Goal: Task Accomplishment & Management: Use online tool/utility

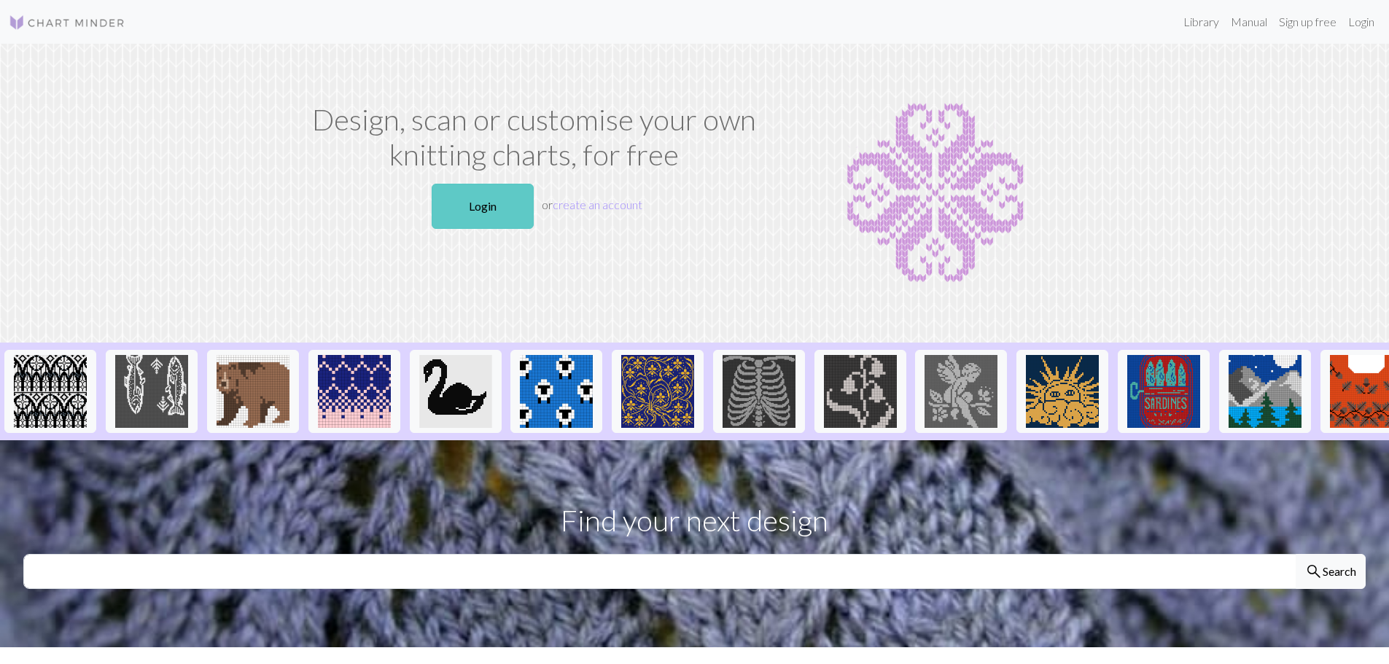
click at [511, 198] on link "Login" at bounding box center [482, 206] width 102 height 45
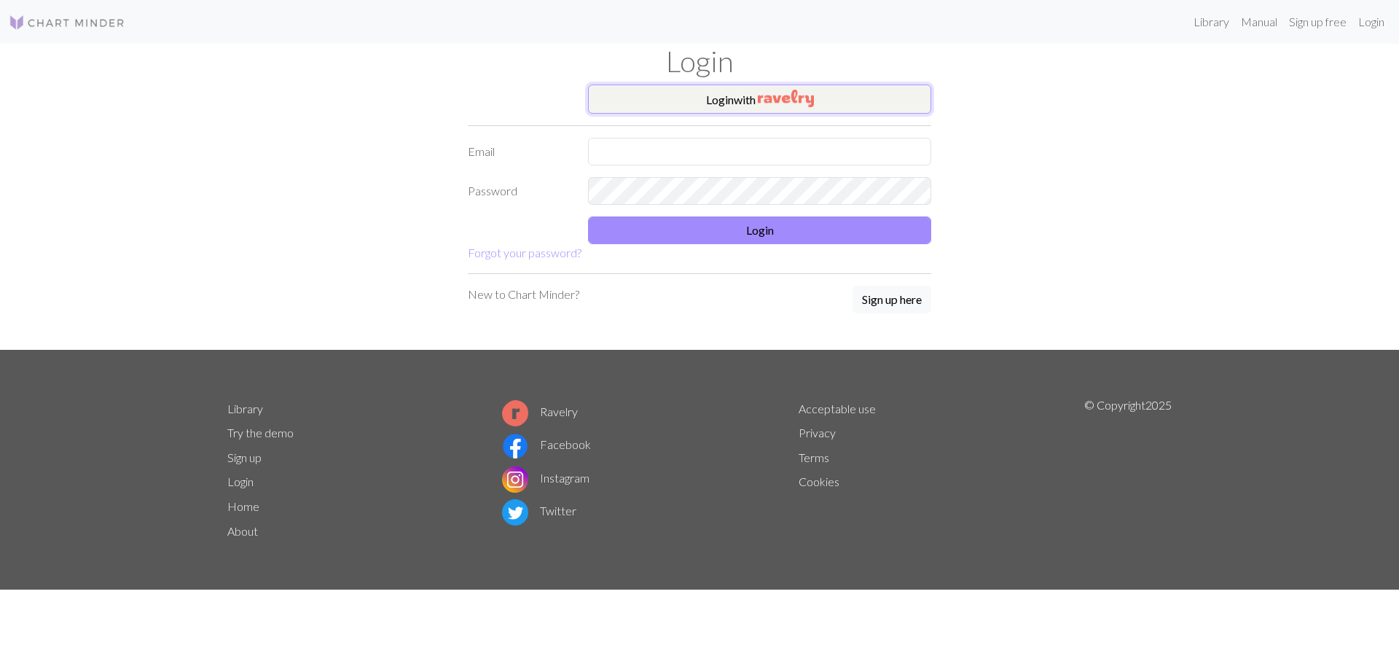
click at [727, 104] on button "Login with" at bounding box center [759, 99] width 343 height 29
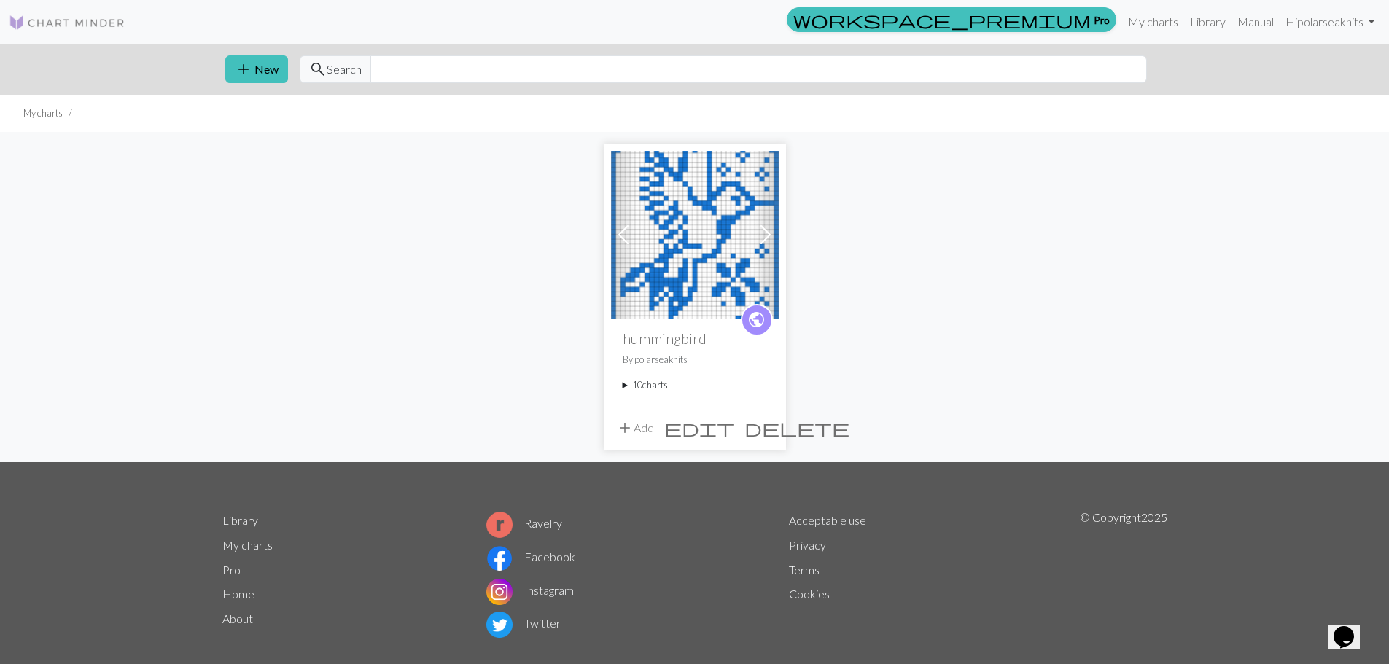
click at [701, 239] on img at bounding box center [695, 235] width 168 height 168
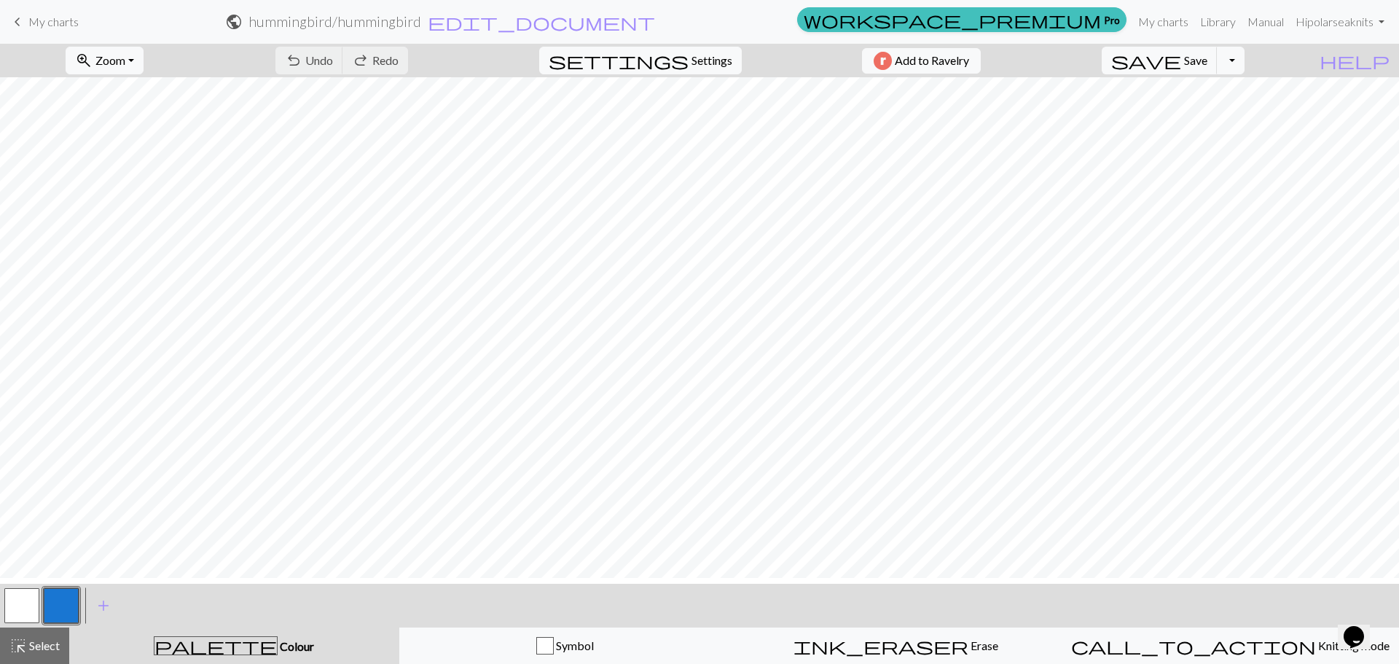
scroll to position [415, 0]
click at [21, 598] on button "button" at bounding box center [21, 605] width 35 height 35
click at [17, 636] on span "highlight_alt" at bounding box center [17, 646] width 17 height 20
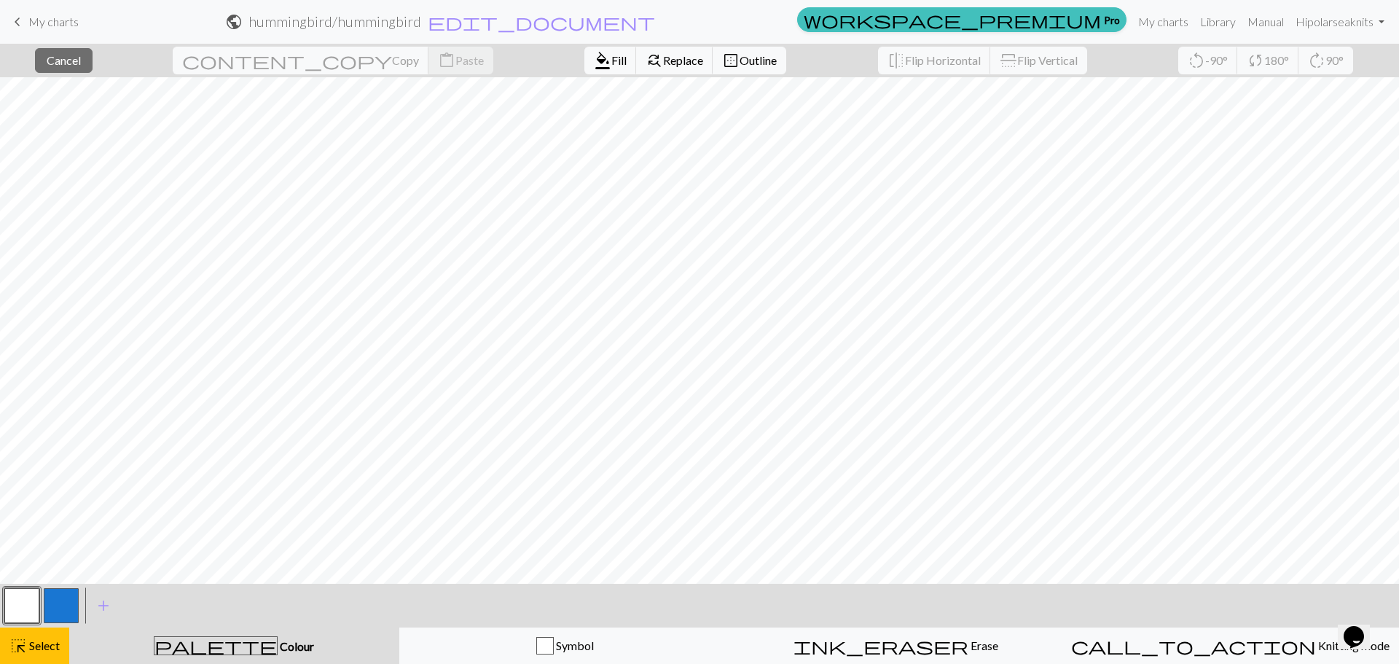
click at [14, 605] on button "button" at bounding box center [21, 605] width 35 height 35
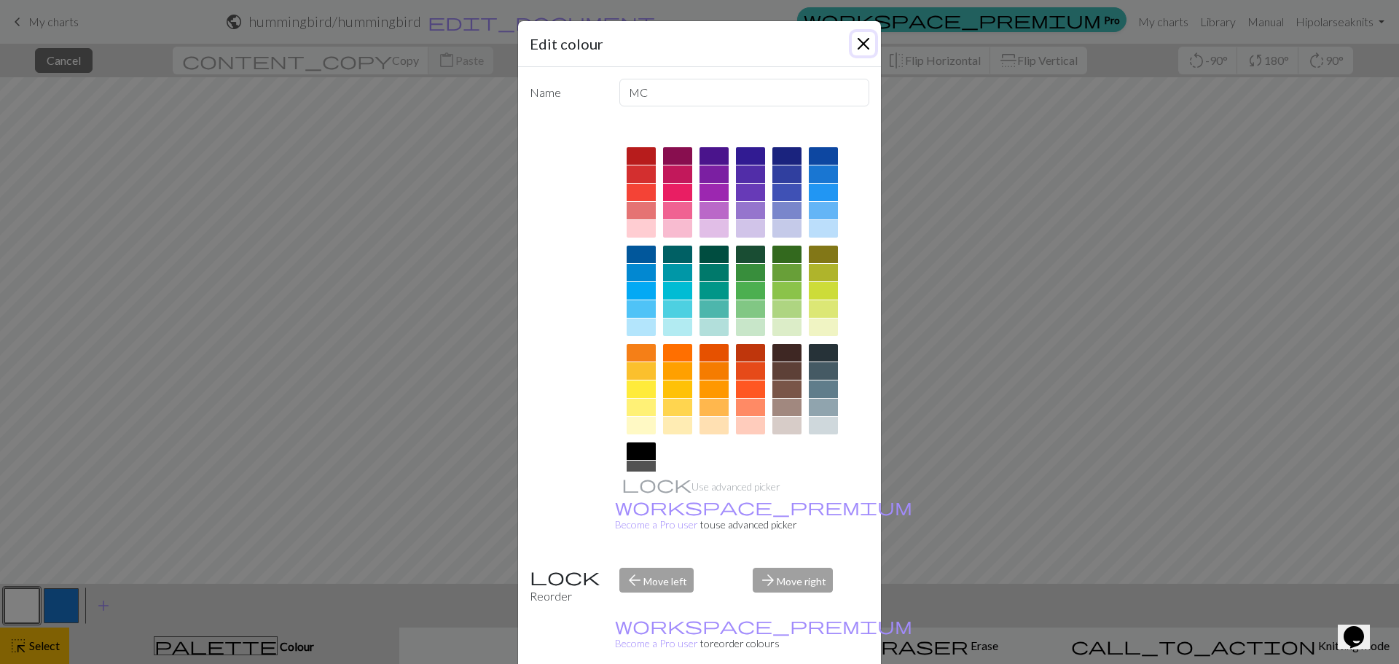
click at [859, 42] on button "Close" at bounding box center [863, 43] width 23 height 23
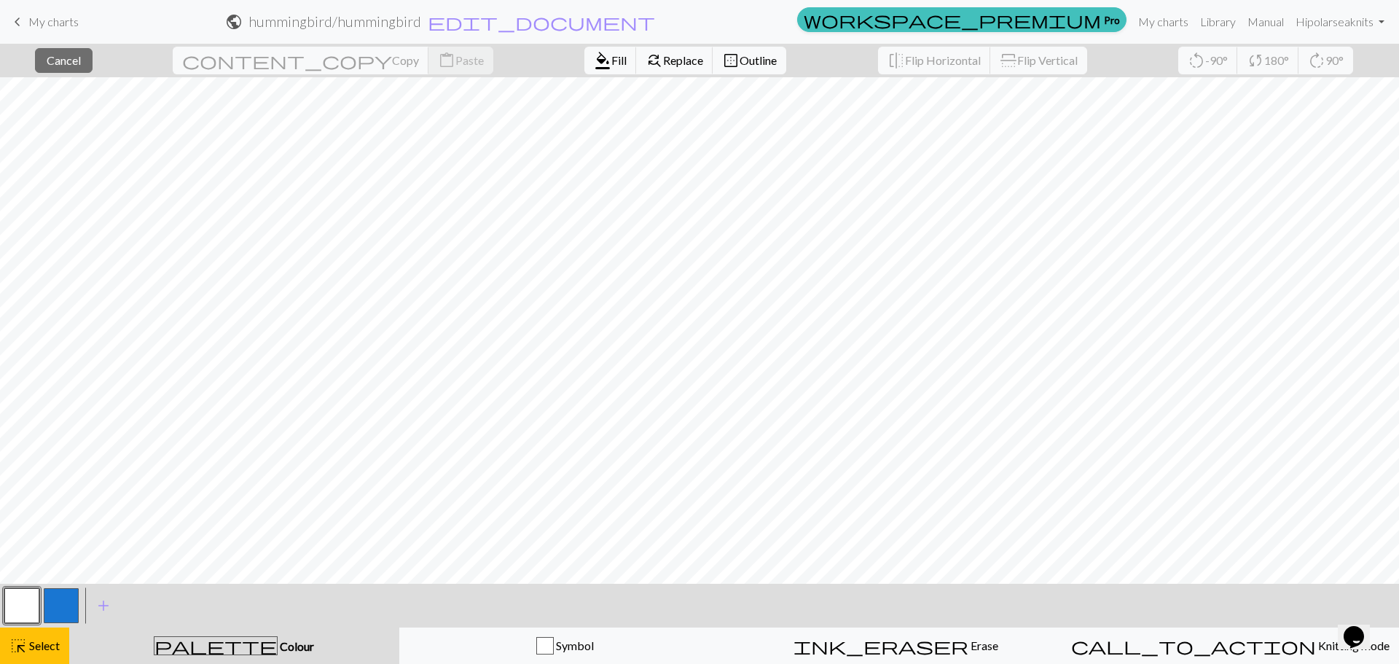
click at [18, 609] on button "button" at bounding box center [21, 605] width 35 height 35
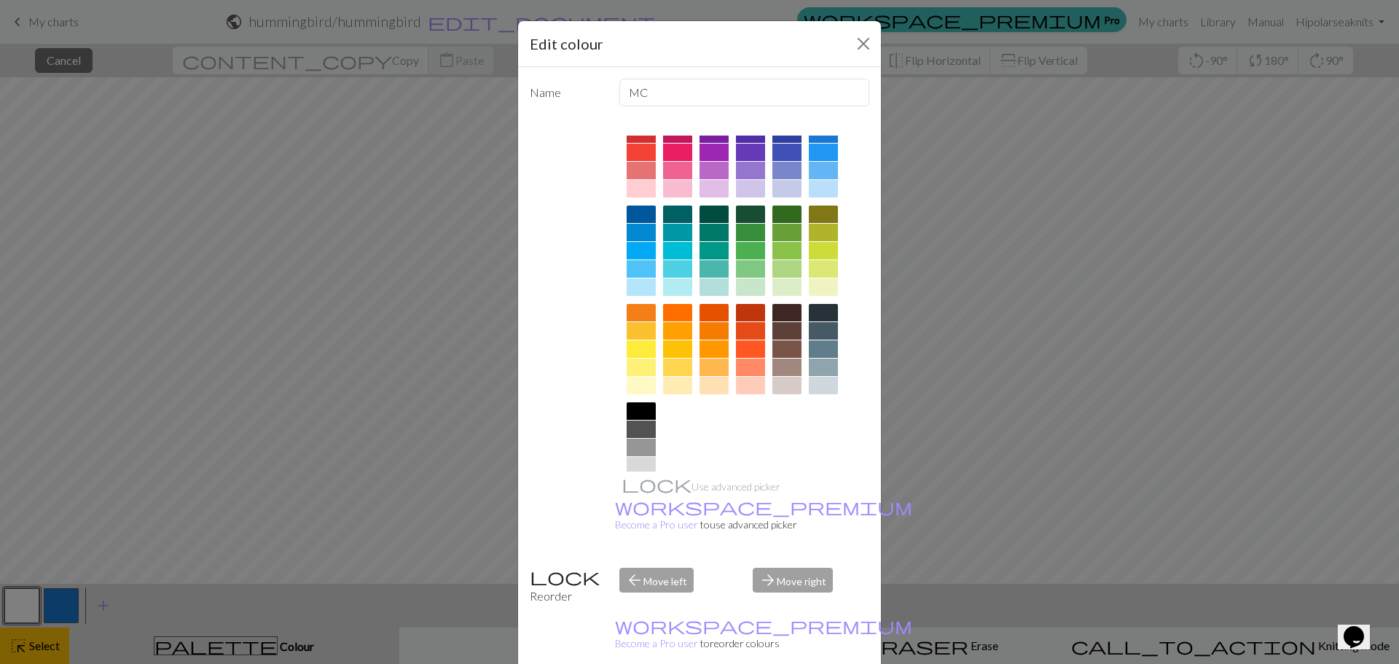
scroll to position [78, 0]
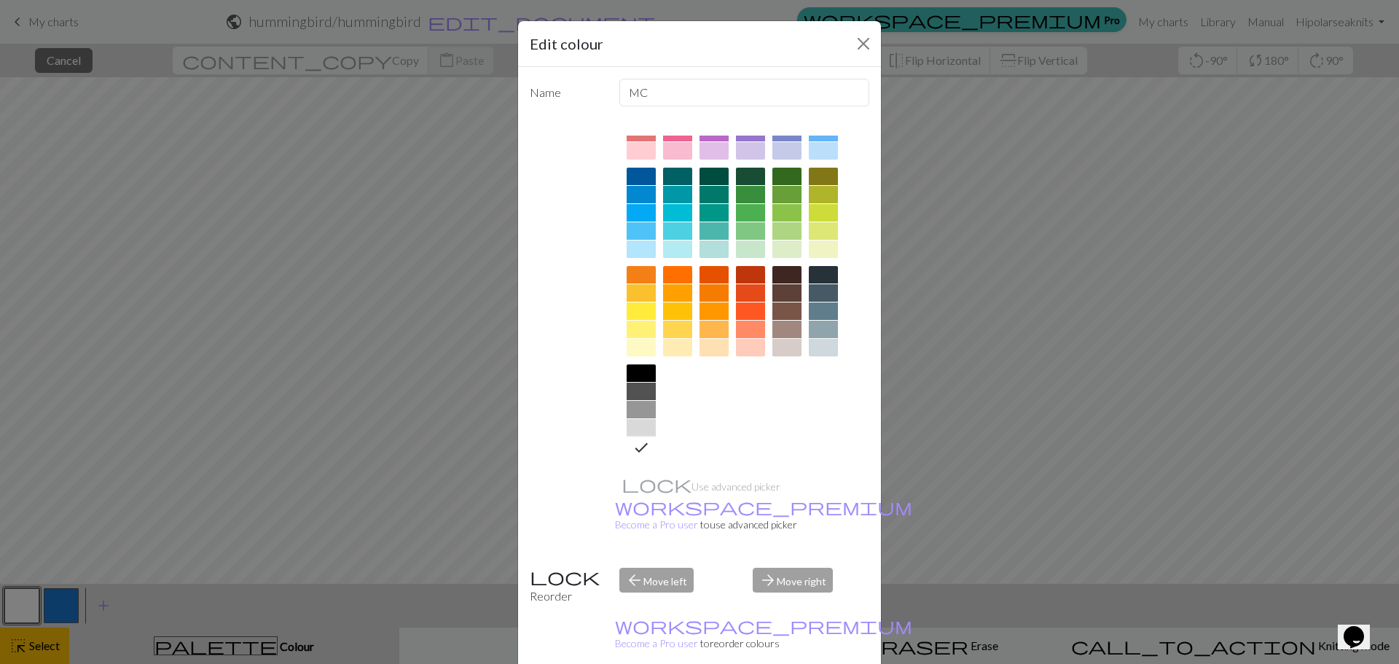
click at [640, 443] on icon at bounding box center [641, 447] width 17 height 17
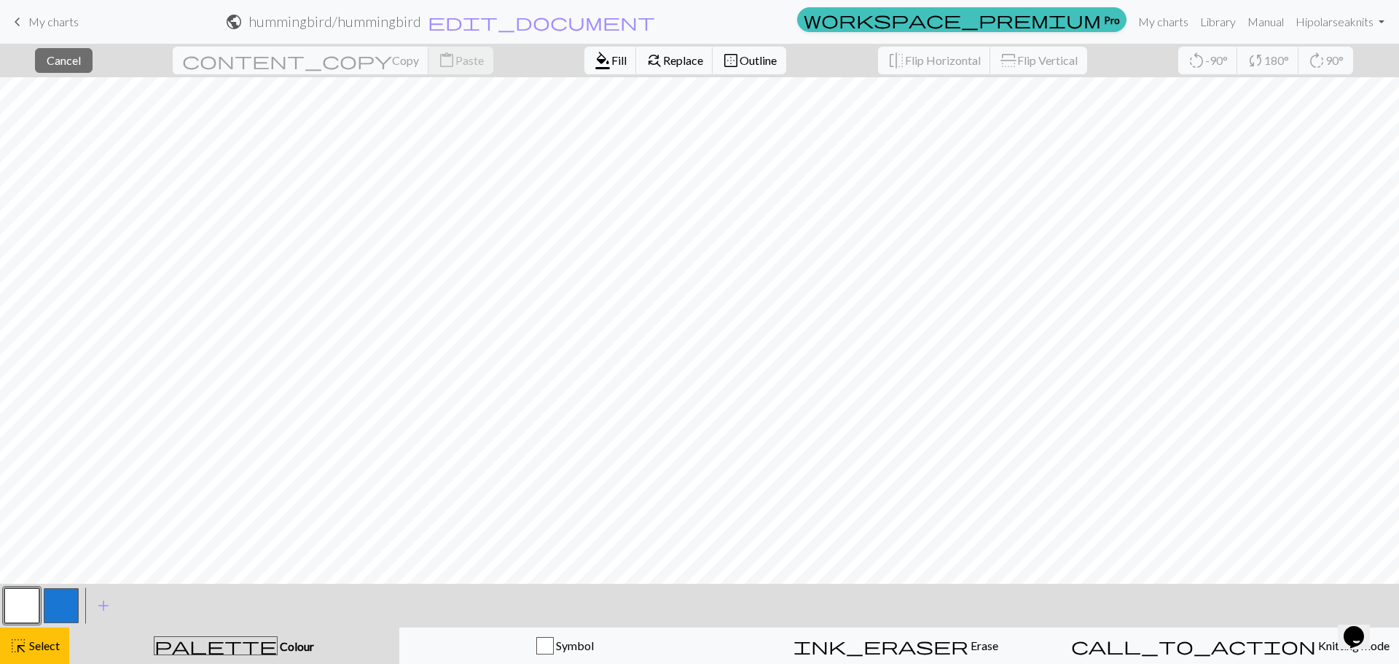
click at [23, 617] on button "button" at bounding box center [21, 605] width 35 height 35
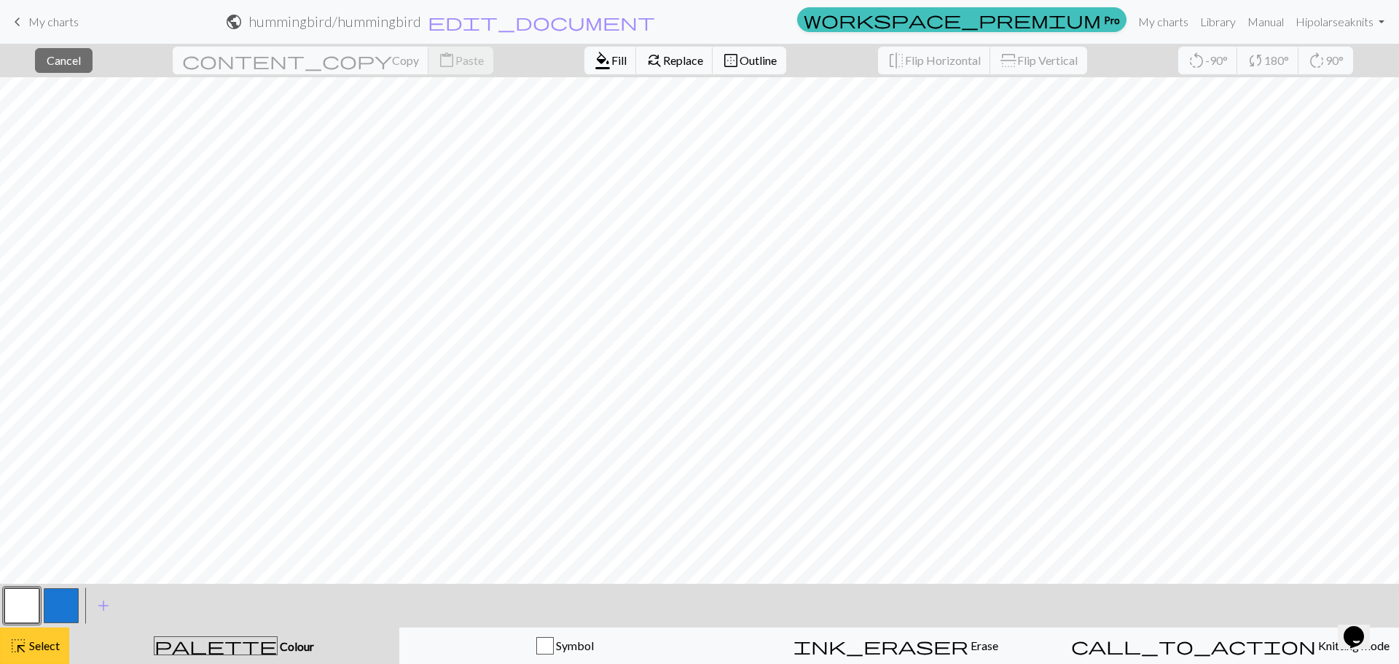
click at [27, 645] on span "Select" at bounding box center [43, 646] width 33 height 14
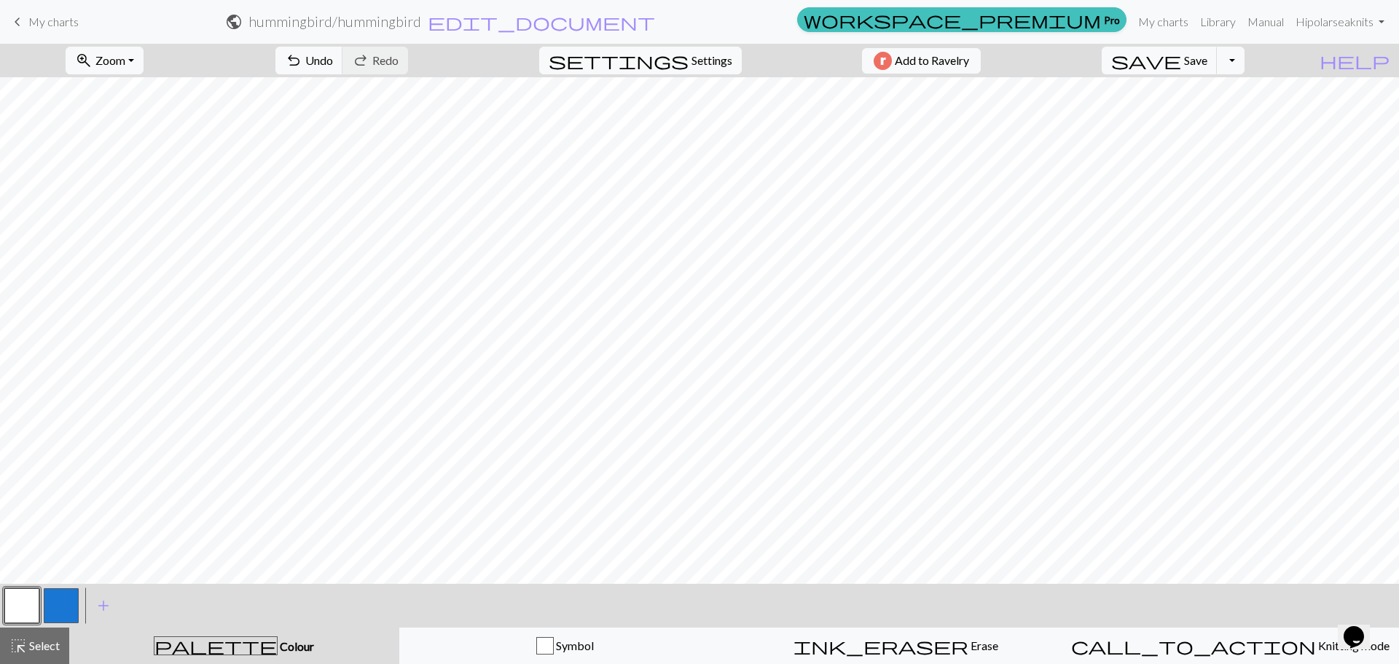
click at [24, 598] on button "button" at bounding box center [21, 605] width 35 height 35
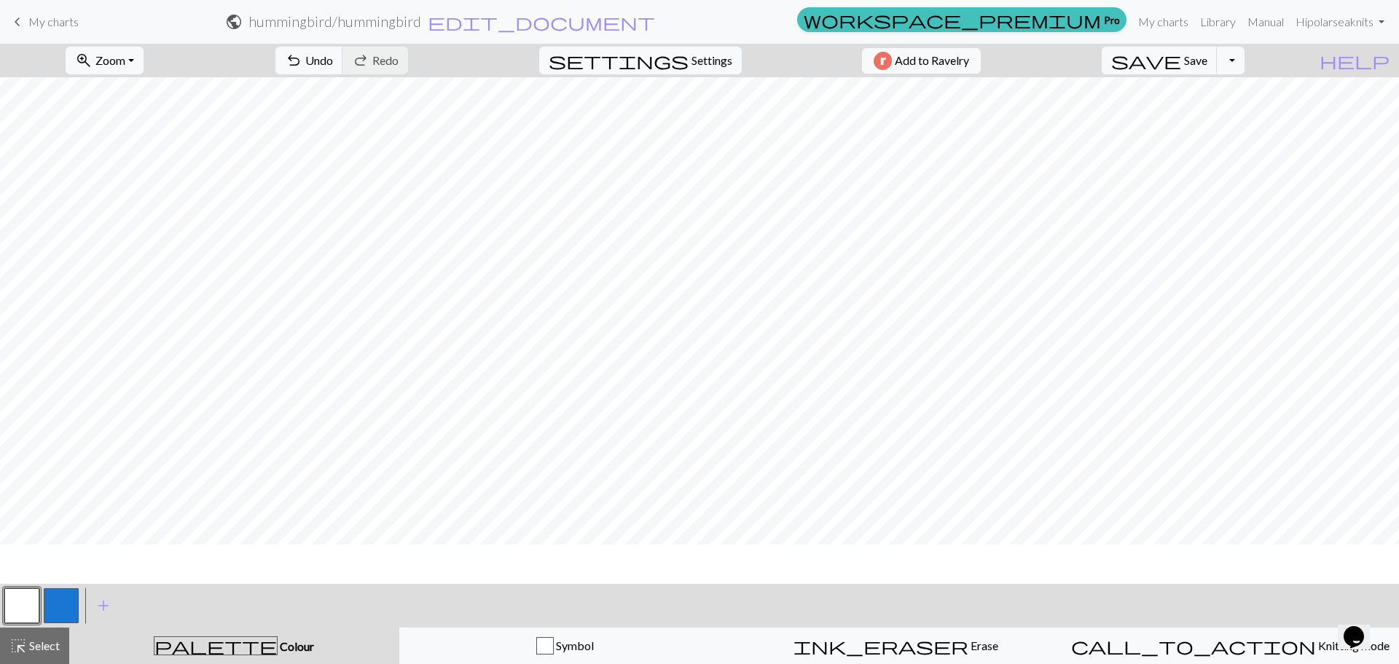
scroll to position [197, 0]
click at [67, 611] on button "button" at bounding box center [61, 605] width 35 height 35
click at [34, 597] on button "button" at bounding box center [21, 605] width 35 height 35
click at [52, 605] on button "button" at bounding box center [61, 605] width 35 height 35
click at [15, 606] on button "button" at bounding box center [21, 605] width 35 height 35
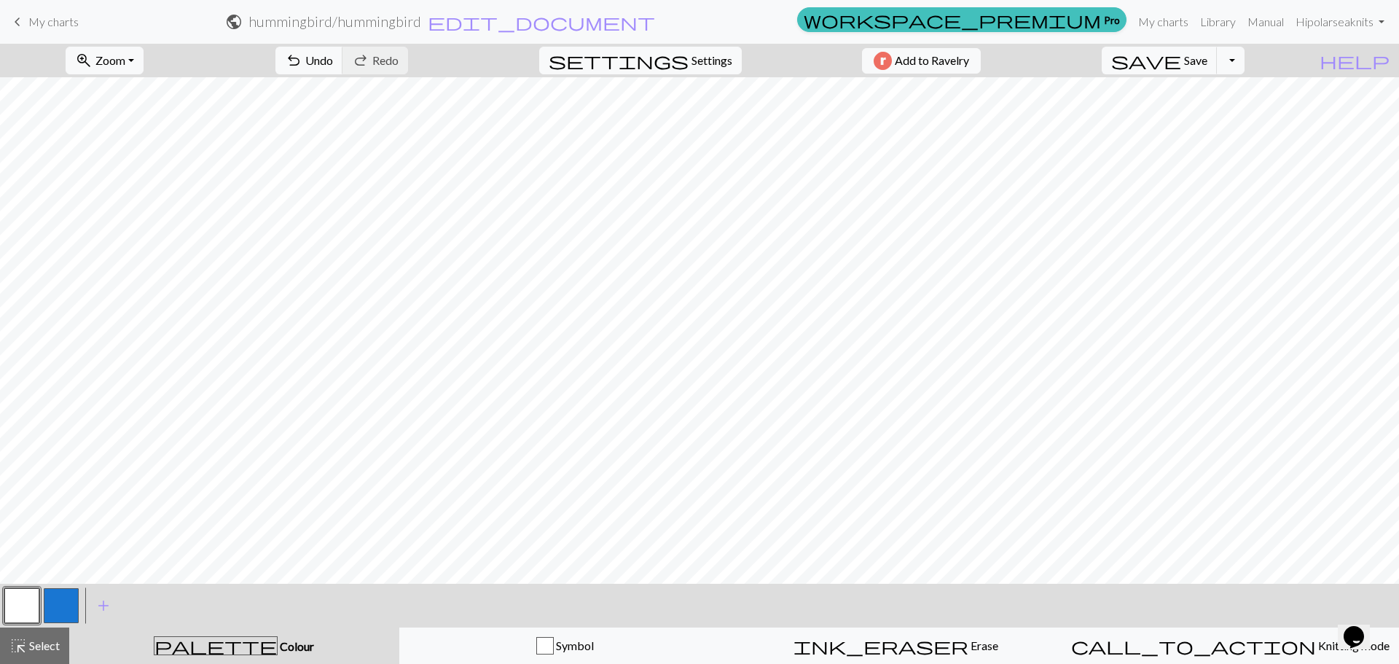
click at [63, 604] on button "button" at bounding box center [61, 605] width 35 height 35
click at [26, 601] on button "button" at bounding box center [21, 605] width 35 height 35
click at [60, 606] on button "button" at bounding box center [61, 605] width 35 height 35
click at [71, 597] on button "button" at bounding box center [61, 605] width 35 height 35
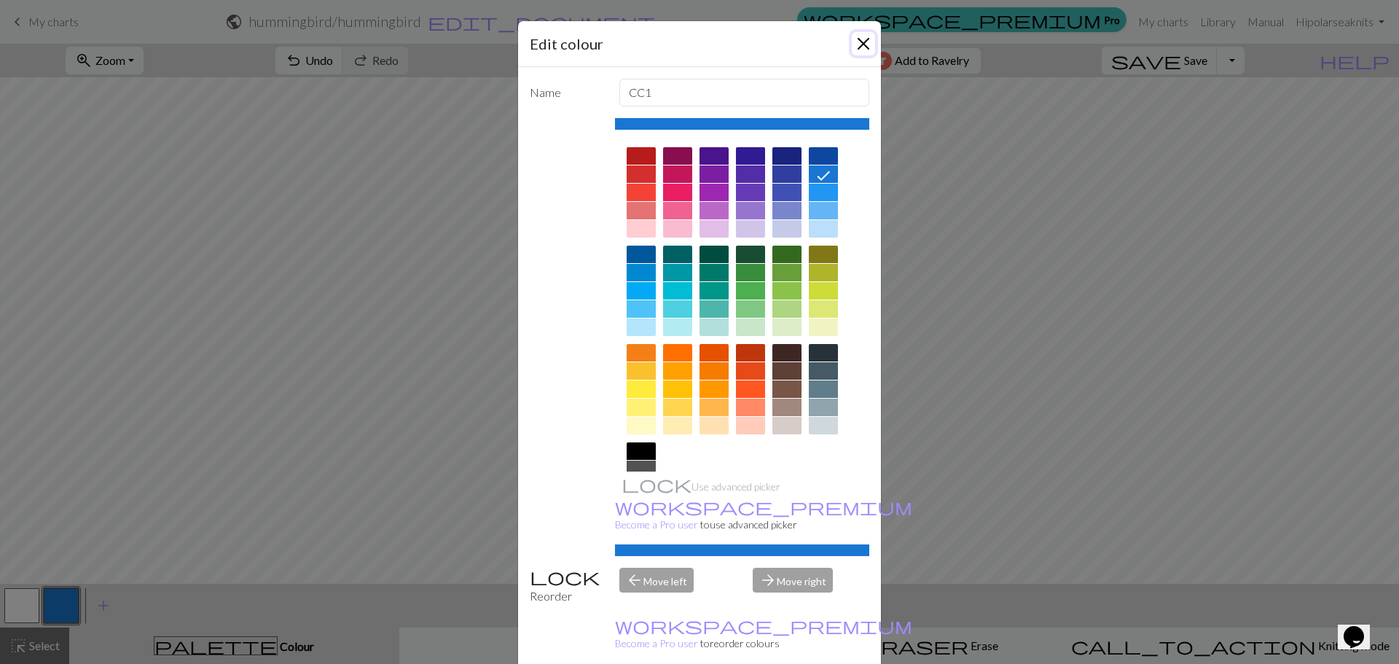
click at [866, 46] on button "Close" at bounding box center [863, 43] width 23 height 23
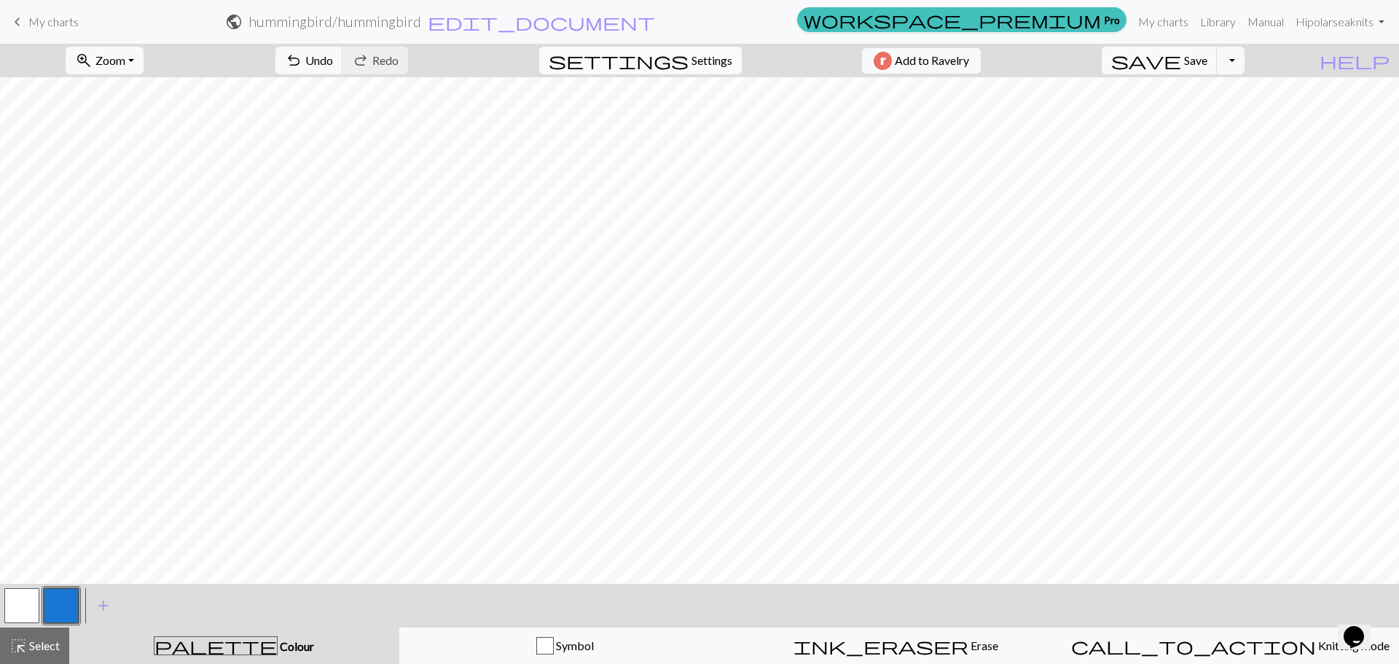
click at [701, 60] on span "Settings" at bounding box center [712, 60] width 41 height 17
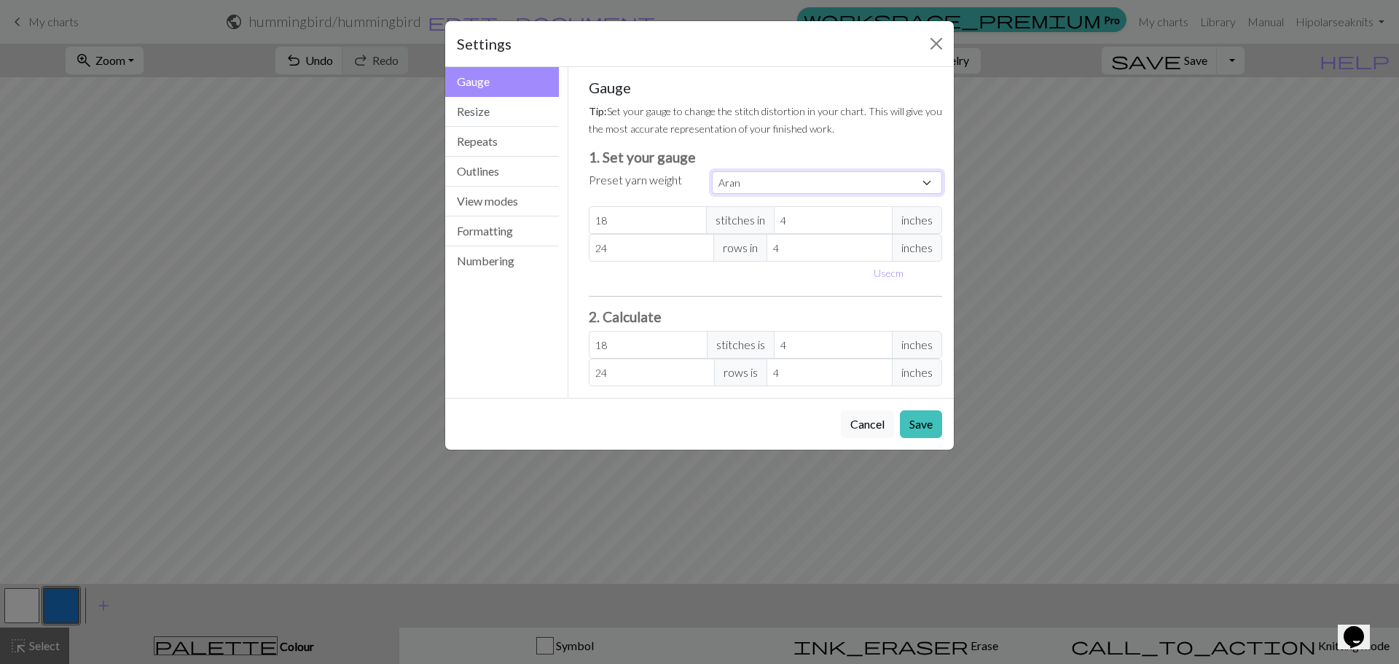
click at [742, 187] on select "Custom Square Lace Light Fingering Fingering Sport Double knit Worsted Aran Bul…" at bounding box center [827, 182] width 230 height 23
select select "fingering"
click at [712, 171] on select "Custom Square Lace Light Fingering Fingering Sport Double knit Worsted Aran Bul…" at bounding box center [827, 182] width 230 height 23
type input "28"
type input "36"
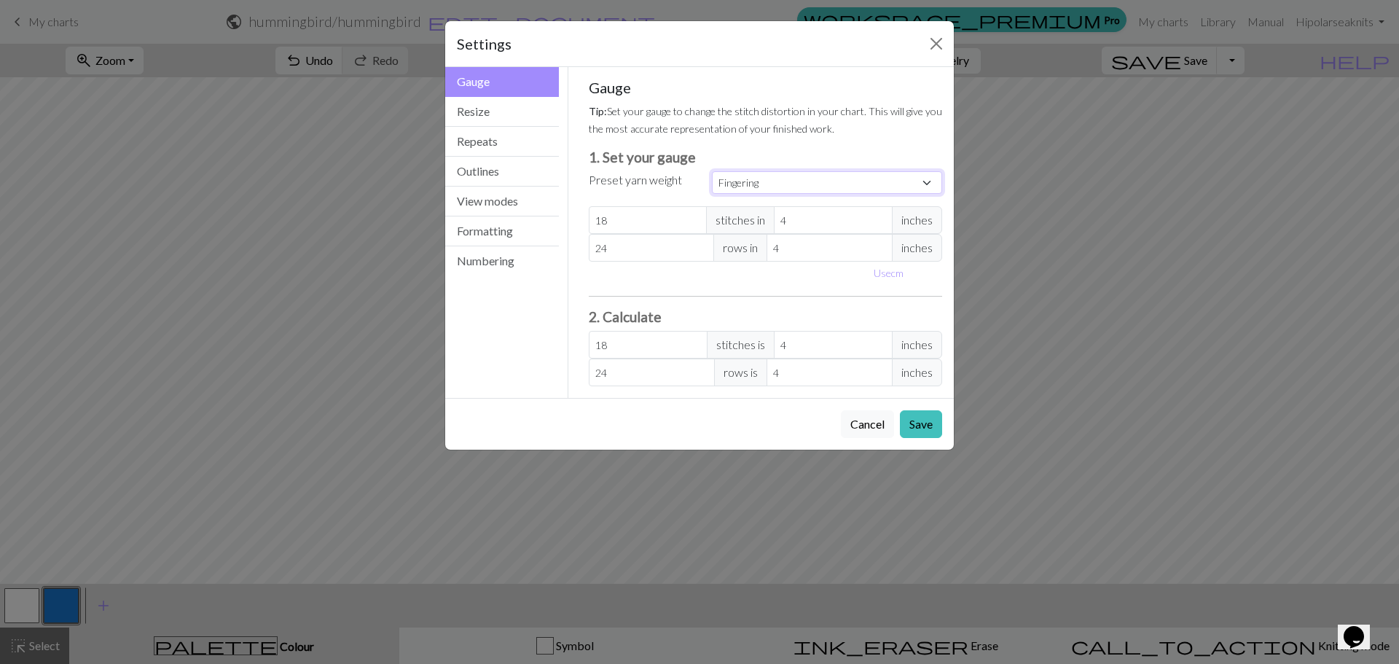
type input "28"
type input "36"
click at [907, 421] on button "Save" at bounding box center [921, 424] width 42 height 28
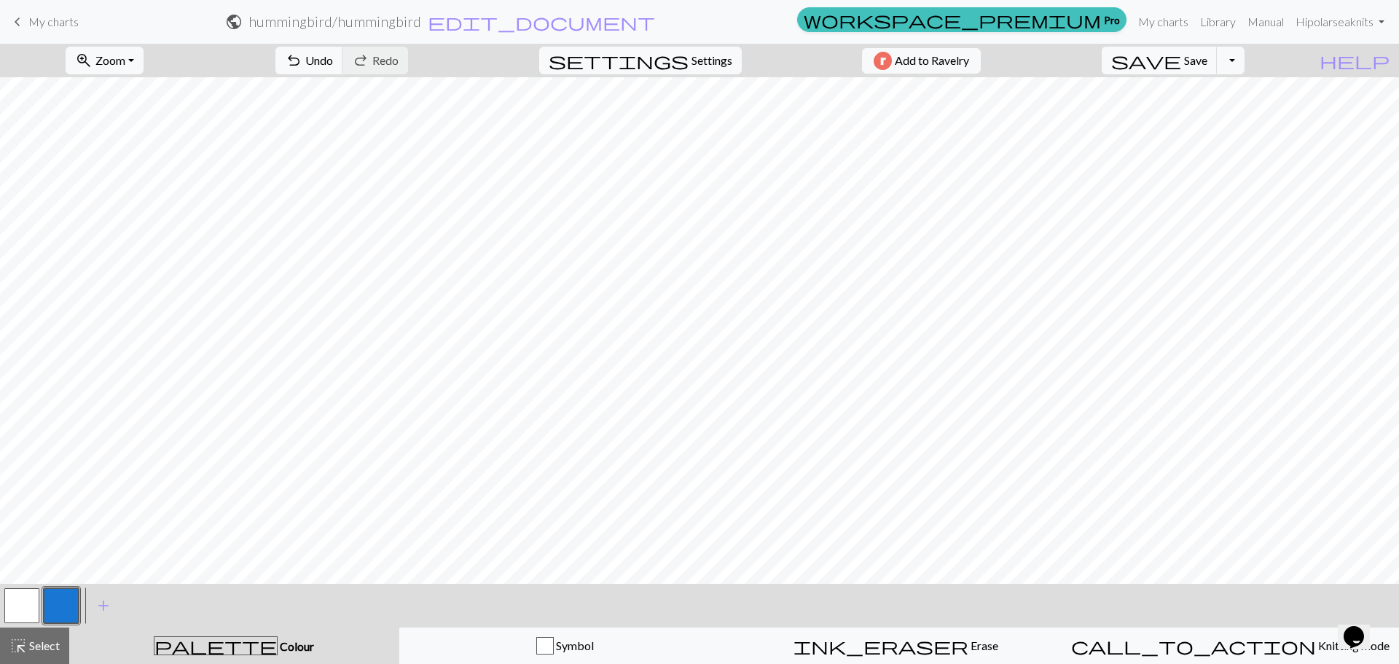
click at [33, 599] on button "button" at bounding box center [21, 605] width 35 height 35
click at [692, 55] on span "Settings" at bounding box center [712, 60] width 41 height 17
select select "fingering"
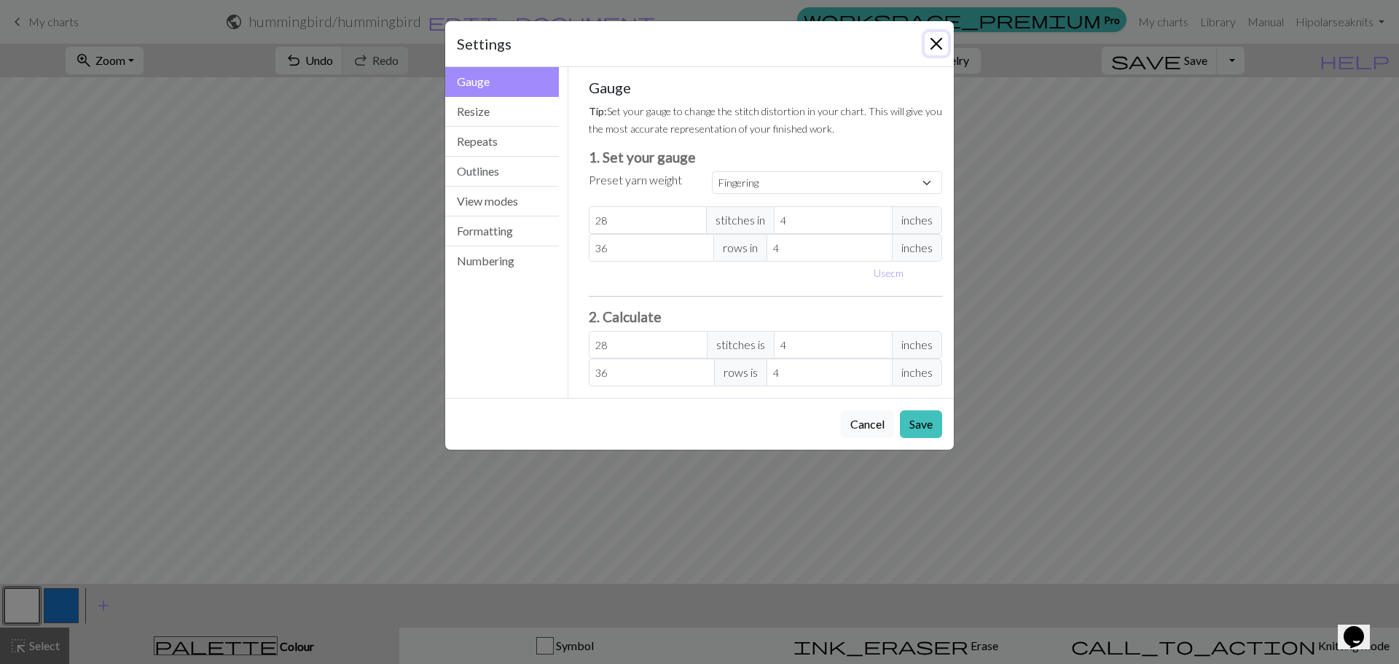
click at [936, 36] on button "Close" at bounding box center [936, 43] width 23 height 23
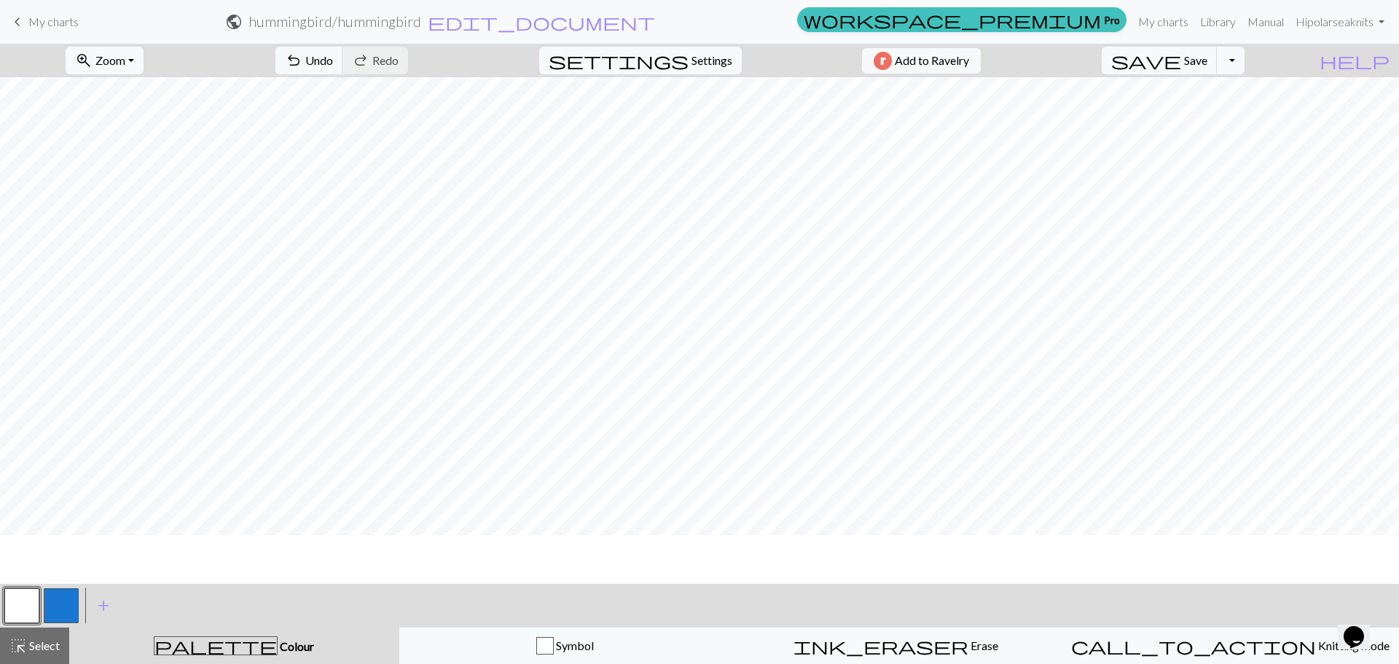
scroll to position [197, 0]
click at [74, 604] on button "button" at bounding box center [61, 605] width 35 height 35
click at [26, 596] on button "button" at bounding box center [21, 605] width 35 height 35
click at [73, 601] on button "button" at bounding box center [61, 605] width 35 height 35
click at [26, 598] on button "button" at bounding box center [21, 605] width 35 height 35
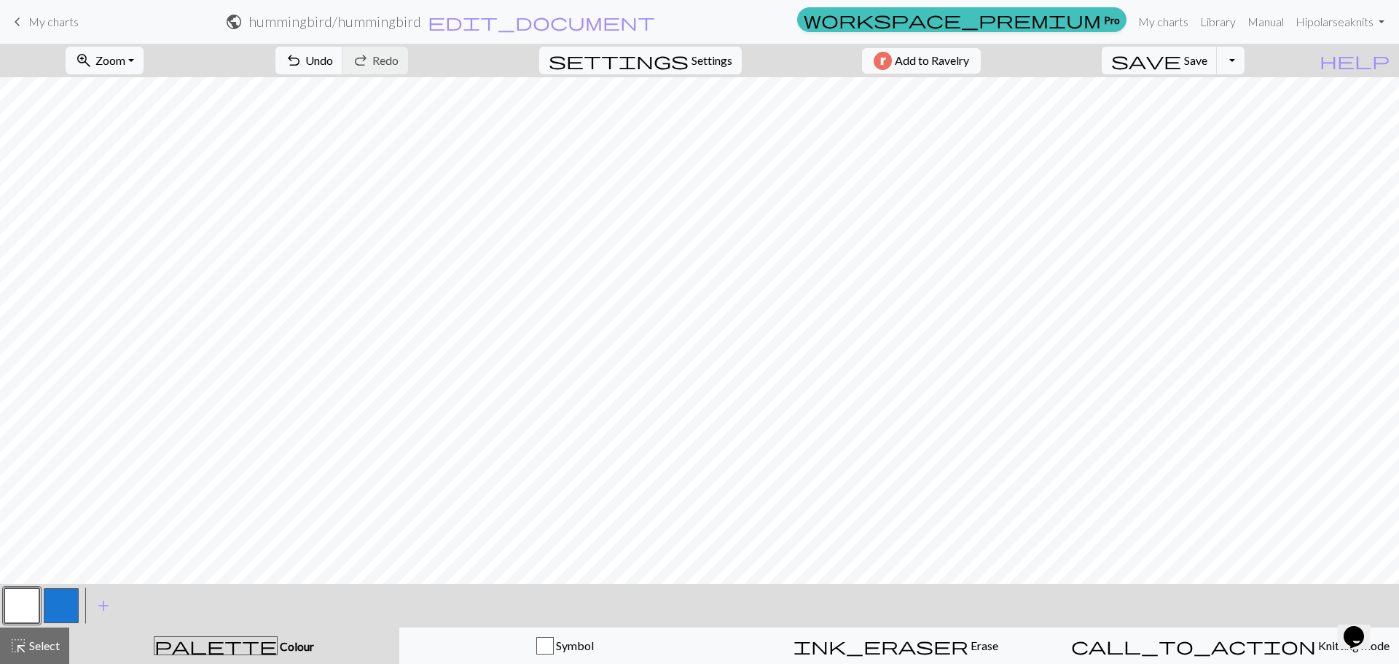
click at [63, 606] on button "button" at bounding box center [61, 605] width 35 height 35
click at [31, 598] on button "button" at bounding box center [21, 605] width 35 height 35
click at [71, 608] on button "button" at bounding box center [61, 605] width 35 height 35
click at [18, 612] on button "button" at bounding box center [21, 605] width 35 height 35
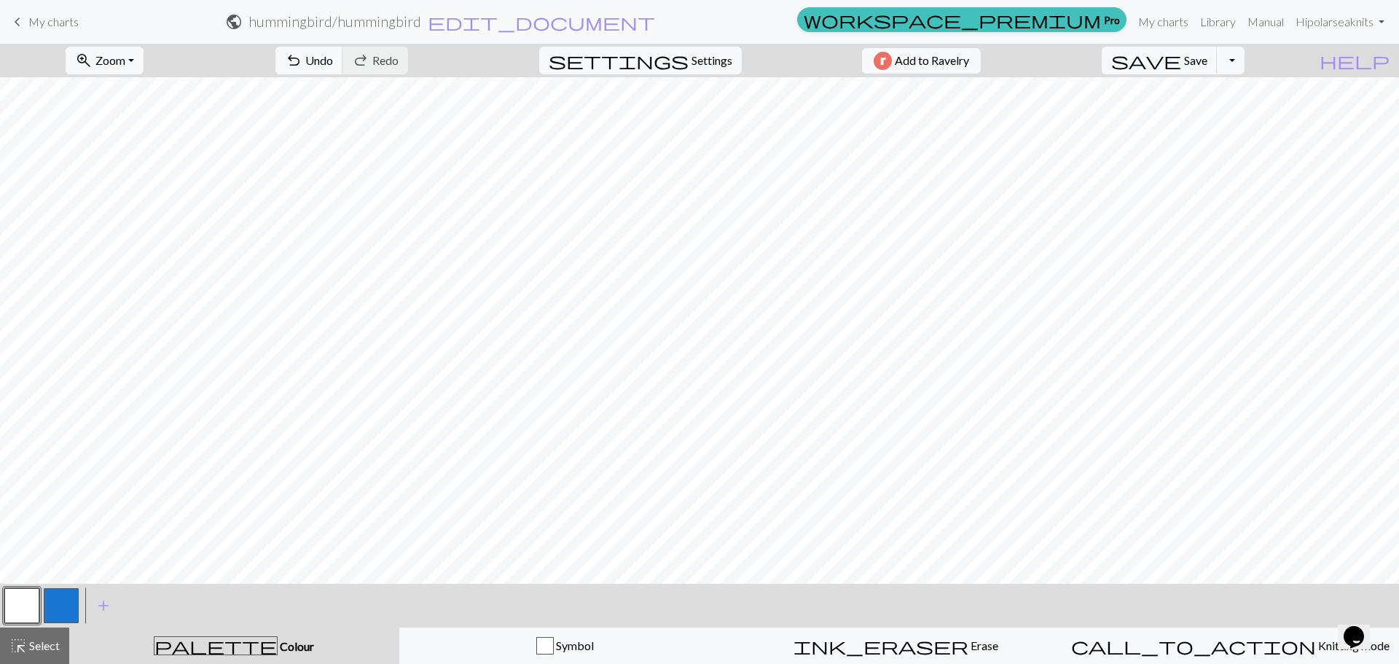
click at [70, 616] on button "button" at bounding box center [61, 605] width 35 height 35
click at [37, 598] on button "button" at bounding box center [21, 605] width 35 height 35
click at [58, 603] on button "button" at bounding box center [61, 605] width 35 height 35
click at [19, 601] on button "button" at bounding box center [21, 605] width 35 height 35
click at [71, 604] on button "button" at bounding box center [61, 605] width 35 height 35
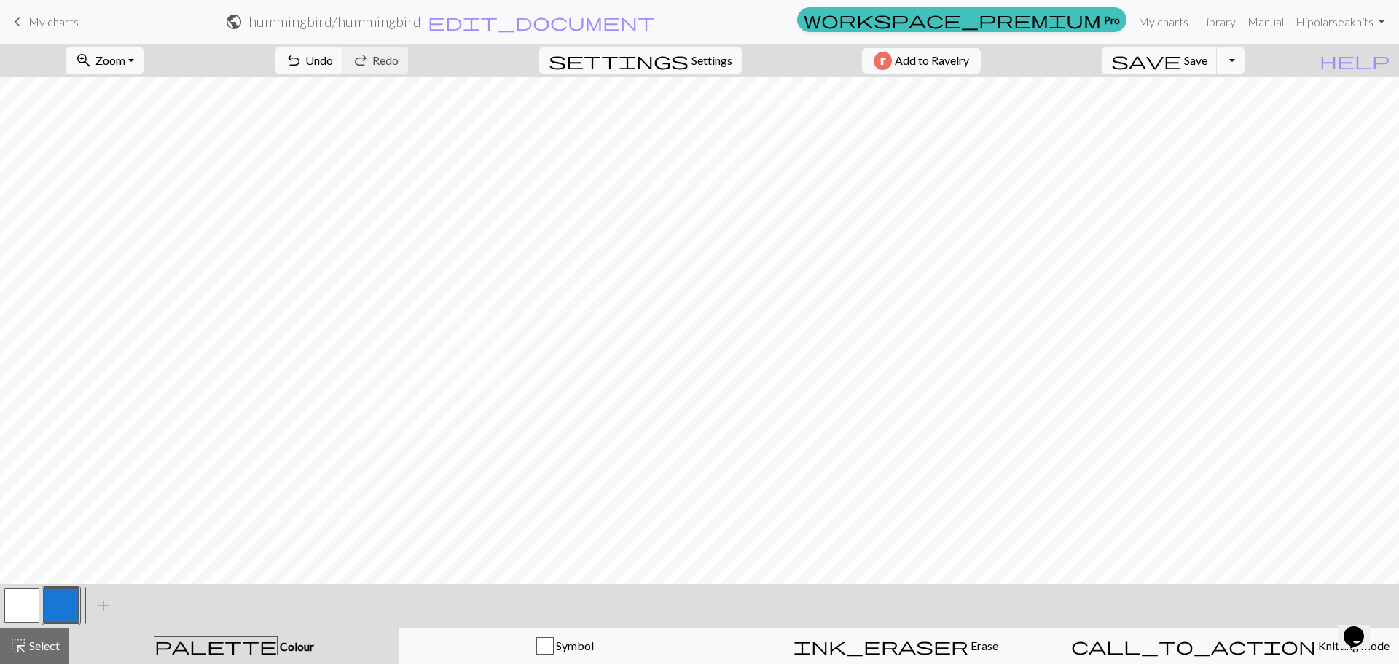
click at [17, 596] on button "button" at bounding box center [21, 605] width 35 height 35
click at [69, 602] on button "button" at bounding box center [61, 605] width 35 height 35
click at [18, 597] on button "button" at bounding box center [21, 605] width 35 height 35
click at [58, 605] on button "button" at bounding box center [61, 605] width 35 height 35
click at [33, 596] on button "button" at bounding box center [21, 605] width 35 height 35
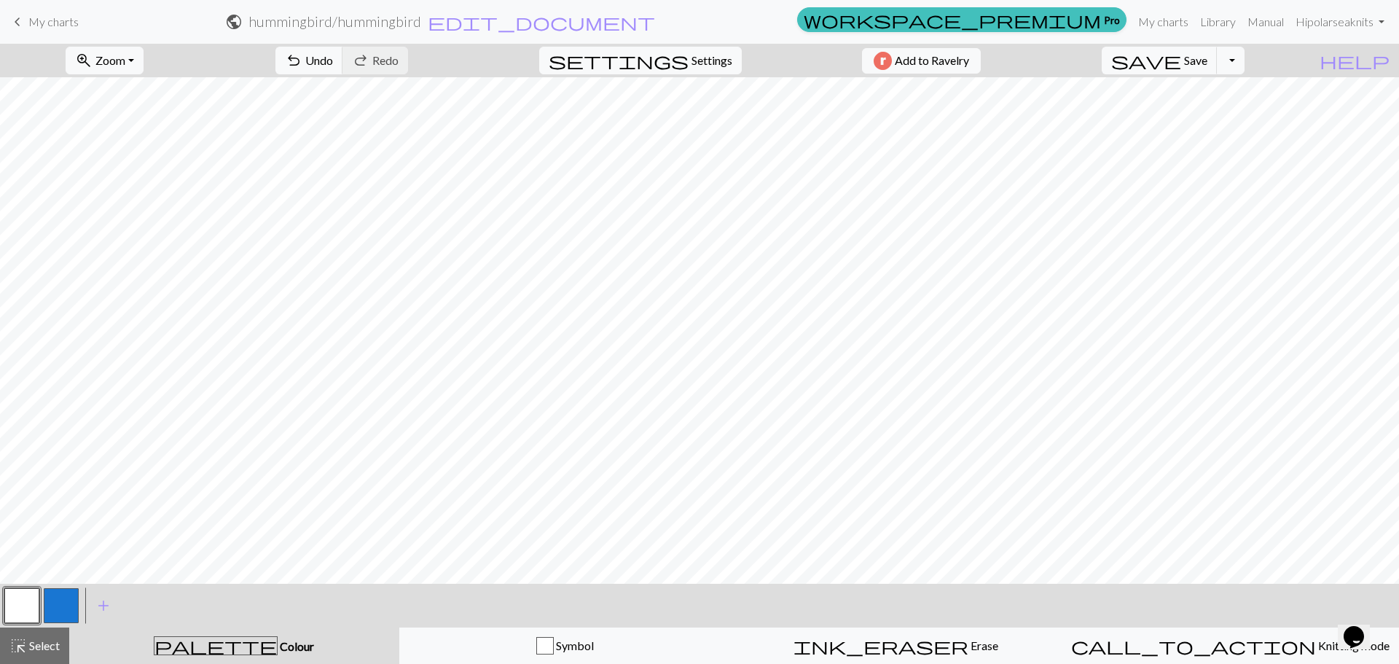
click at [65, 600] on button "button" at bounding box center [61, 605] width 35 height 35
click at [20, 590] on button "button" at bounding box center [21, 605] width 35 height 35
click at [54, 601] on button "button" at bounding box center [61, 605] width 35 height 35
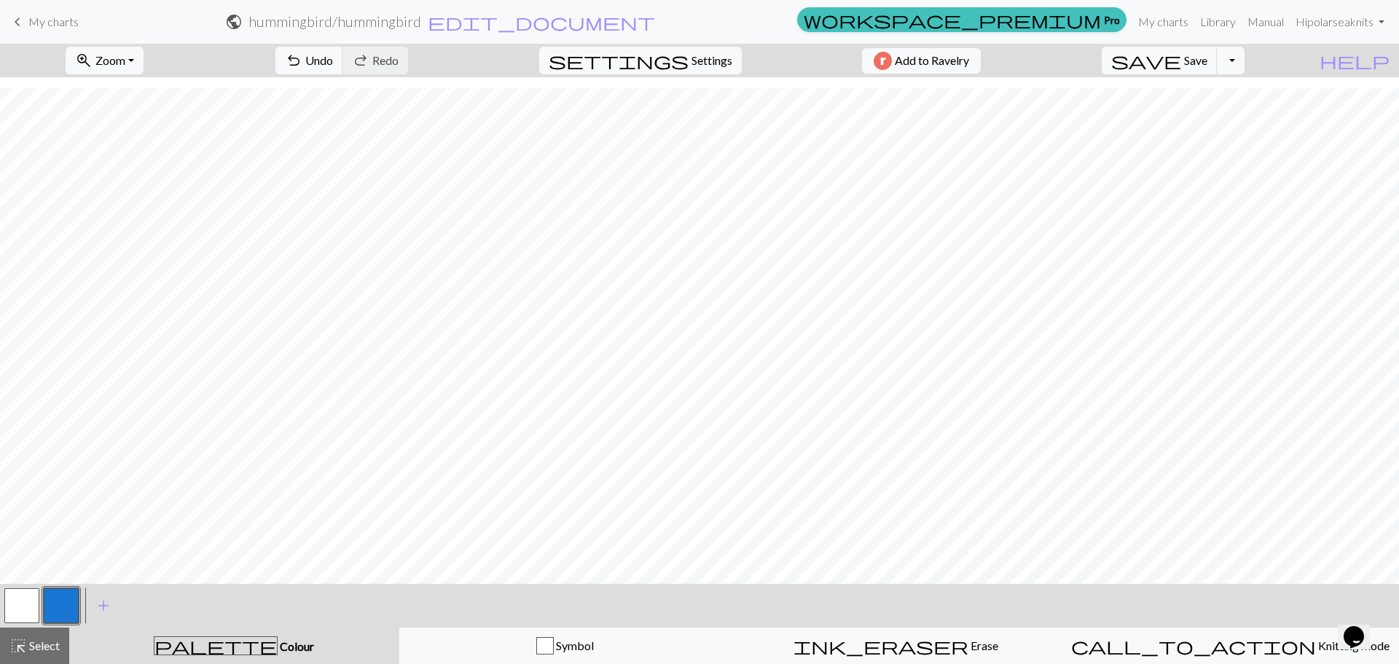
click at [75, 600] on button "button" at bounding box center [61, 605] width 35 height 35
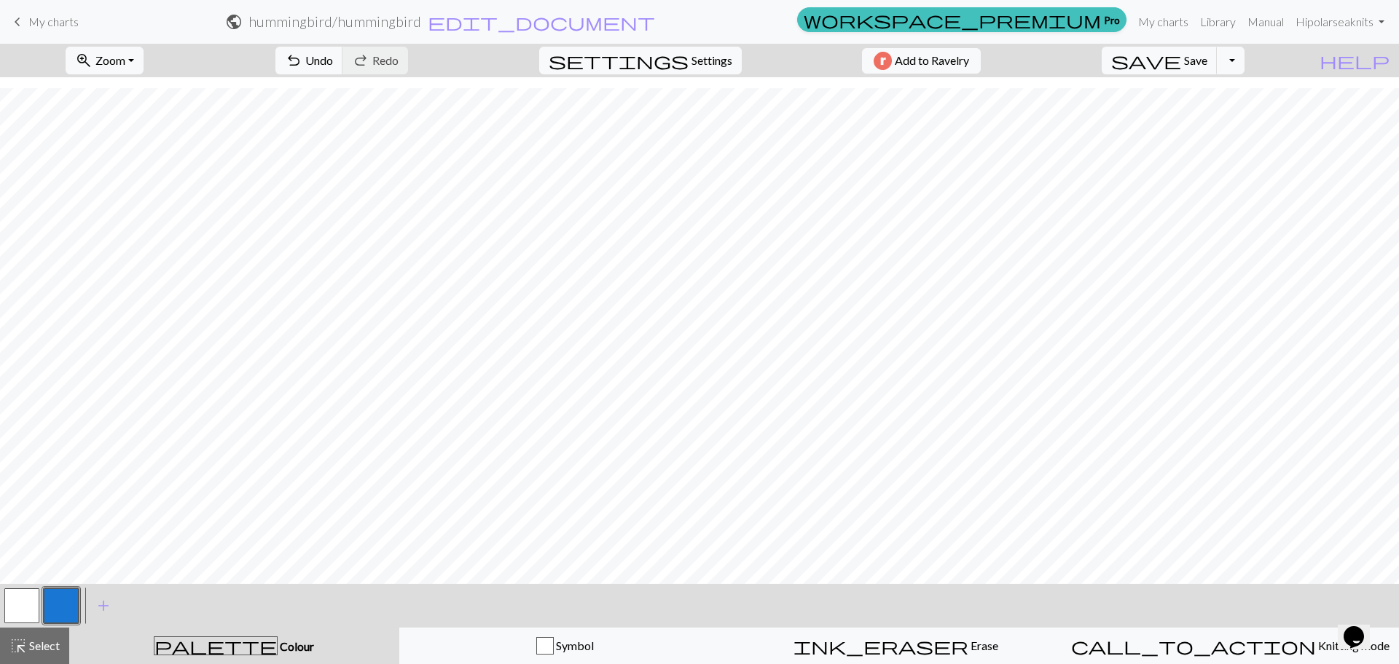
click at [26, 605] on button "button" at bounding box center [21, 605] width 35 height 35
click at [76, 597] on button "button" at bounding box center [61, 605] width 35 height 35
click at [31, 590] on button "button" at bounding box center [21, 605] width 35 height 35
click at [46, 594] on button "button" at bounding box center [61, 605] width 35 height 35
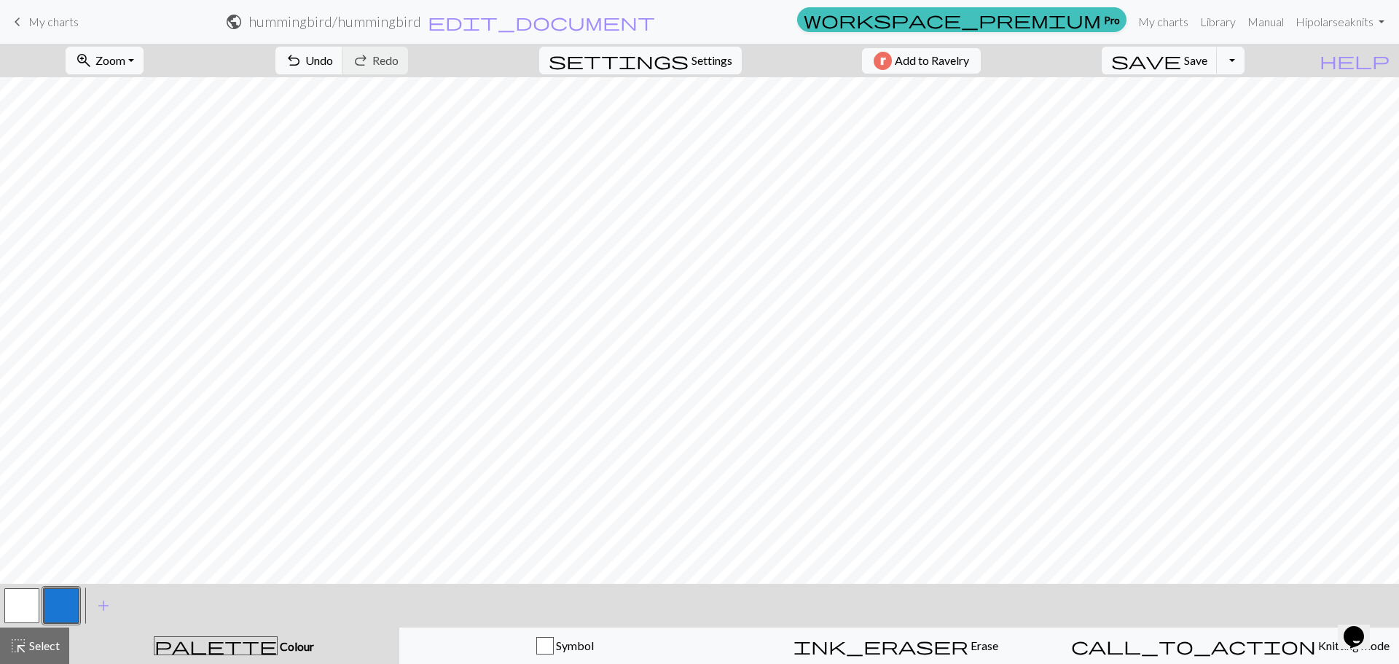
click at [28, 606] on button "button" at bounding box center [21, 605] width 35 height 35
click at [47, 598] on button "button" at bounding box center [61, 605] width 35 height 35
click at [31, 591] on button "button" at bounding box center [21, 605] width 35 height 35
click at [54, 605] on button "button" at bounding box center [61, 605] width 35 height 35
click at [20, 601] on button "button" at bounding box center [21, 605] width 35 height 35
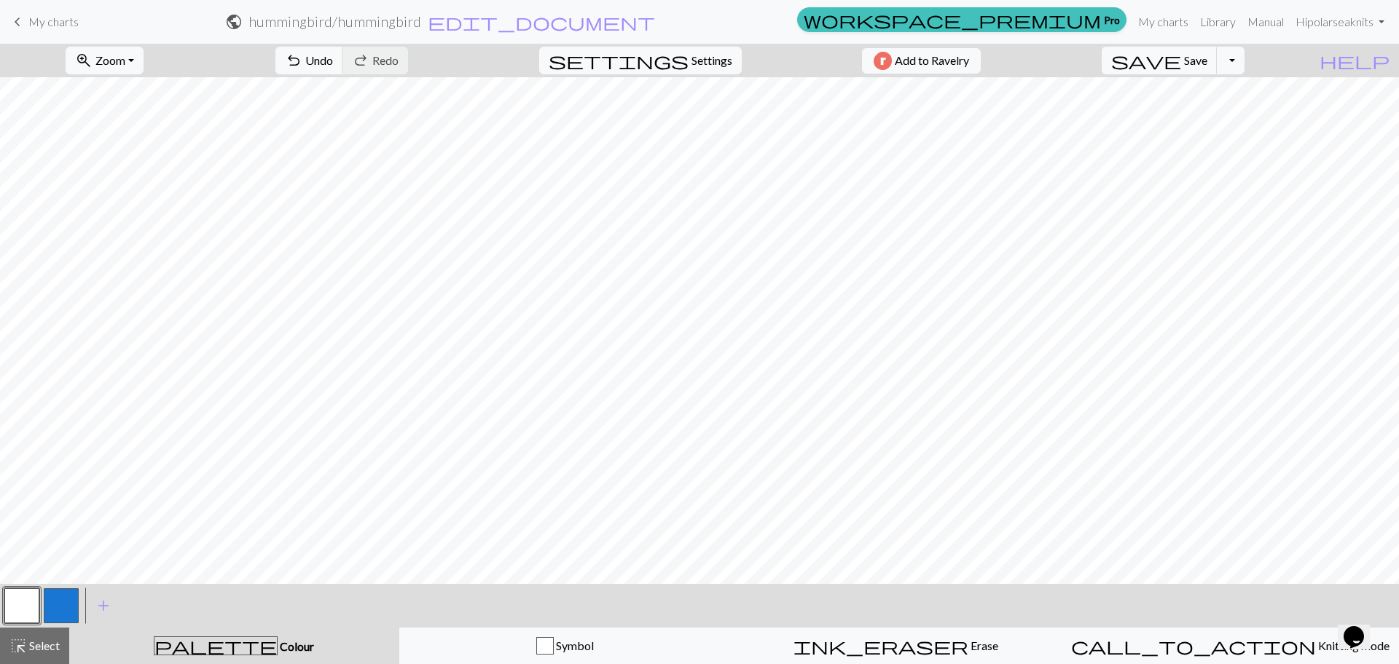
click at [68, 594] on button "button" at bounding box center [61, 605] width 35 height 35
click at [15, 606] on button "button" at bounding box center [21, 605] width 35 height 35
click at [68, 601] on button "button" at bounding box center [61, 605] width 35 height 35
click at [25, 589] on button "button" at bounding box center [21, 605] width 35 height 35
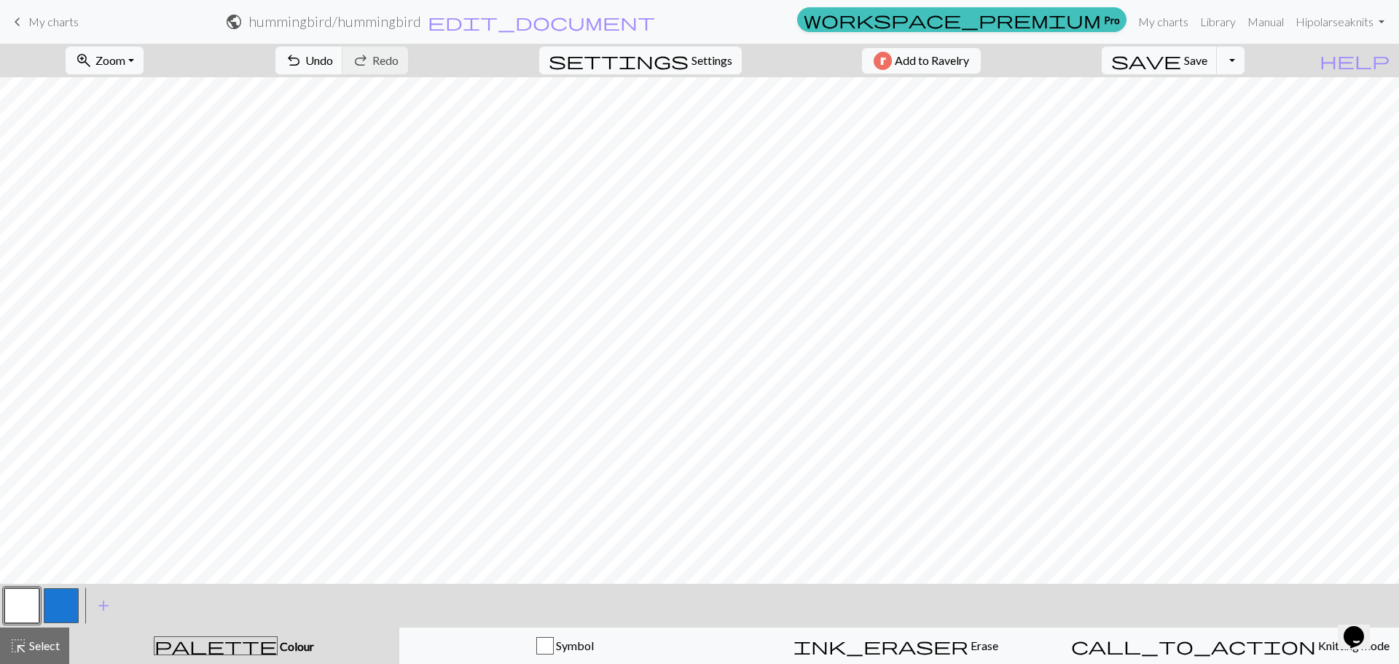
click at [60, 606] on button "button" at bounding box center [61, 605] width 35 height 35
click at [23, 614] on button "button" at bounding box center [21, 605] width 35 height 35
click at [65, 602] on button "button" at bounding box center [61, 605] width 35 height 35
click at [42, 605] on div at bounding box center [61, 605] width 39 height 39
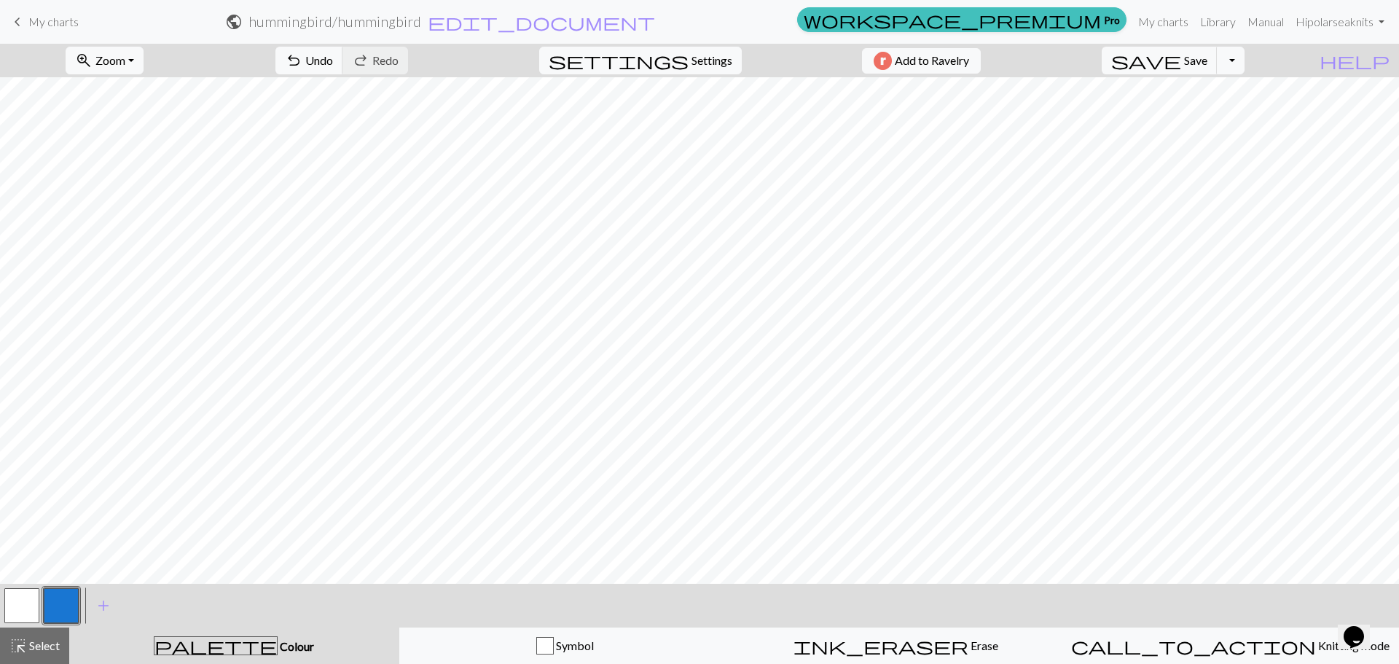
click at [28, 606] on button "button" at bounding box center [21, 605] width 35 height 35
click at [72, 608] on button "button" at bounding box center [61, 605] width 35 height 35
click at [28, 598] on button "button" at bounding box center [21, 605] width 35 height 35
click at [48, 604] on button "button" at bounding box center [61, 605] width 35 height 35
click at [31, 614] on button "button" at bounding box center [21, 605] width 35 height 35
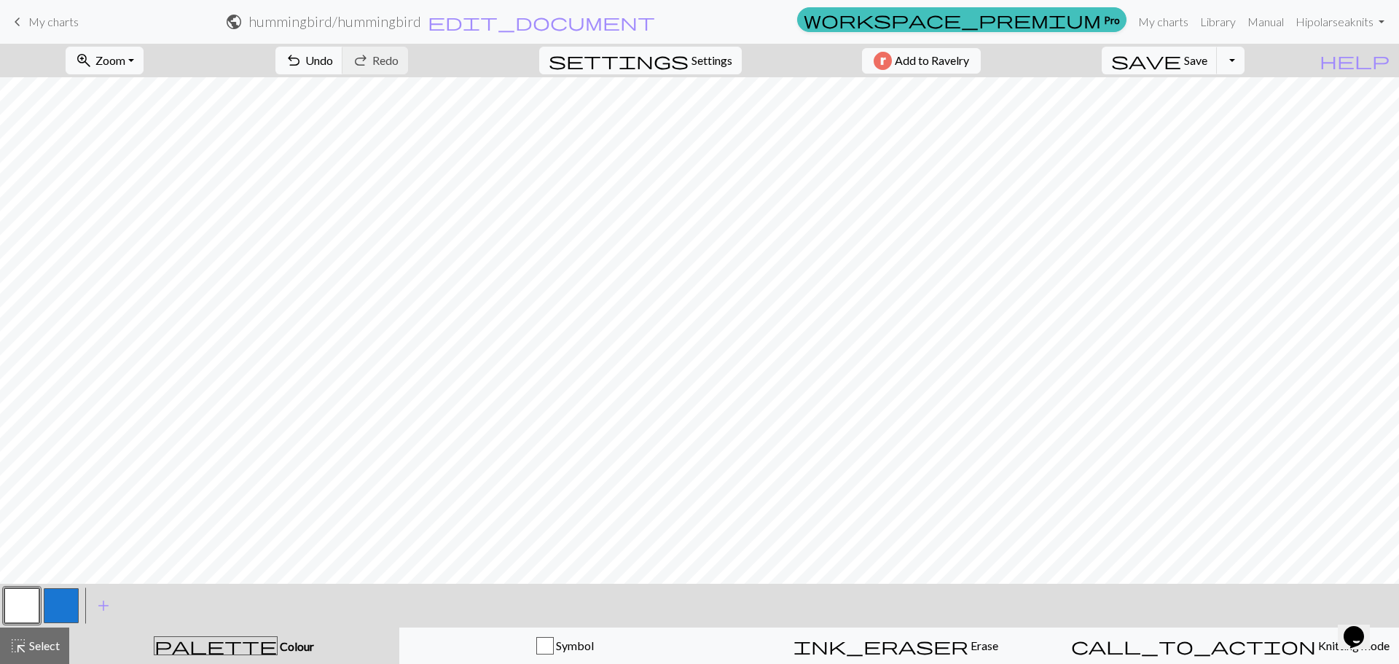
click at [69, 597] on button "button" at bounding box center [61, 605] width 35 height 35
click at [39, 597] on div at bounding box center [21, 605] width 39 height 39
click at [26, 608] on button "button" at bounding box center [21, 605] width 35 height 35
click at [58, 615] on button "button" at bounding box center [61, 605] width 35 height 35
click at [34, 602] on button "button" at bounding box center [21, 605] width 35 height 35
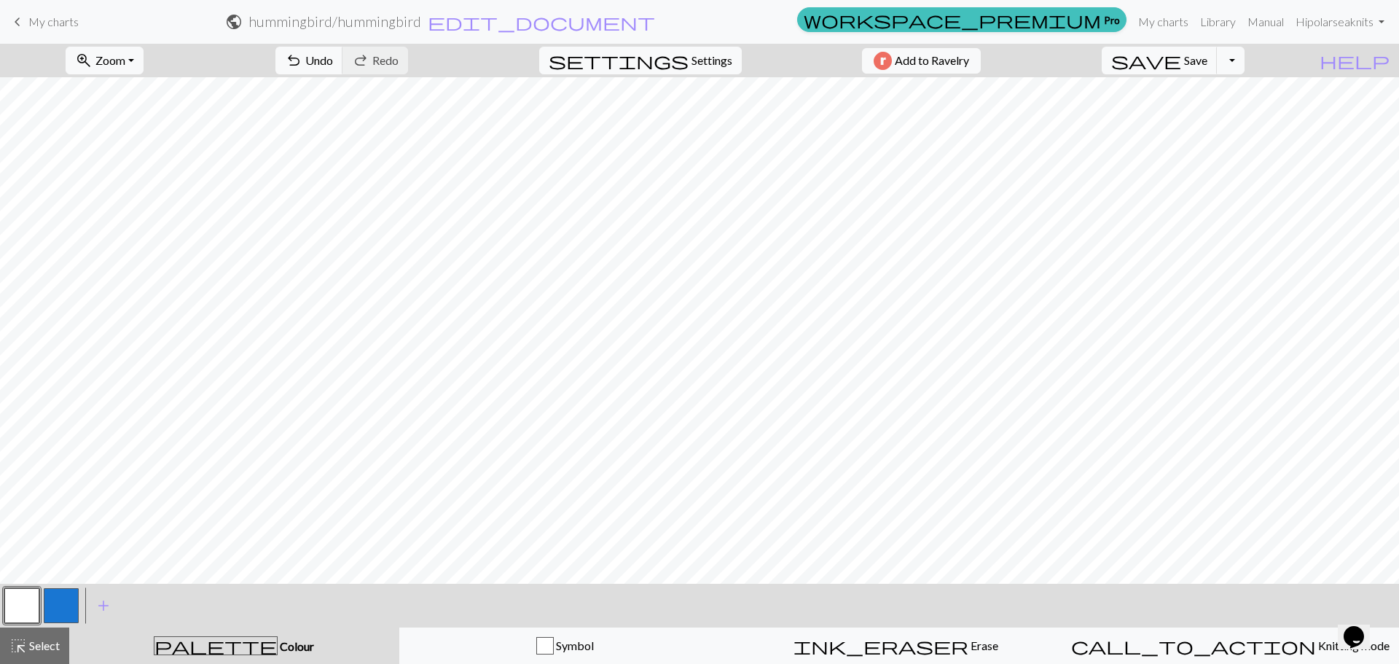
click at [62, 595] on button "button" at bounding box center [61, 605] width 35 height 35
click at [23, 610] on button "button" at bounding box center [21, 605] width 35 height 35
click at [65, 616] on button "button" at bounding box center [61, 605] width 35 height 35
click at [16, 605] on button "button" at bounding box center [21, 605] width 35 height 35
click at [66, 612] on button "button" at bounding box center [61, 605] width 35 height 35
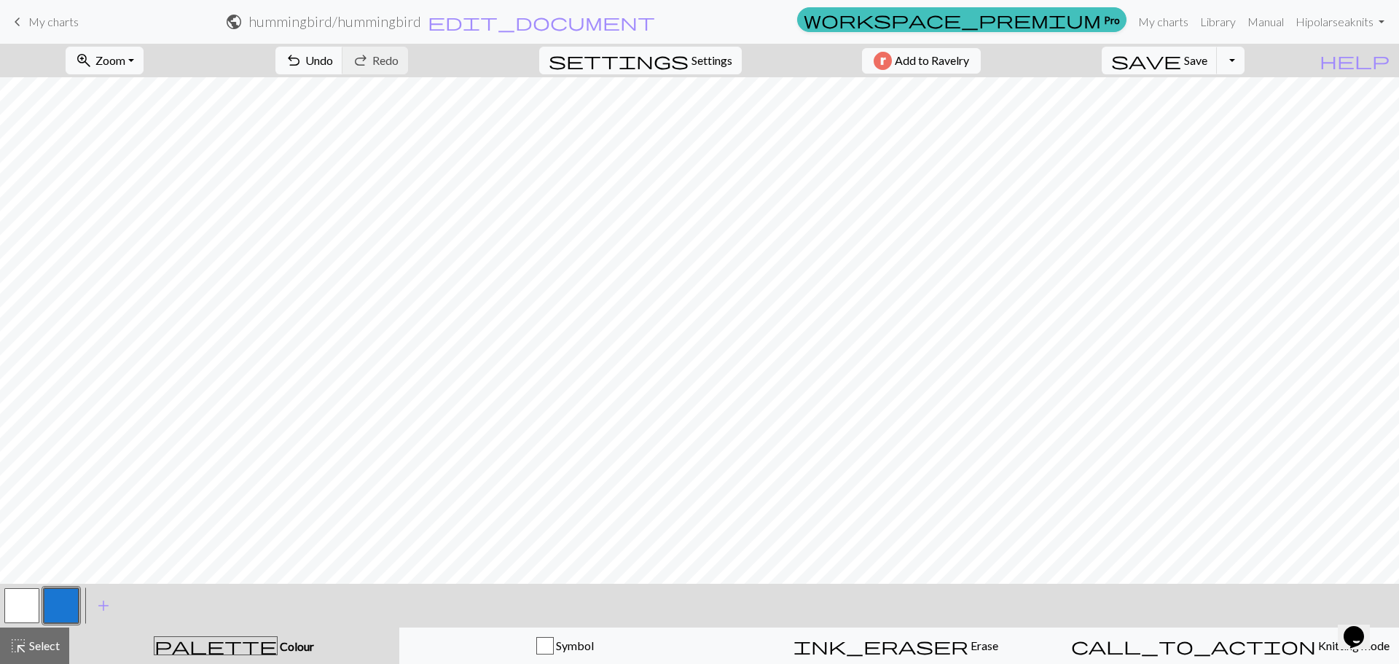
drag, startPoint x: 18, startPoint y: 595, endPoint x: 125, endPoint y: 574, distance: 108.6
click at [125, 574] on div "zoom_in Zoom Zoom Fit all Fit width Fit height 50% 100% 150% 200% undo Undo Und…" at bounding box center [699, 354] width 1399 height 620
click at [11, 610] on button "button" at bounding box center [21, 605] width 35 height 35
click at [69, 599] on button "button" at bounding box center [61, 605] width 35 height 35
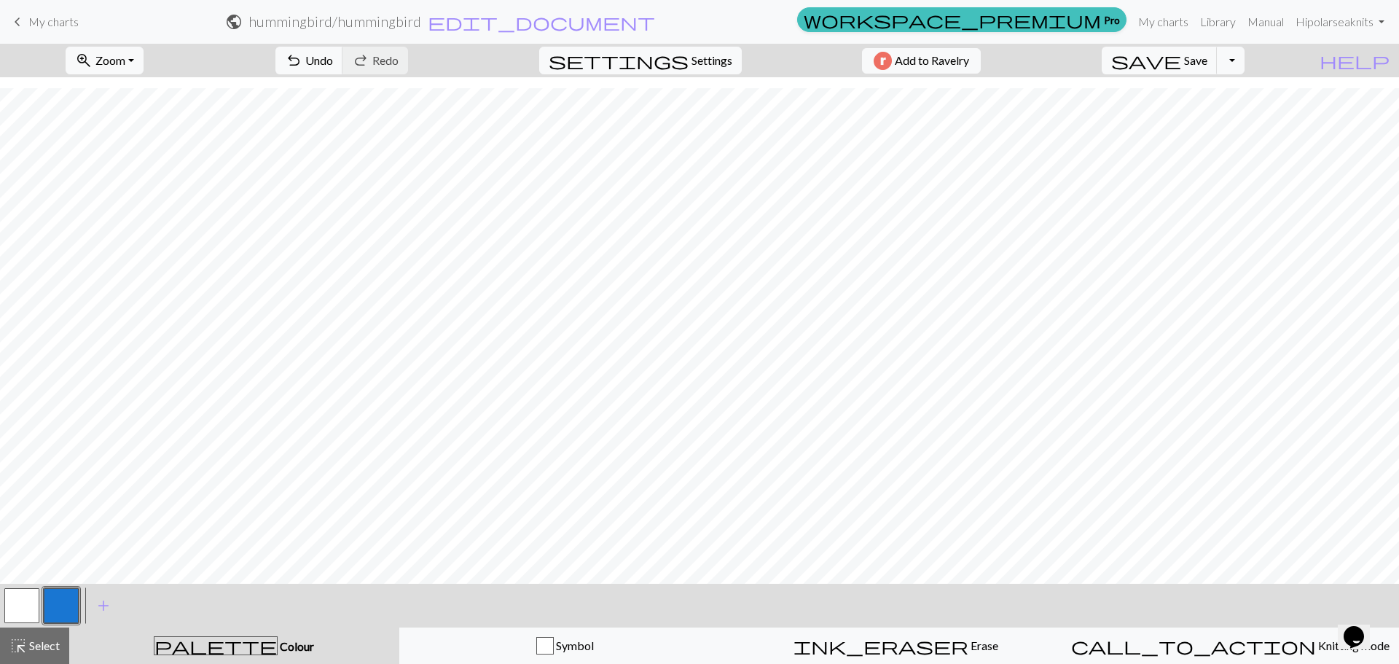
click at [23, 603] on button "button" at bounding box center [21, 605] width 35 height 35
click at [61, 607] on button "button" at bounding box center [61, 605] width 35 height 35
click at [34, 604] on button "button" at bounding box center [21, 605] width 35 height 35
click at [66, 598] on button "button" at bounding box center [61, 605] width 35 height 35
click at [25, 606] on button "button" at bounding box center [21, 605] width 35 height 35
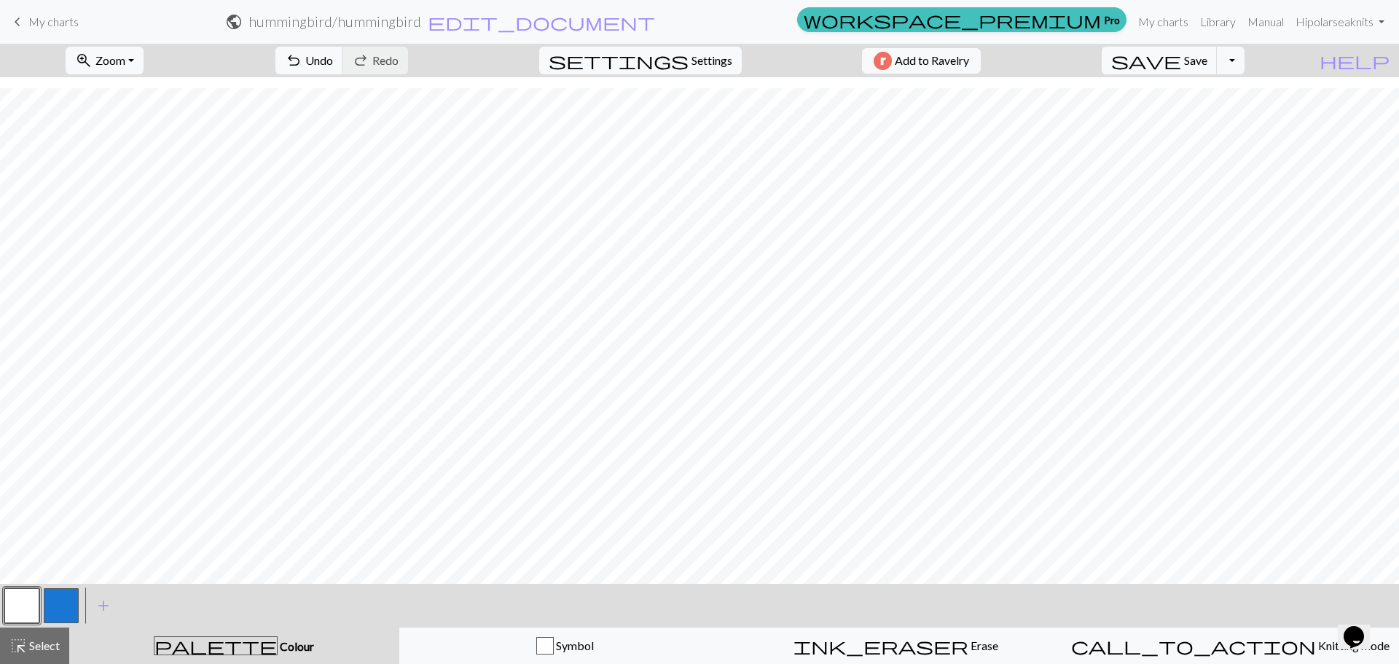
click at [73, 606] on button "button" at bounding box center [61, 605] width 35 height 35
click at [21, 617] on button "button" at bounding box center [21, 605] width 35 height 35
click at [60, 604] on button "button" at bounding box center [61, 605] width 35 height 35
click at [31, 604] on button "button" at bounding box center [21, 605] width 35 height 35
click at [56, 604] on button "button" at bounding box center [61, 605] width 35 height 35
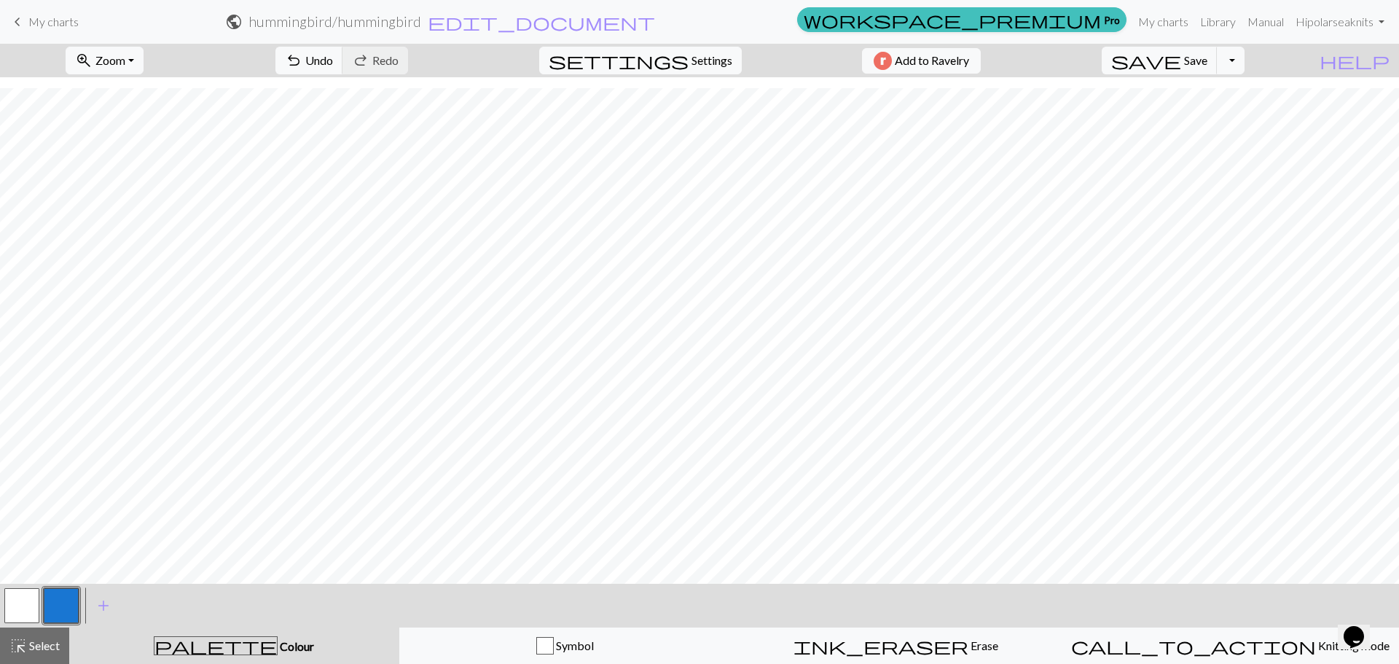
click at [31, 599] on button "button" at bounding box center [21, 605] width 35 height 35
click at [69, 605] on button "button" at bounding box center [61, 605] width 35 height 35
click at [28, 599] on button "button" at bounding box center [21, 605] width 35 height 35
click at [46, 605] on button "button" at bounding box center [61, 605] width 35 height 35
click at [18, 601] on button "button" at bounding box center [21, 605] width 35 height 35
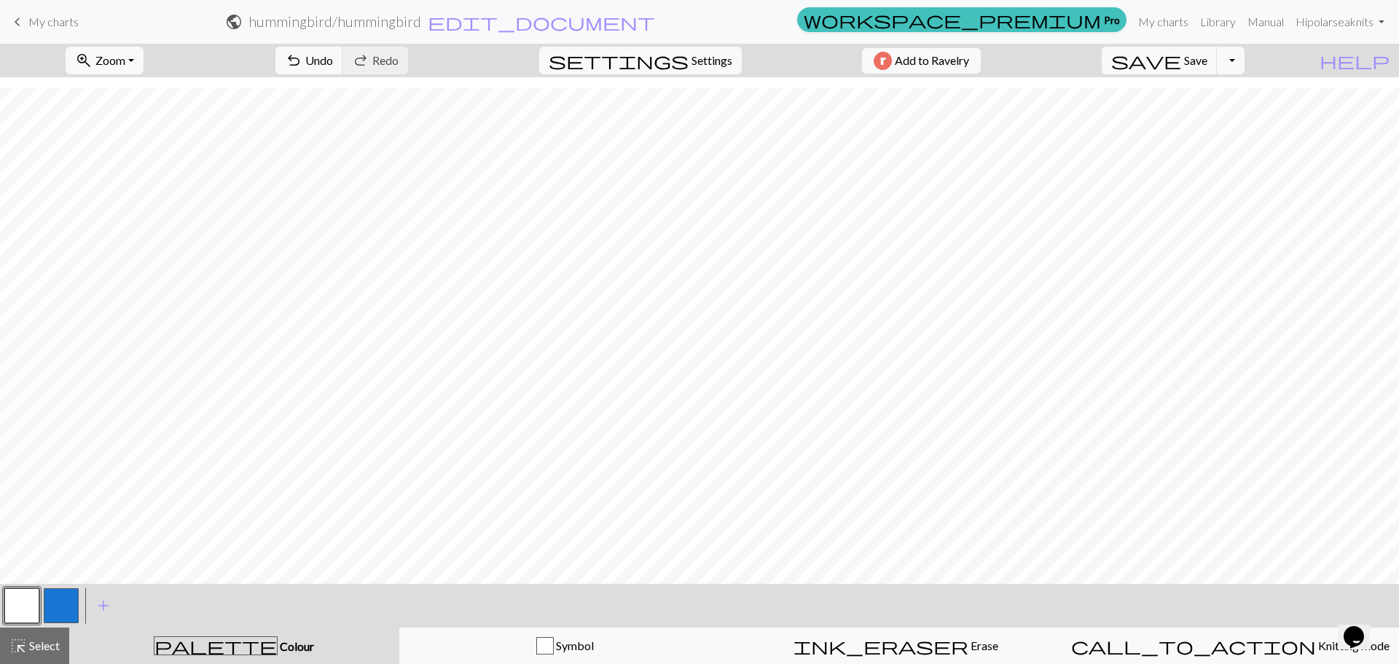
click at [75, 611] on button "button" at bounding box center [61, 605] width 35 height 35
click at [67, 596] on button "button" at bounding box center [61, 605] width 35 height 35
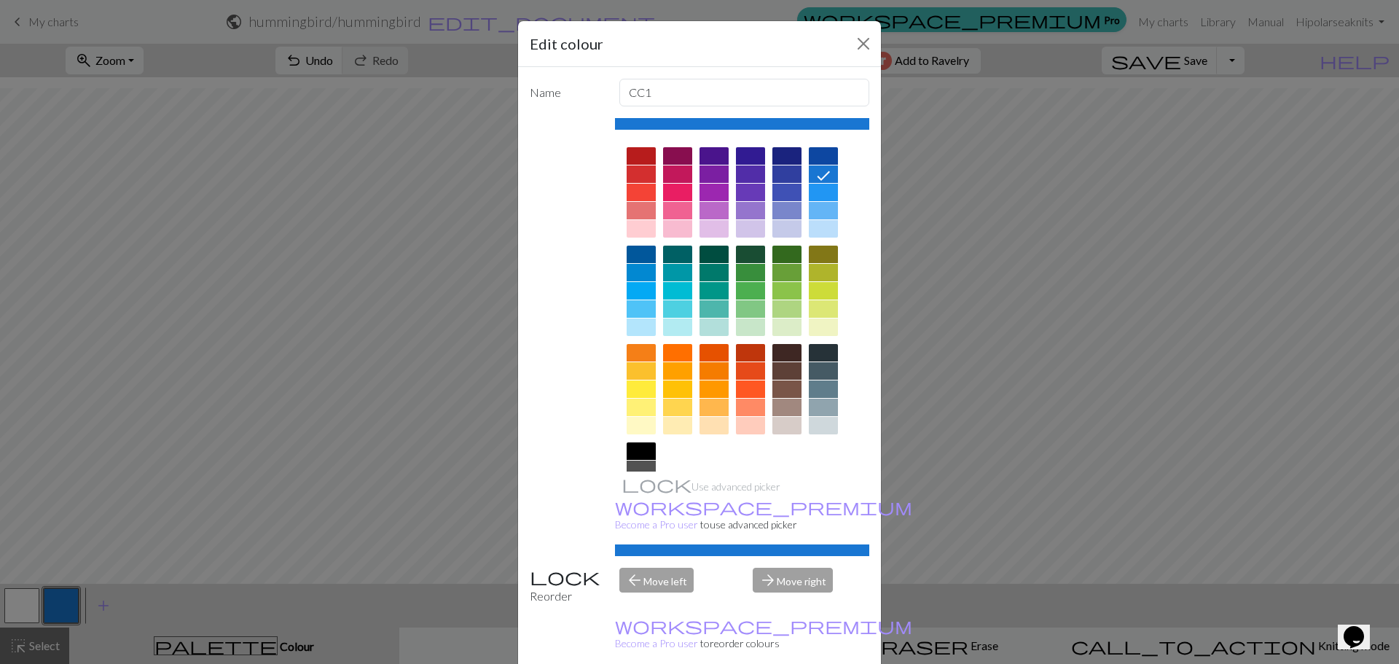
click at [18, 604] on div "Edit colour Name CC1 Use advanced picker workspace_premium Become a Pro user to…" at bounding box center [699, 332] width 1399 height 664
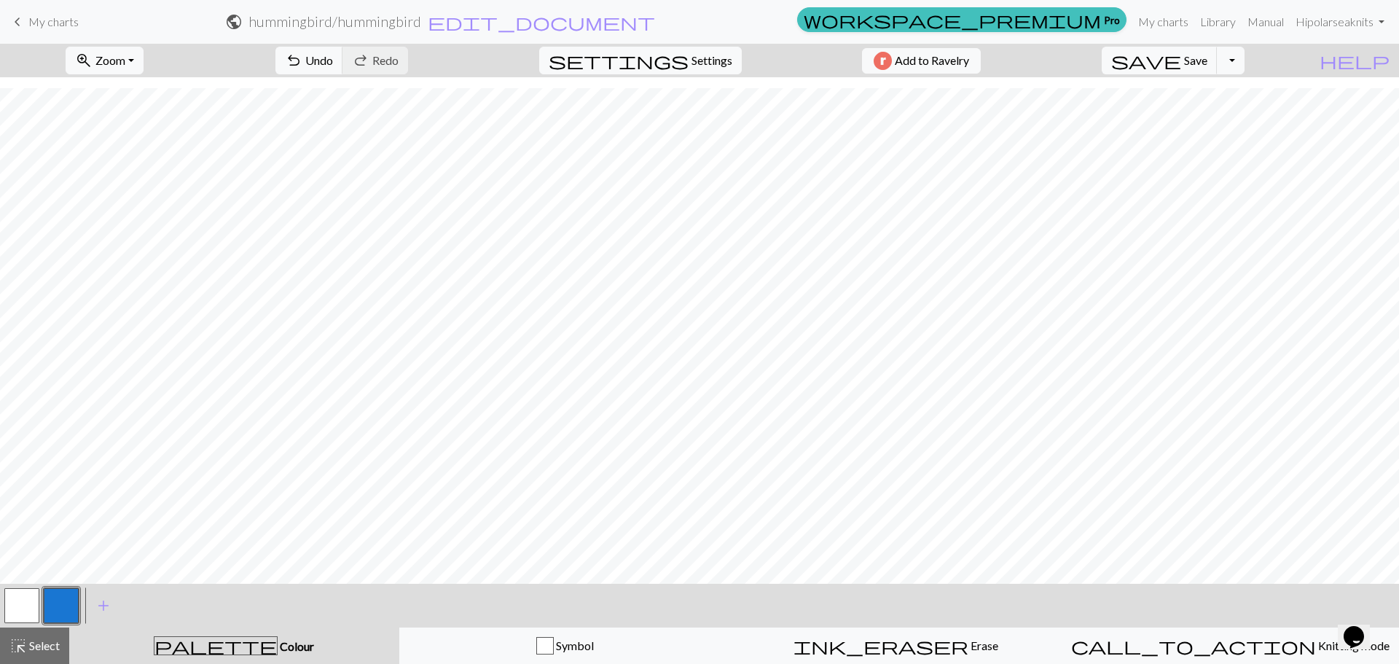
click at [12, 604] on button "button" at bounding box center [21, 605] width 35 height 35
click at [60, 602] on button "button" at bounding box center [61, 605] width 35 height 35
click at [29, 600] on button "button" at bounding box center [21, 605] width 35 height 35
click at [61, 593] on button "button" at bounding box center [61, 605] width 35 height 35
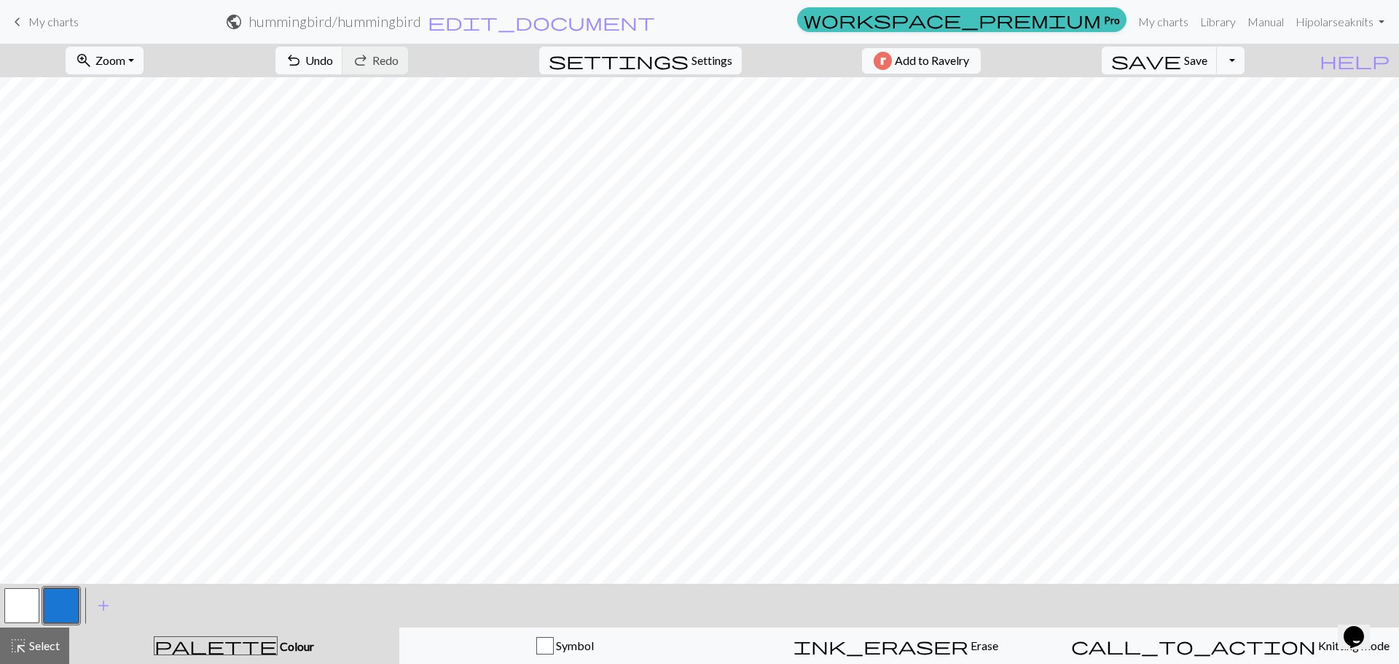
click at [16, 607] on button "button" at bounding box center [21, 605] width 35 height 35
click at [68, 602] on button "button" at bounding box center [61, 605] width 35 height 35
click at [15, 602] on button "button" at bounding box center [21, 605] width 35 height 35
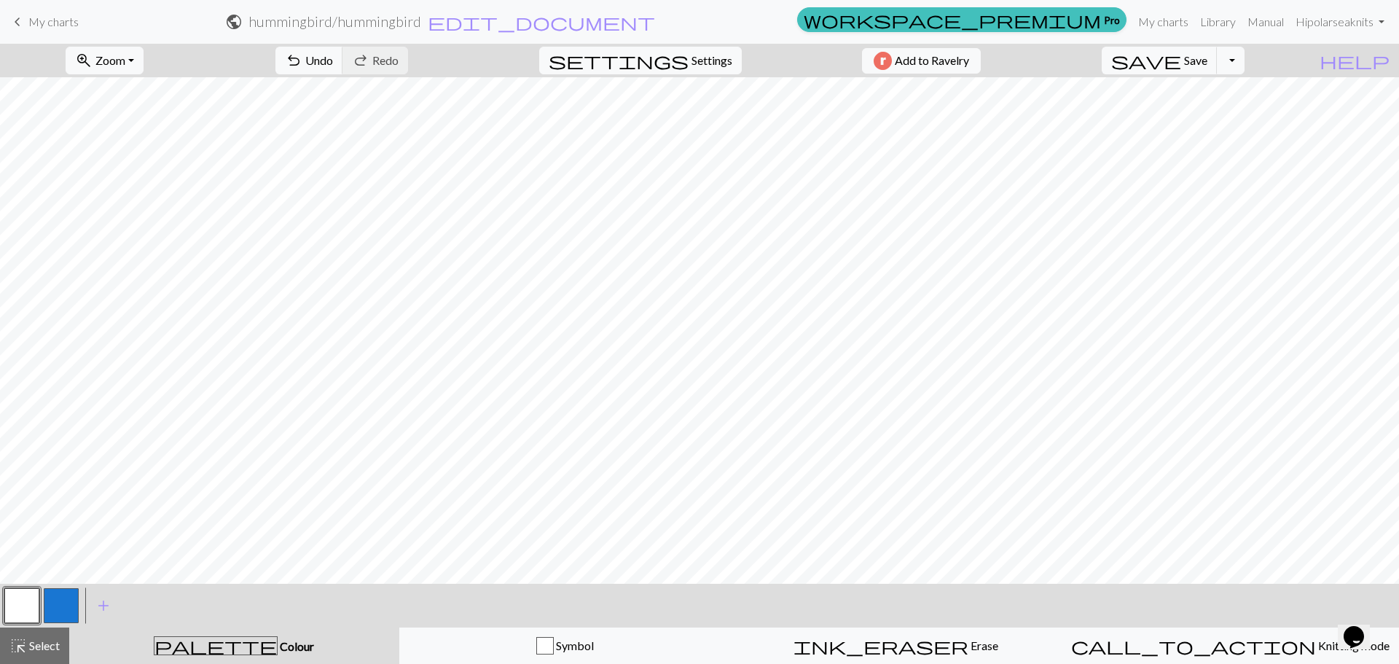
click at [52, 604] on button "button" at bounding box center [61, 605] width 35 height 35
click at [17, 600] on button "button" at bounding box center [21, 605] width 35 height 35
click at [69, 608] on button "button" at bounding box center [61, 605] width 35 height 35
click at [31, 597] on button "button" at bounding box center [21, 605] width 35 height 35
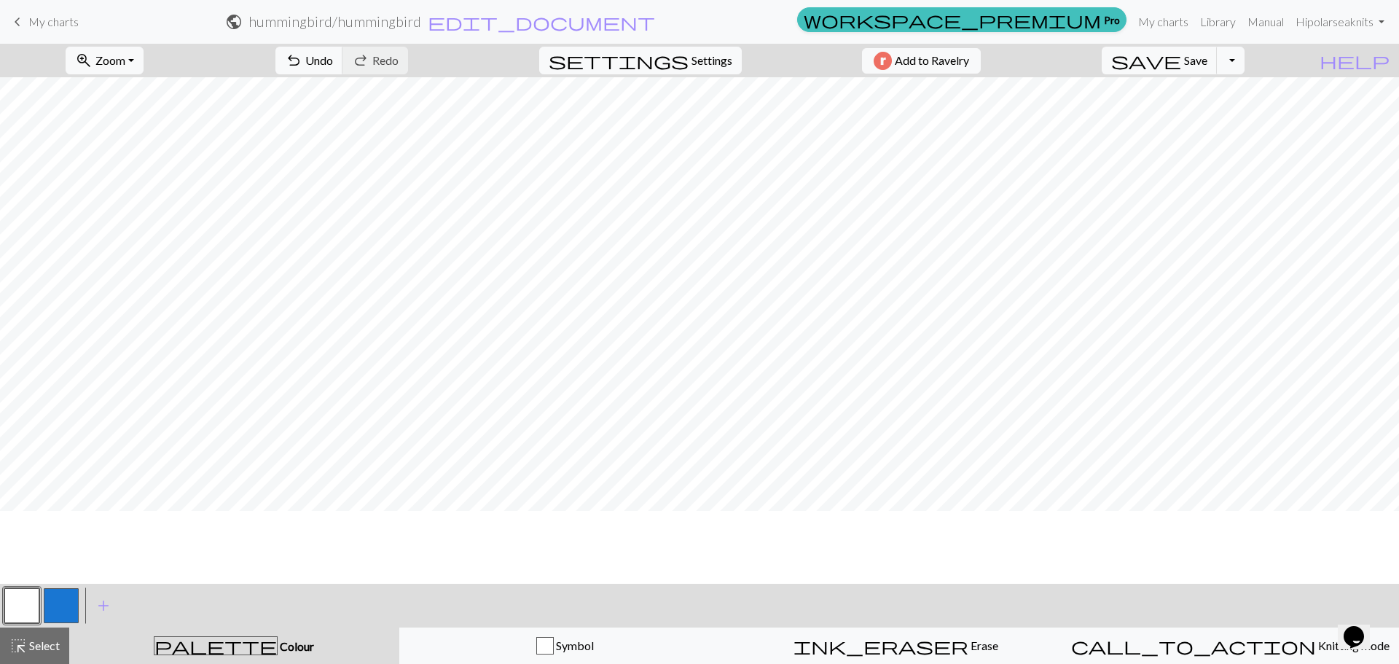
scroll to position [124, 0]
click at [63, 594] on button "button" at bounding box center [61, 605] width 35 height 35
click at [23, 606] on button "button" at bounding box center [21, 605] width 35 height 35
click at [58, 604] on button "button" at bounding box center [61, 605] width 35 height 35
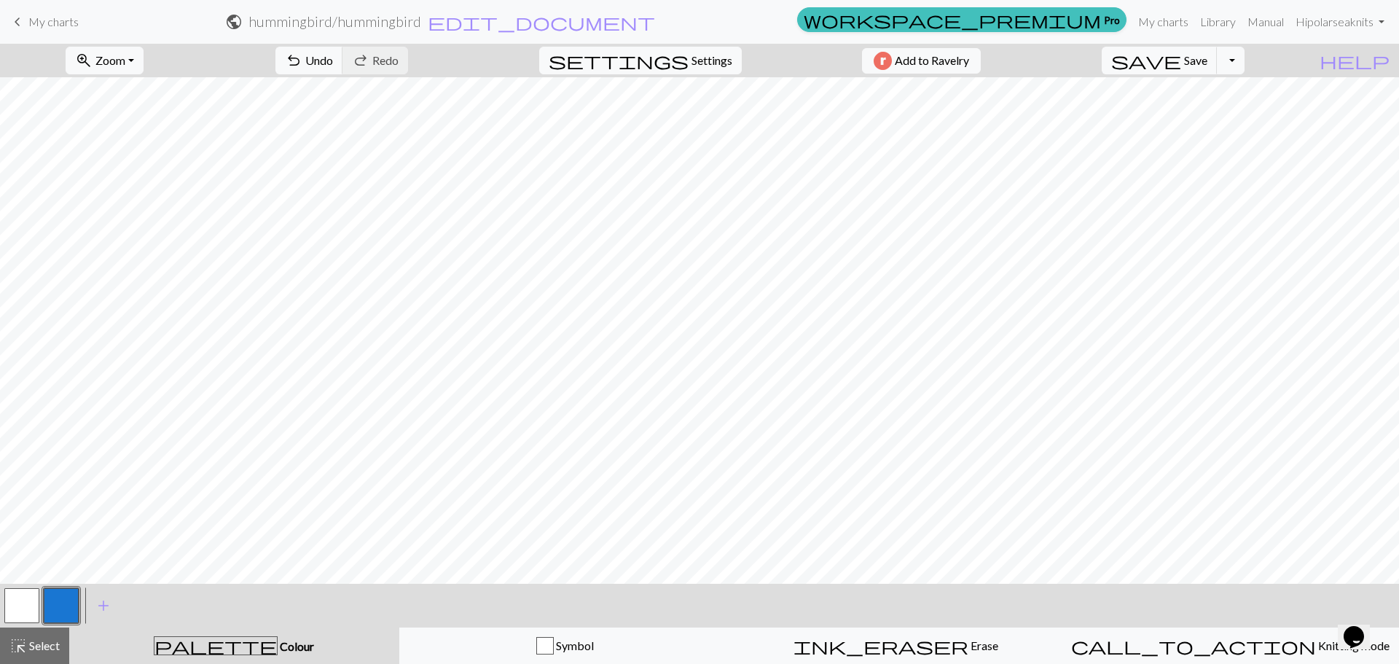
click at [16, 612] on button "button" at bounding box center [21, 605] width 35 height 35
click at [58, 598] on button "button" at bounding box center [61, 605] width 35 height 35
click at [14, 605] on button "button" at bounding box center [21, 605] width 35 height 35
click at [76, 594] on button "button" at bounding box center [61, 605] width 35 height 35
drag, startPoint x: 23, startPoint y: 601, endPoint x: 48, endPoint y: 592, distance: 26.5
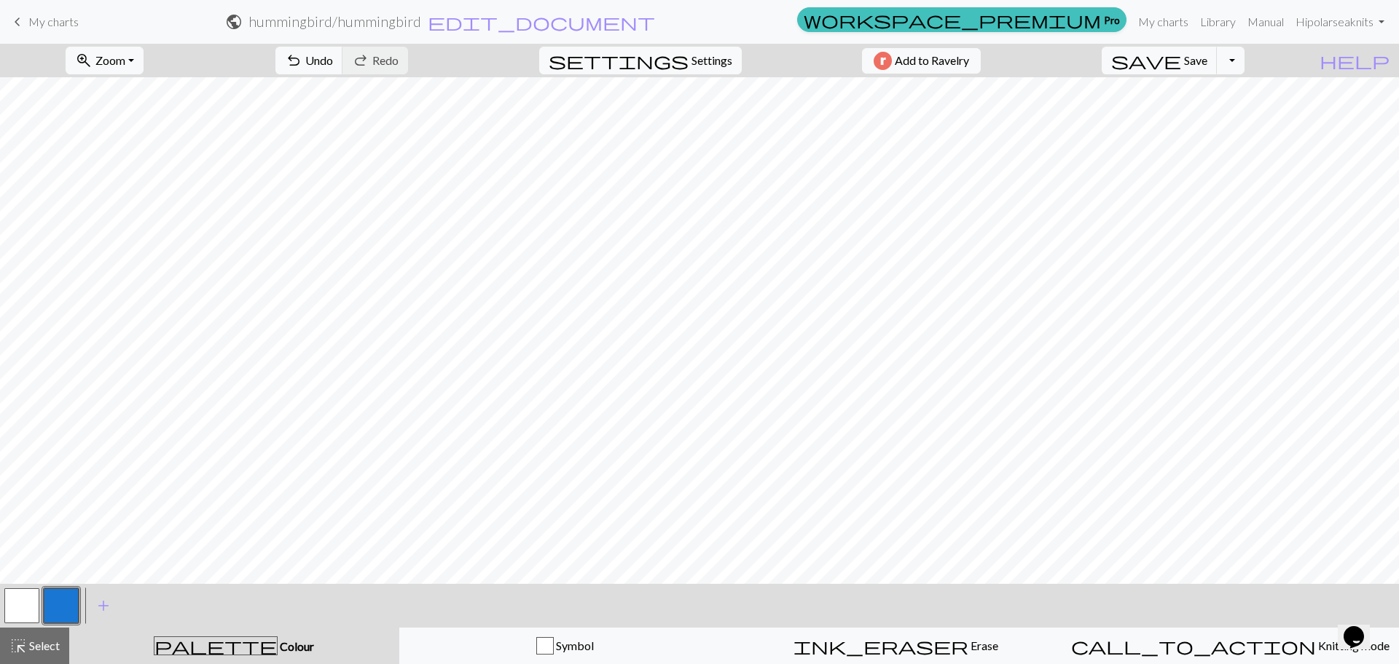
click at [22, 601] on button "button" at bounding box center [21, 605] width 35 height 35
click at [78, 597] on button "button" at bounding box center [61, 605] width 35 height 35
click at [25, 602] on button "button" at bounding box center [21, 605] width 35 height 35
click at [69, 605] on button "button" at bounding box center [61, 605] width 35 height 35
click at [5, 609] on button "button" at bounding box center [21, 605] width 35 height 35
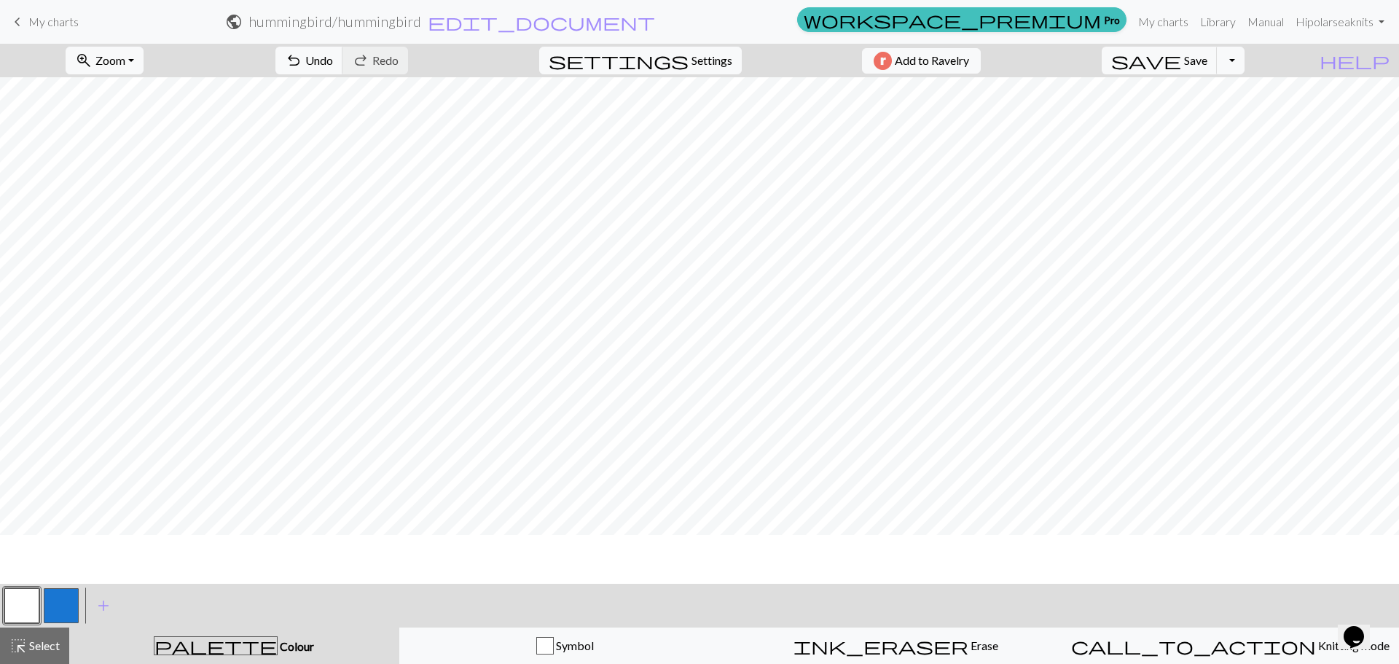
scroll to position [0, 0]
click at [64, 603] on button "button" at bounding box center [61, 605] width 35 height 35
click at [12, 593] on button "button" at bounding box center [21, 605] width 35 height 35
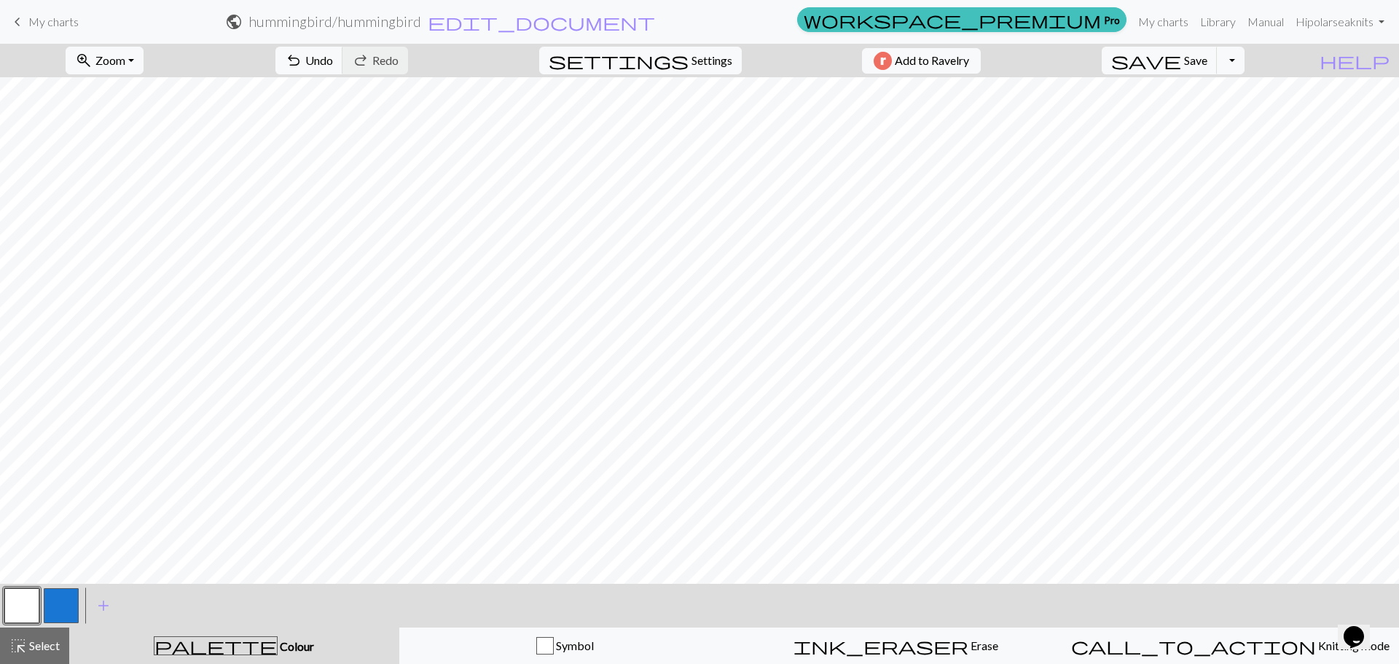
click at [61, 604] on button "button" at bounding box center [61, 605] width 35 height 35
click at [18, 604] on button "button" at bounding box center [21, 605] width 35 height 35
click at [50, 610] on button "button" at bounding box center [61, 605] width 35 height 35
click at [17, 611] on button "button" at bounding box center [21, 605] width 35 height 35
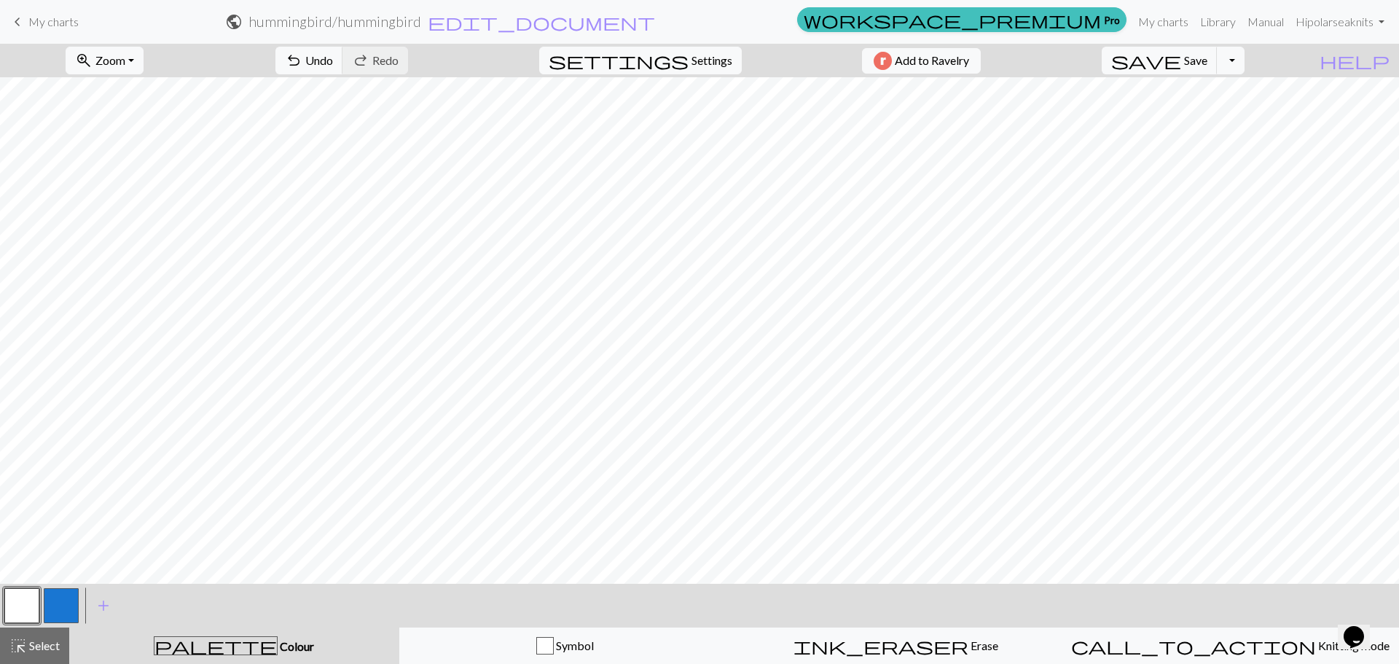
click at [59, 598] on button "button" at bounding box center [61, 605] width 35 height 35
click at [17, 610] on button "button" at bounding box center [21, 605] width 35 height 35
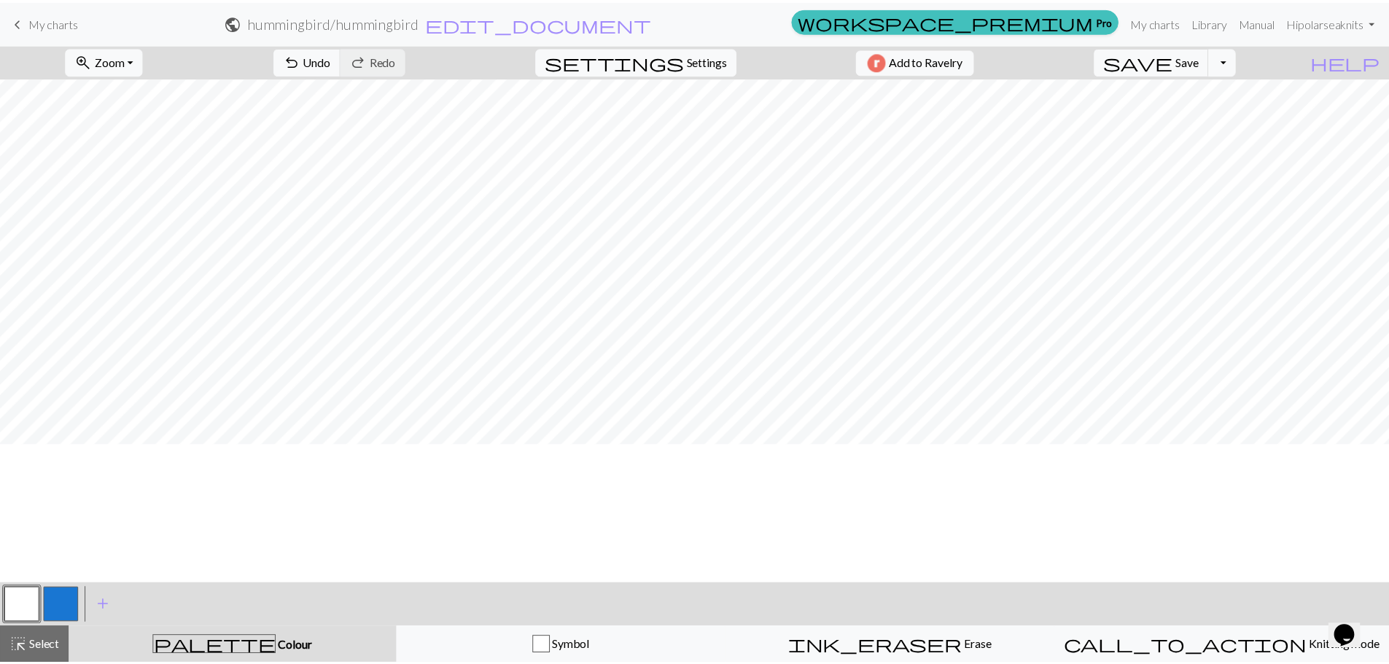
scroll to position [124, 0]
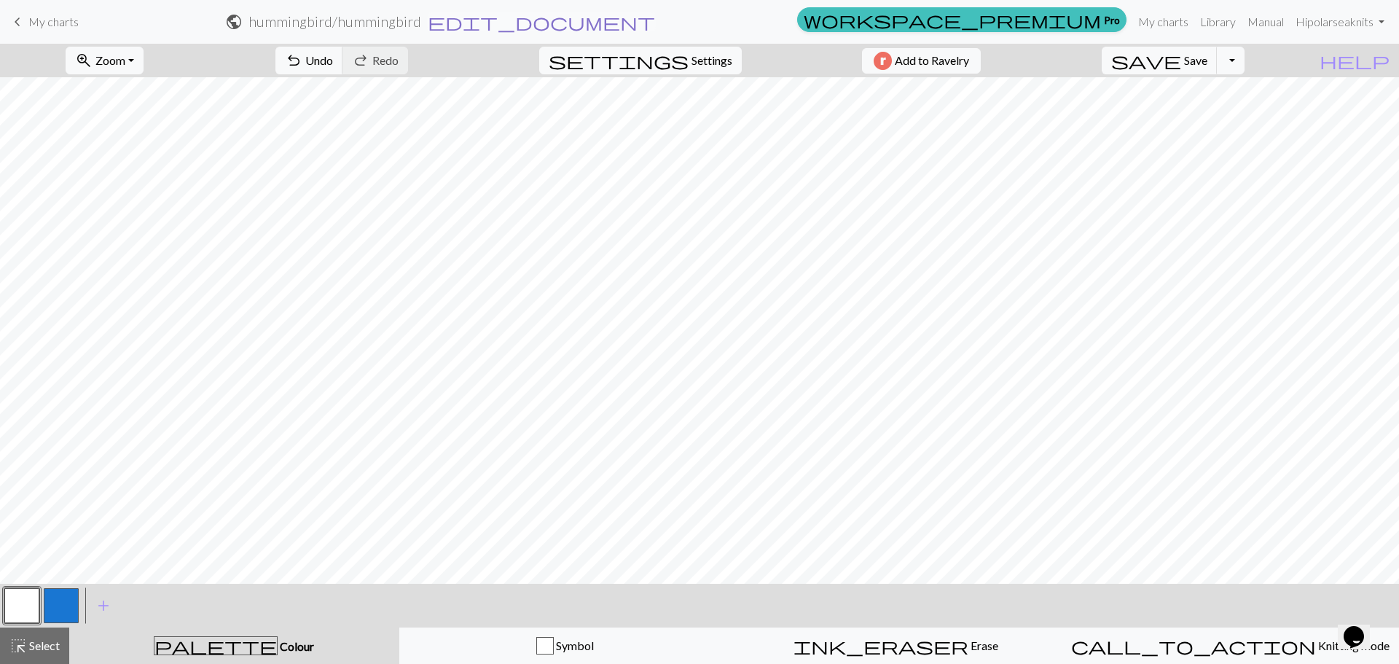
click at [655, 20] on span "edit_document" at bounding box center [541, 22] width 227 height 20
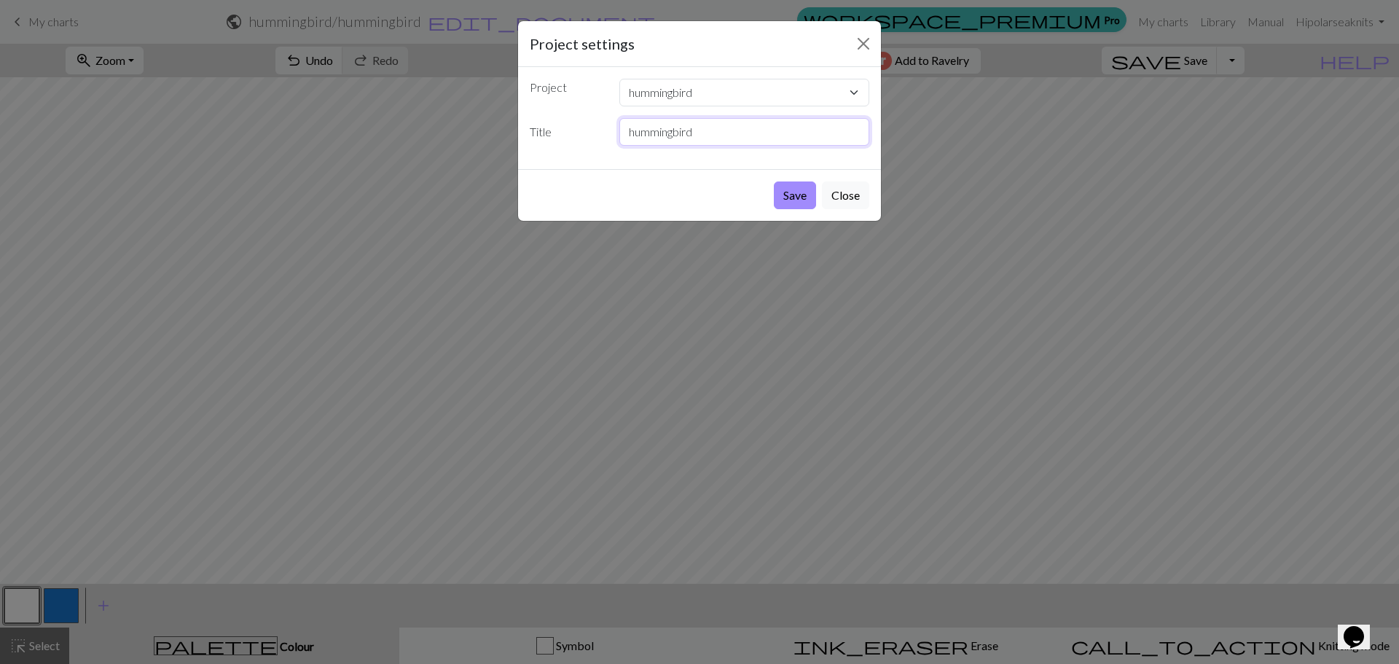
click at [722, 130] on input "hummingbird" at bounding box center [745, 132] width 251 height 28
type input "hummingbird - 2"
click at [789, 197] on button "Save" at bounding box center [795, 195] width 42 height 28
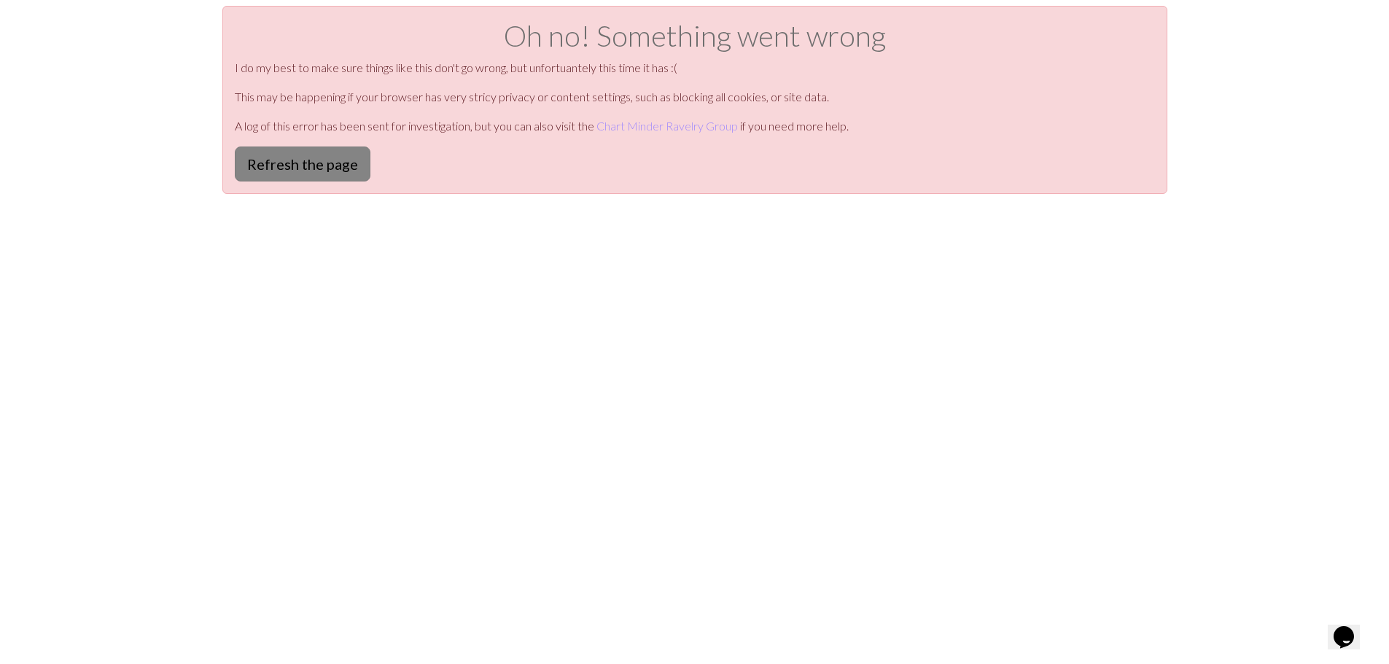
click at [268, 167] on button "Refresh the page" at bounding box center [303, 164] width 136 height 35
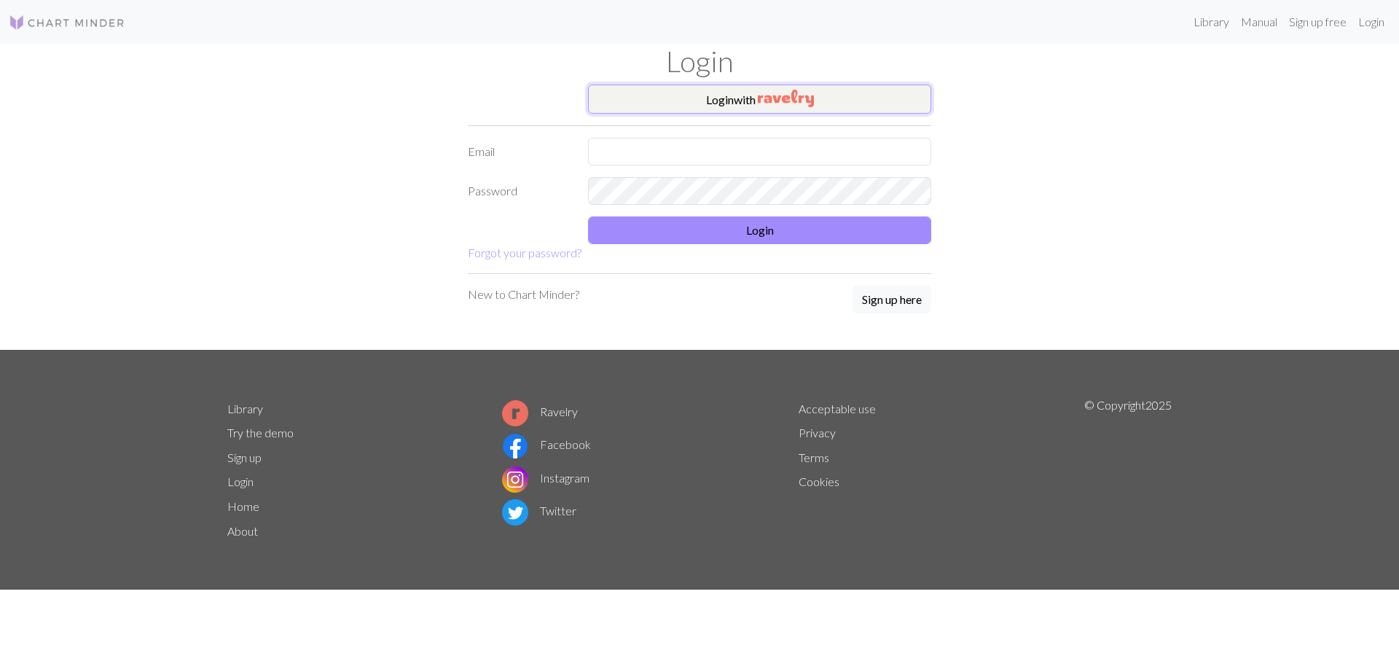
click at [719, 104] on button "Login with" at bounding box center [759, 99] width 343 height 29
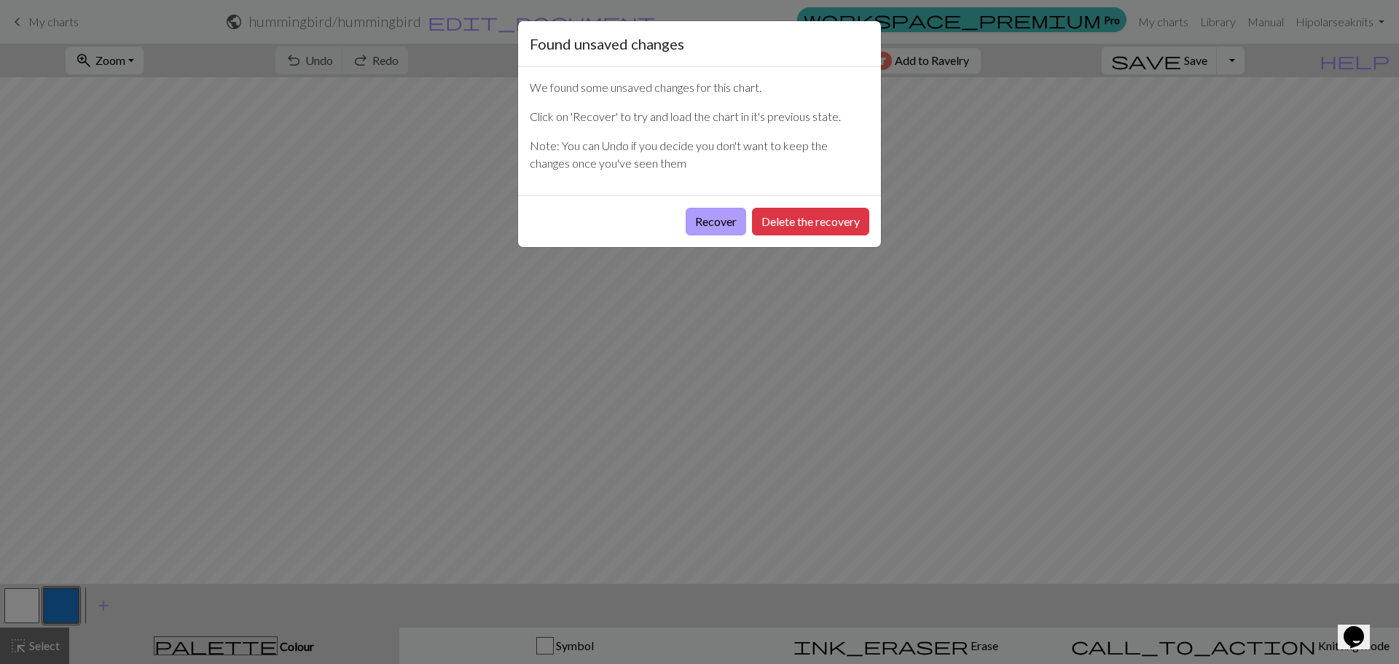
click at [716, 227] on button "Recover" at bounding box center [716, 222] width 60 height 28
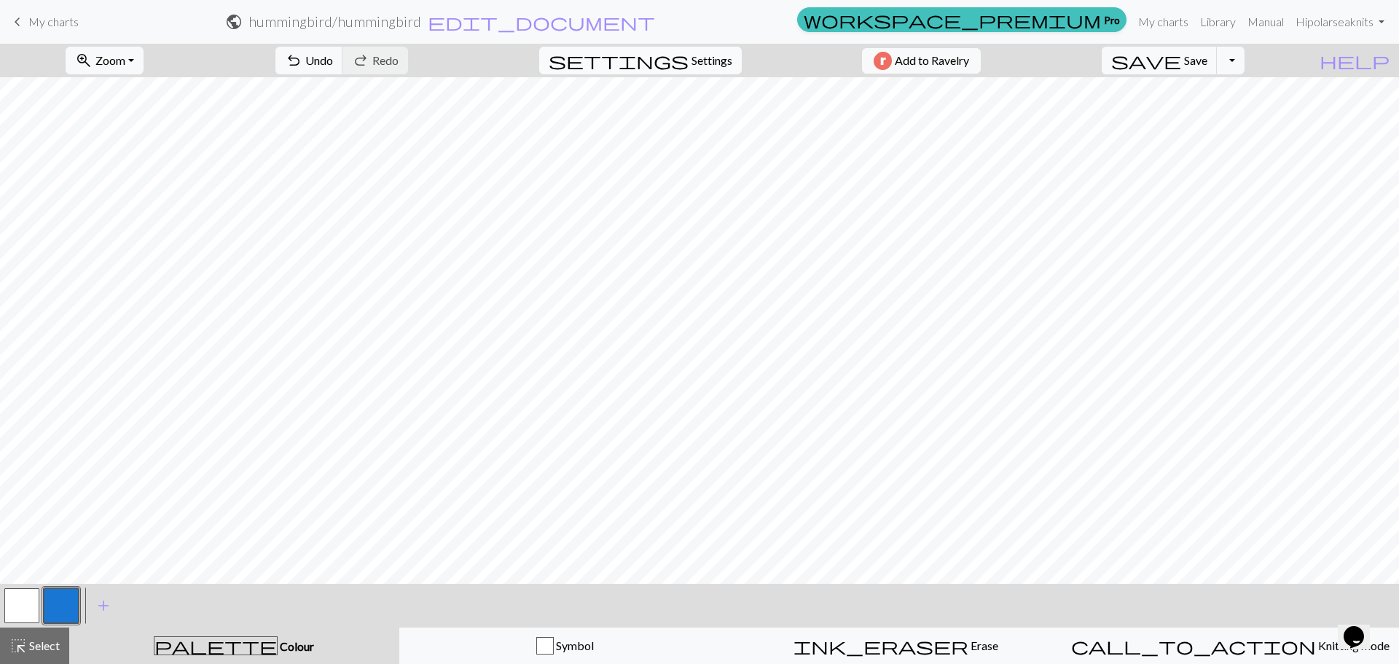
click at [671, 66] on span "settings" at bounding box center [619, 60] width 140 height 20
select select "fingering"
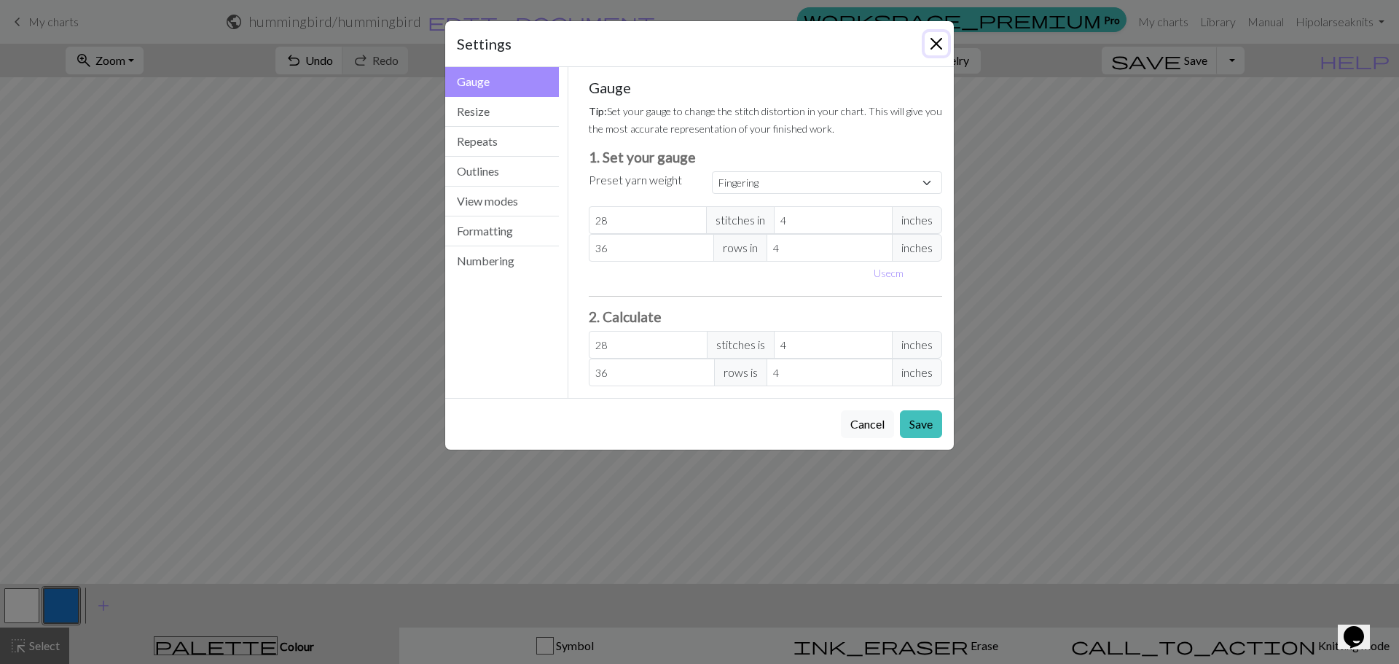
click at [932, 42] on button "Close" at bounding box center [936, 43] width 23 height 23
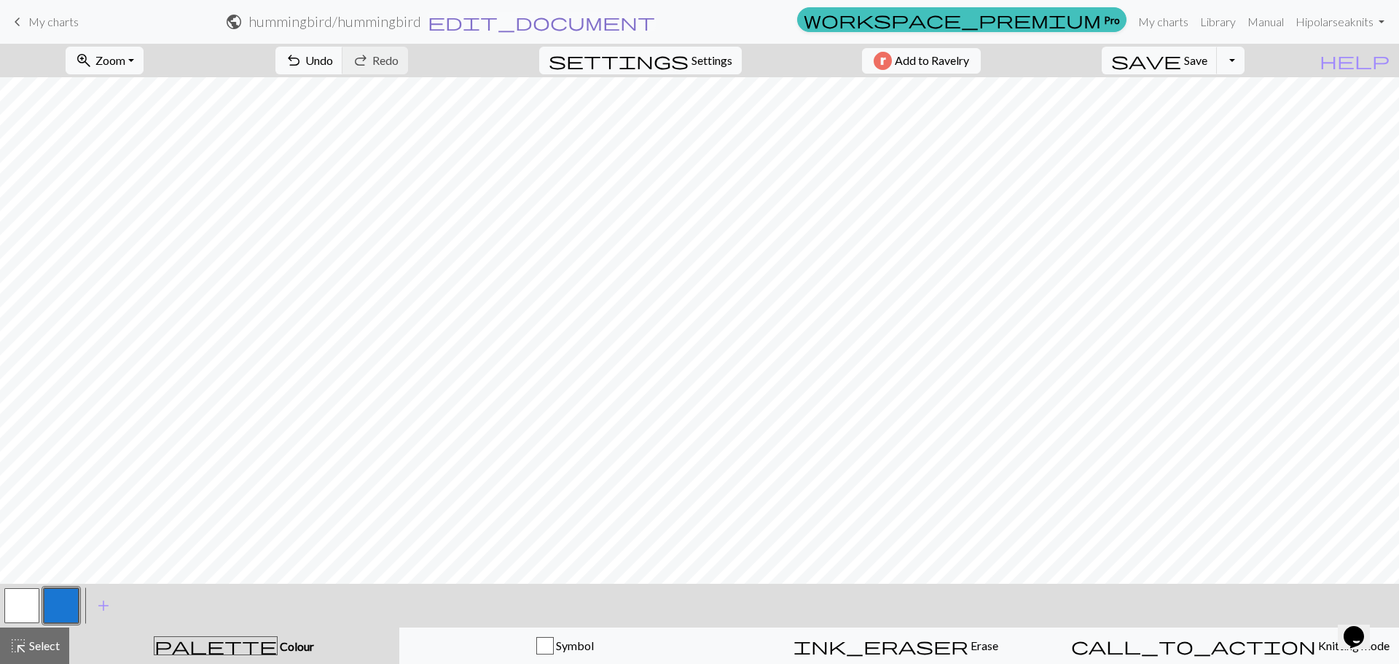
click at [655, 25] on span "edit_document" at bounding box center [541, 22] width 227 height 20
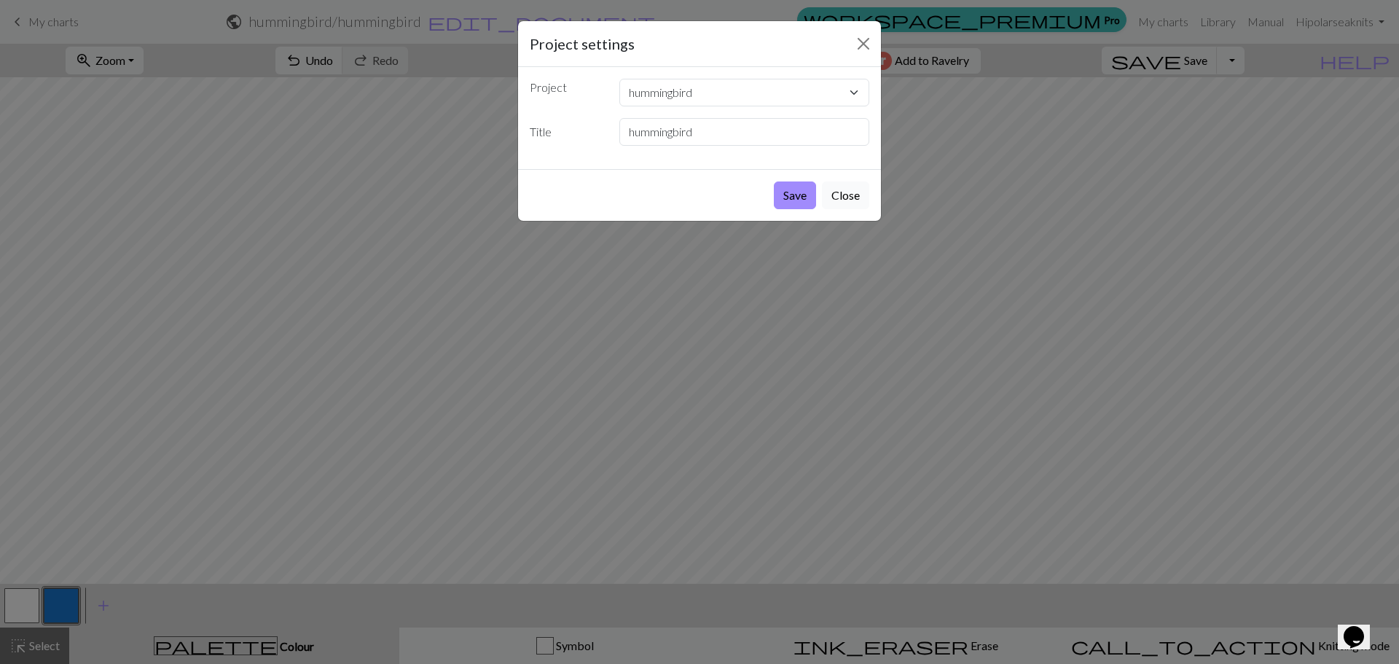
click at [845, 198] on button "Close" at bounding box center [845, 195] width 47 height 28
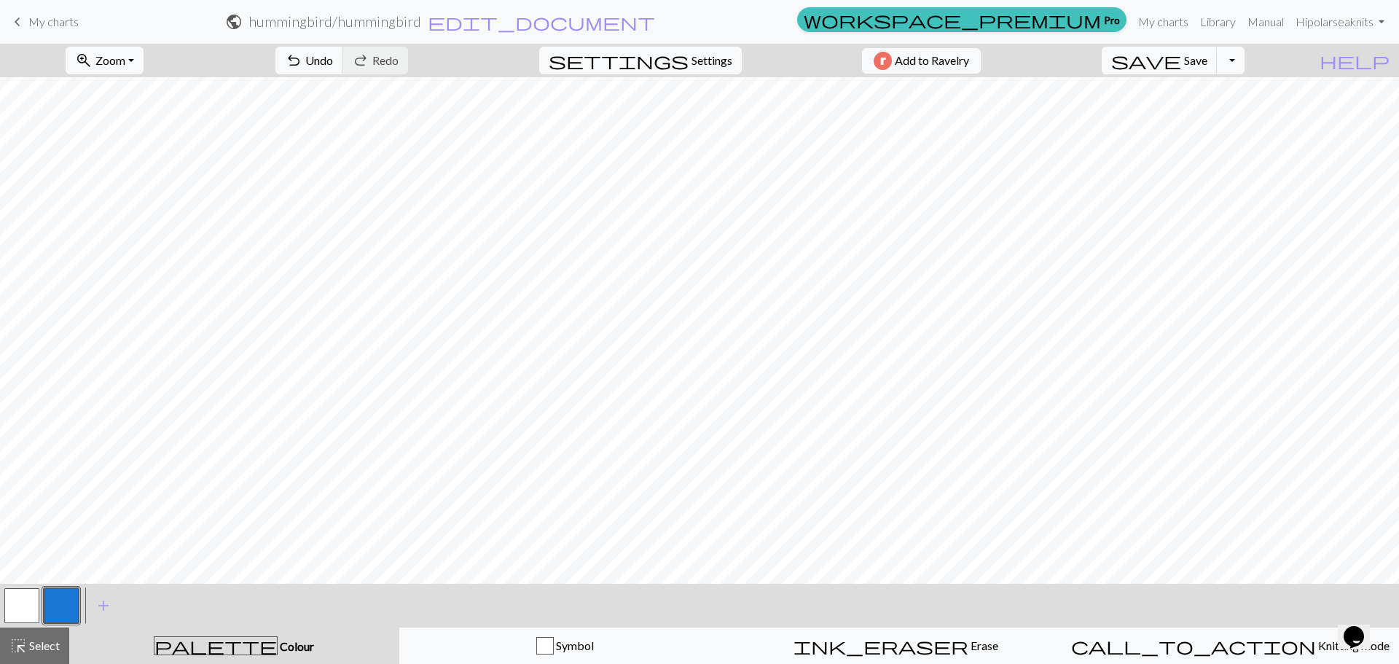
click at [1245, 69] on button "Toggle Dropdown" at bounding box center [1231, 61] width 28 height 28
click at [1244, 87] on button "file_copy Save a copy" at bounding box center [1124, 92] width 241 height 23
click at [47, 13] on link "keyboard_arrow_left My charts" at bounding box center [44, 21] width 70 height 25
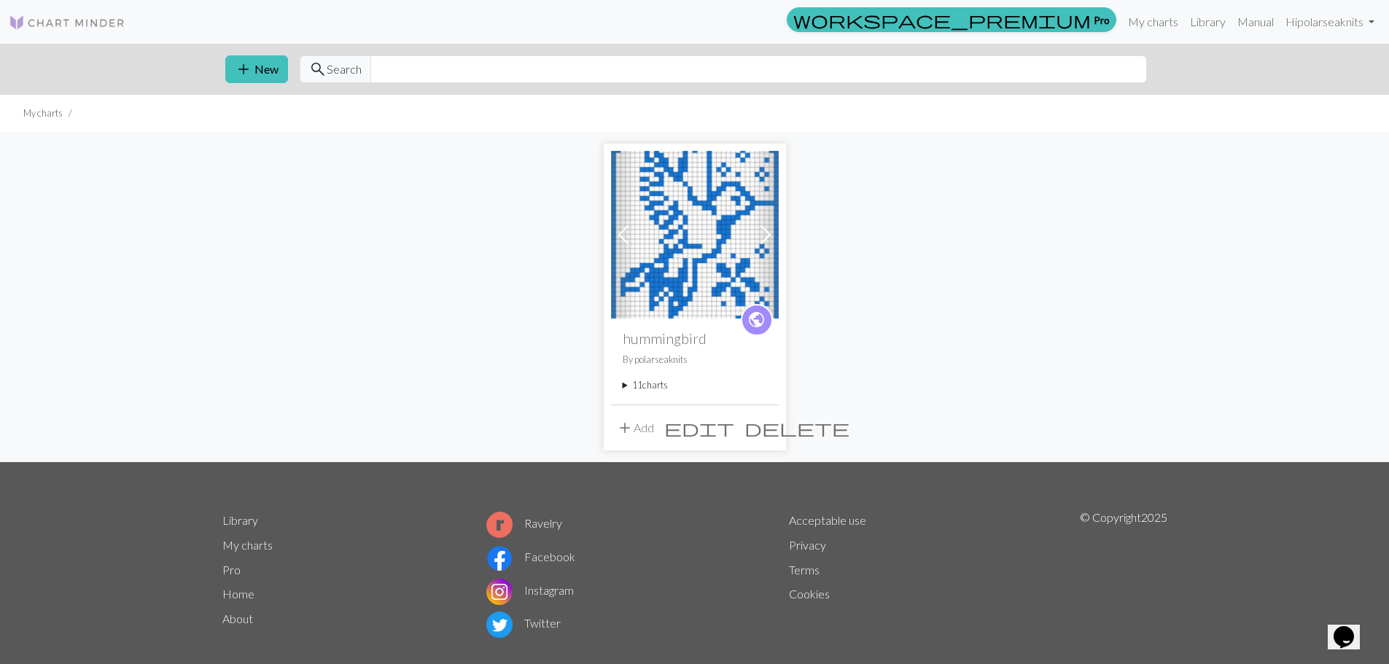
click at [663, 389] on summary "11 charts" at bounding box center [694, 385] width 144 height 14
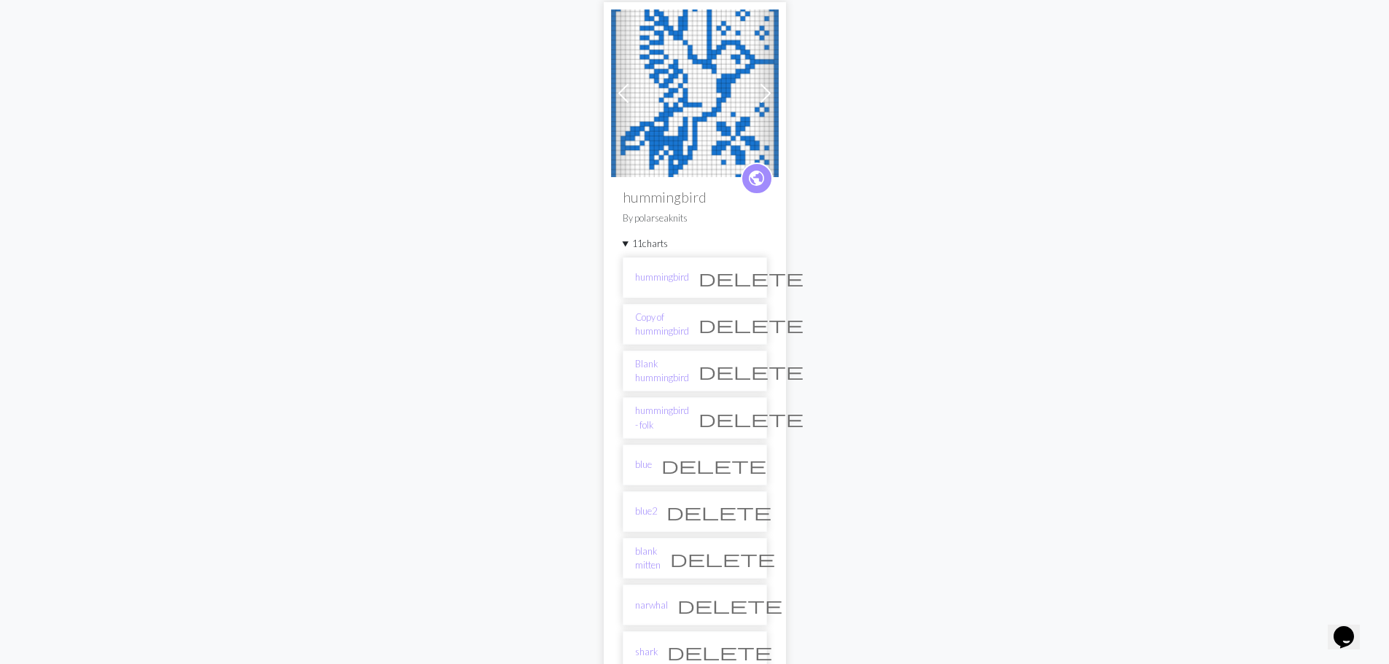
scroll to position [292, 0]
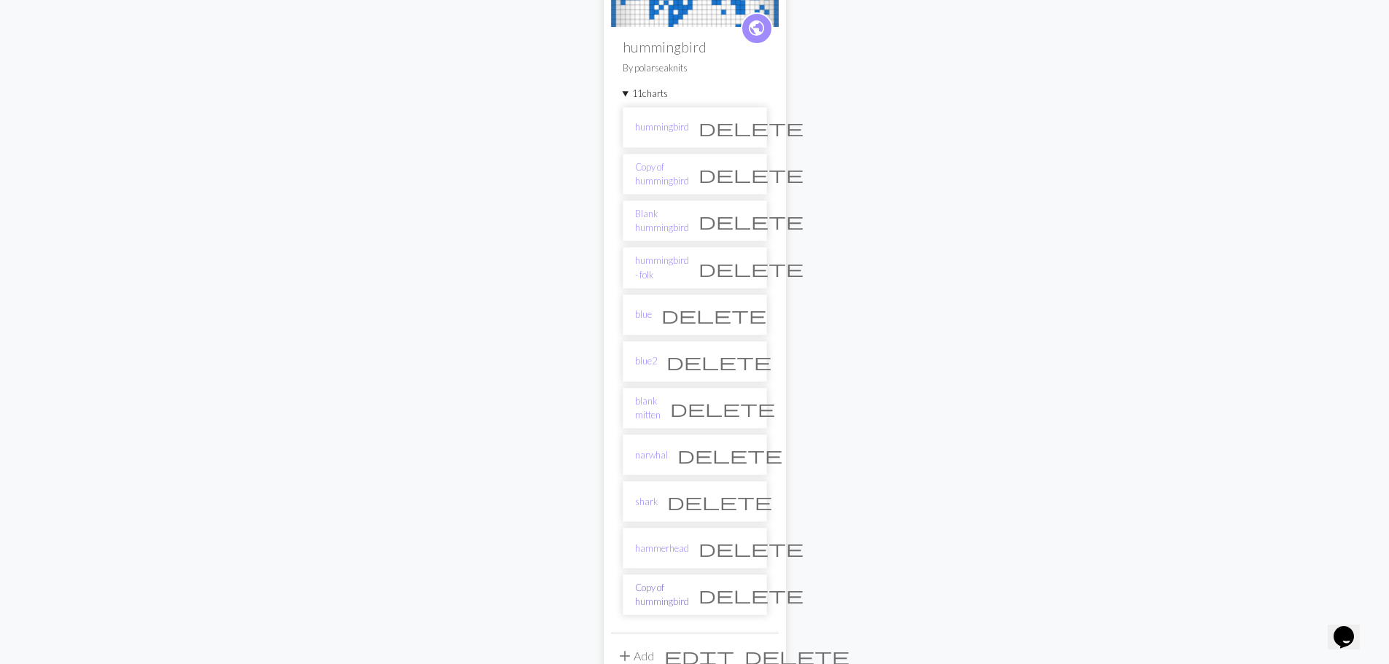
click at [679, 595] on link "Copy of hummingbird" at bounding box center [662, 595] width 54 height 28
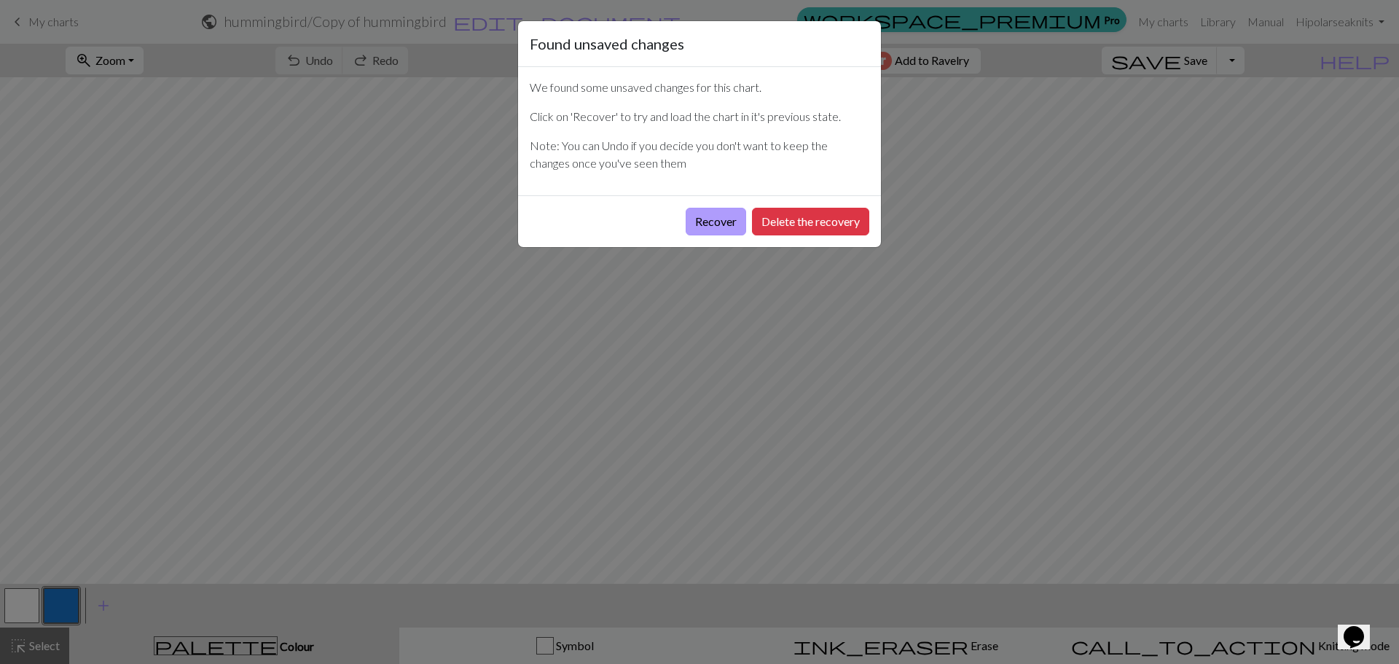
click at [724, 222] on button "Recover" at bounding box center [716, 222] width 60 height 28
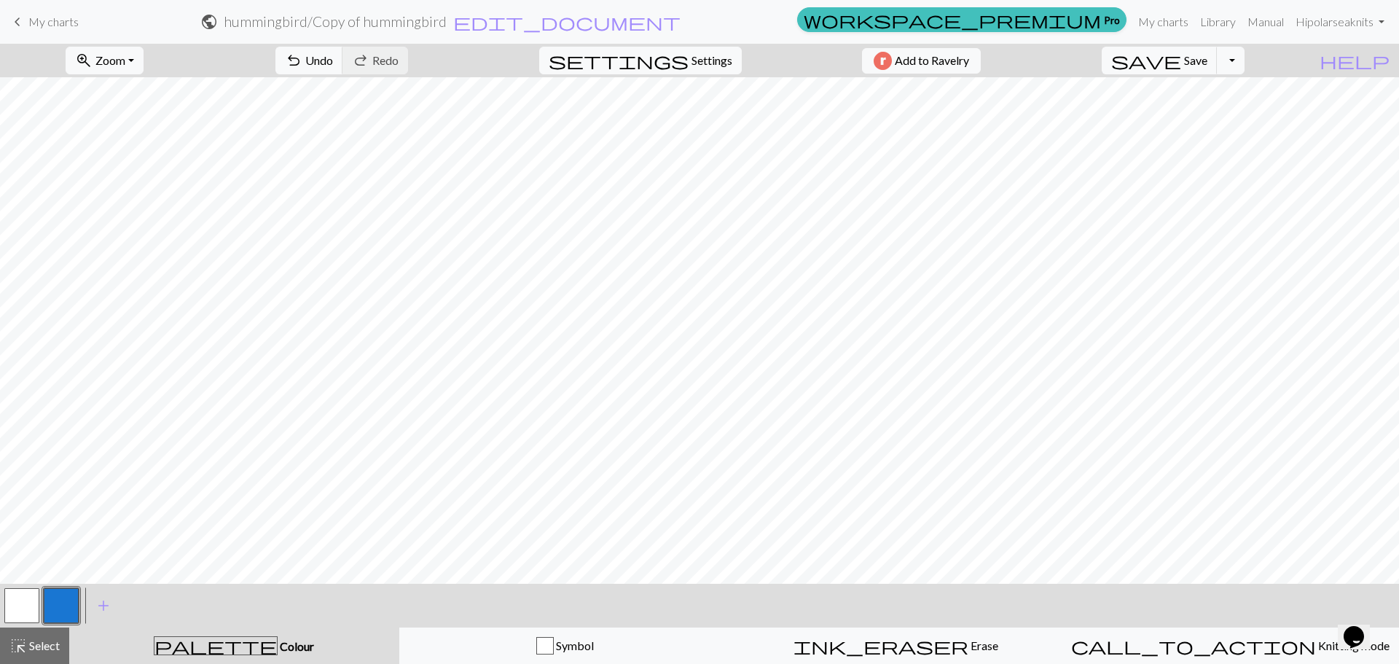
click at [58, 25] on span "My charts" at bounding box center [53, 22] width 50 height 14
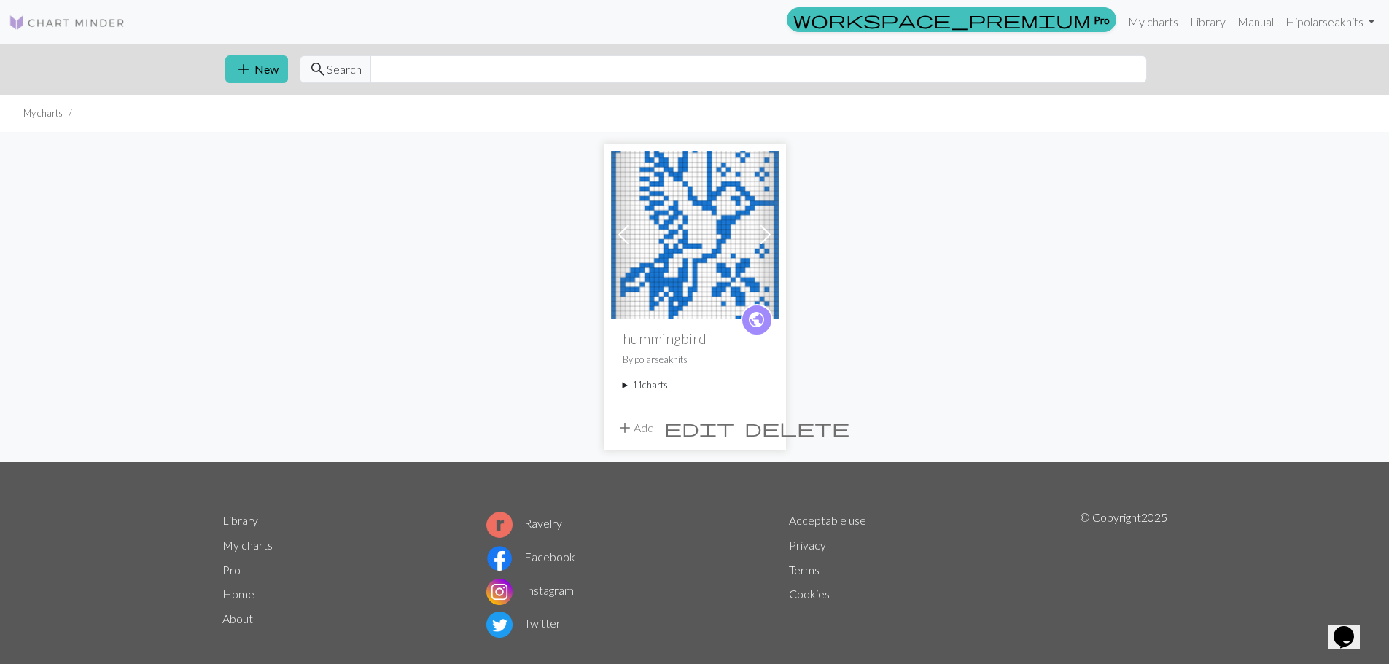
click at [671, 383] on summary "11 charts" at bounding box center [694, 385] width 144 height 14
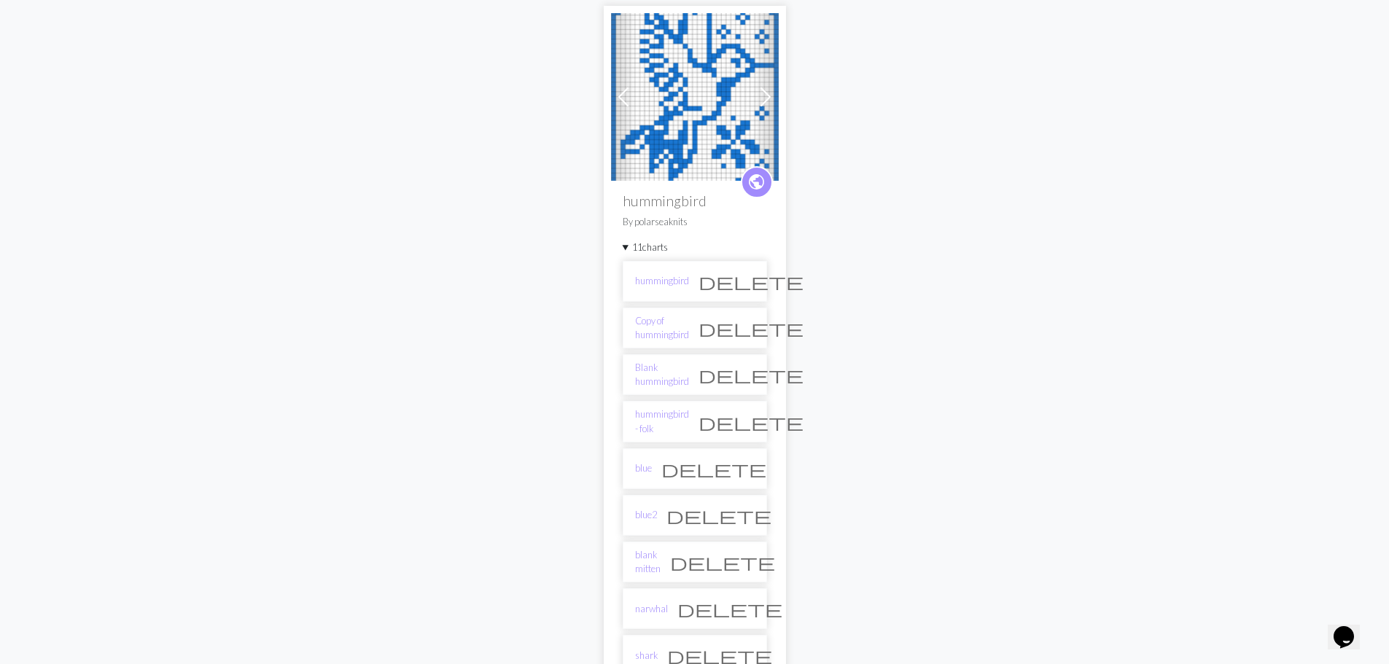
scroll to position [146, 0]
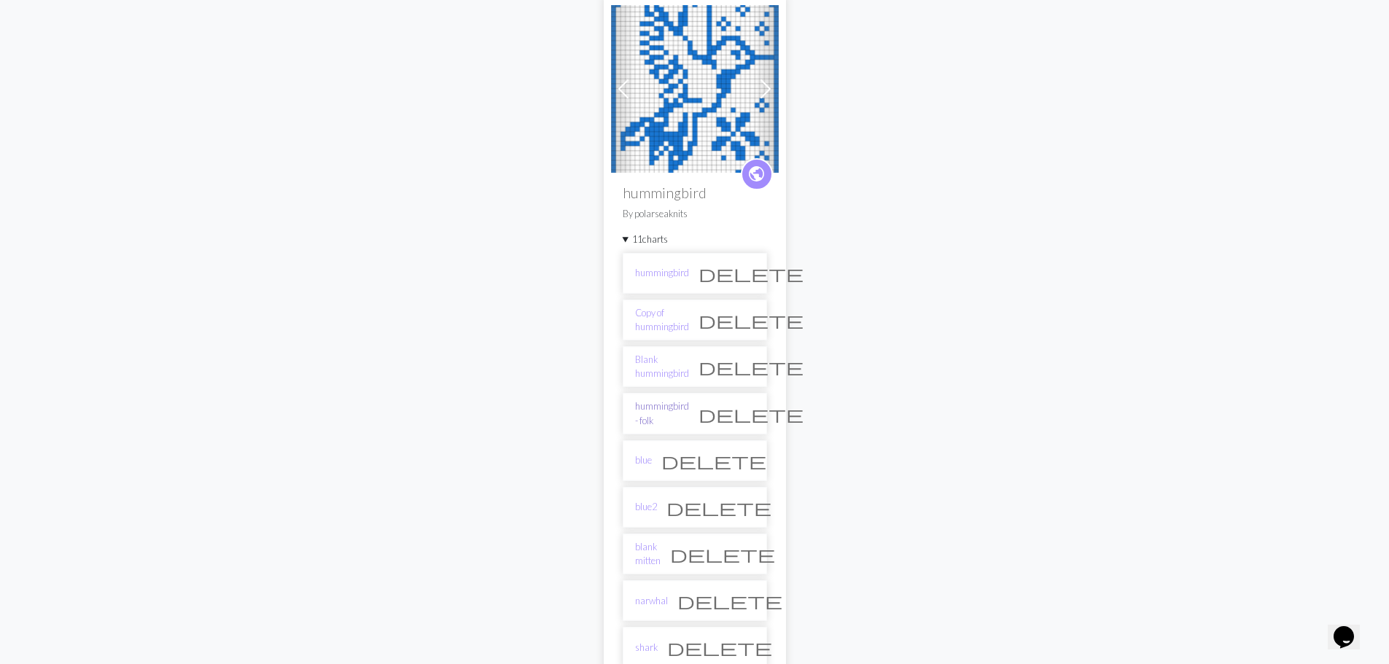
click at [682, 411] on link "hummingbird - folk" at bounding box center [662, 413] width 54 height 28
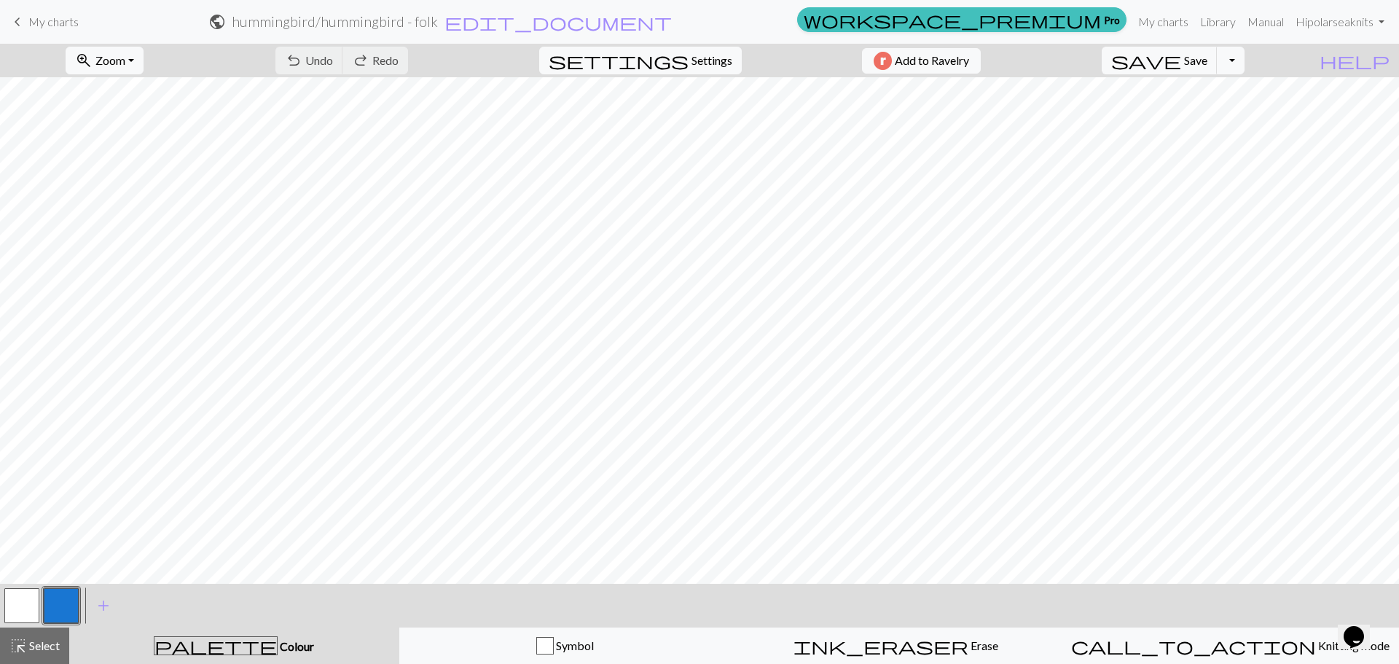
click at [60, 27] on span "My charts" at bounding box center [53, 22] width 50 height 14
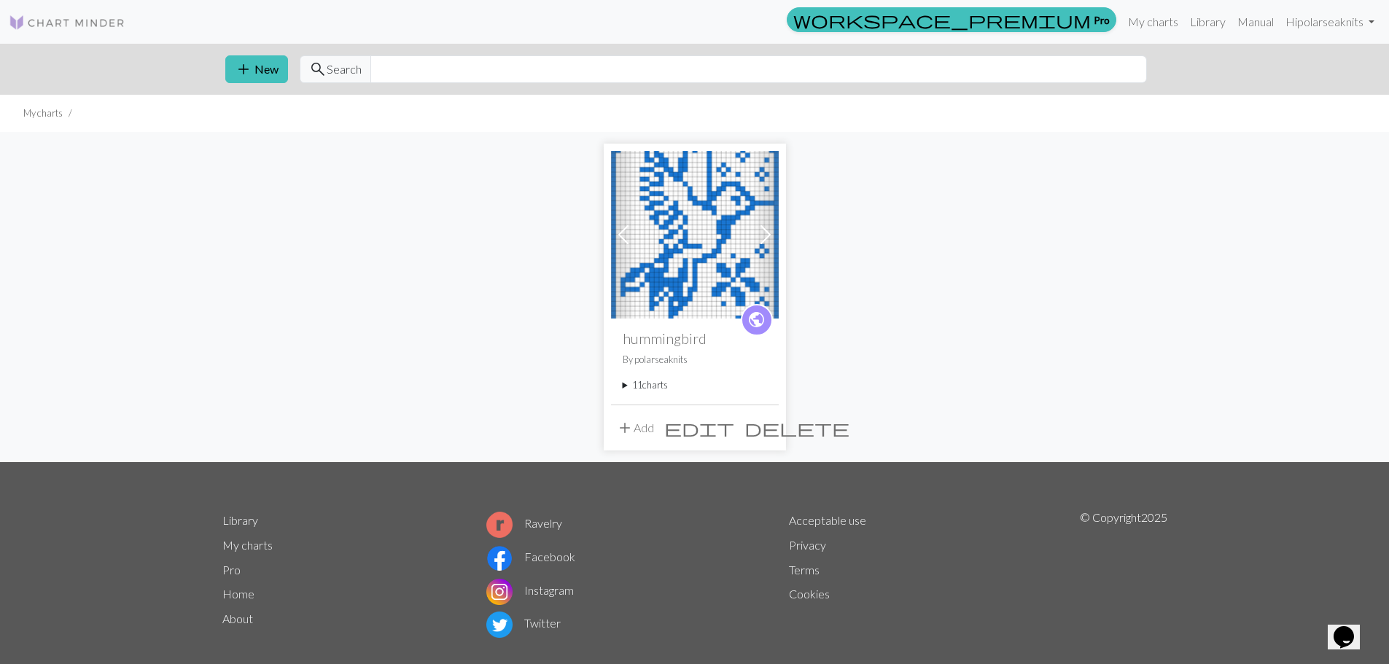
click at [623, 386] on summary "11 charts" at bounding box center [694, 385] width 144 height 14
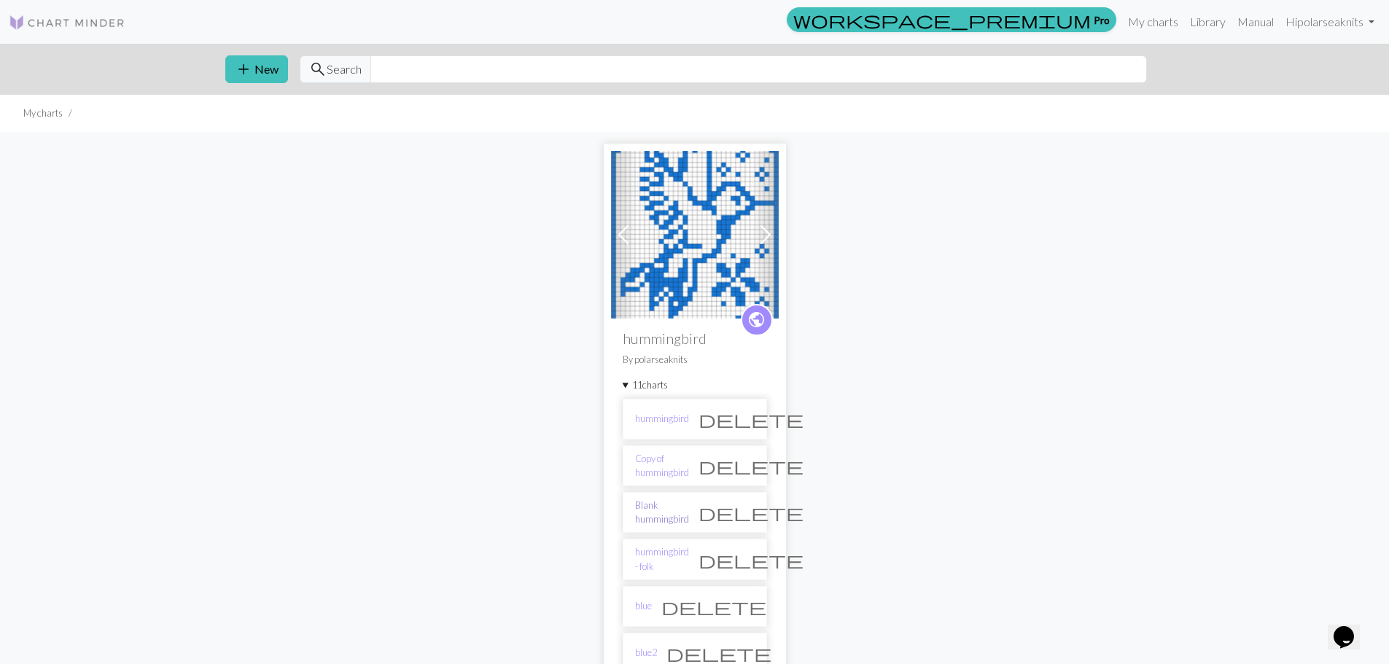
click at [689, 510] on link "Blank hummingbird" at bounding box center [662, 513] width 54 height 28
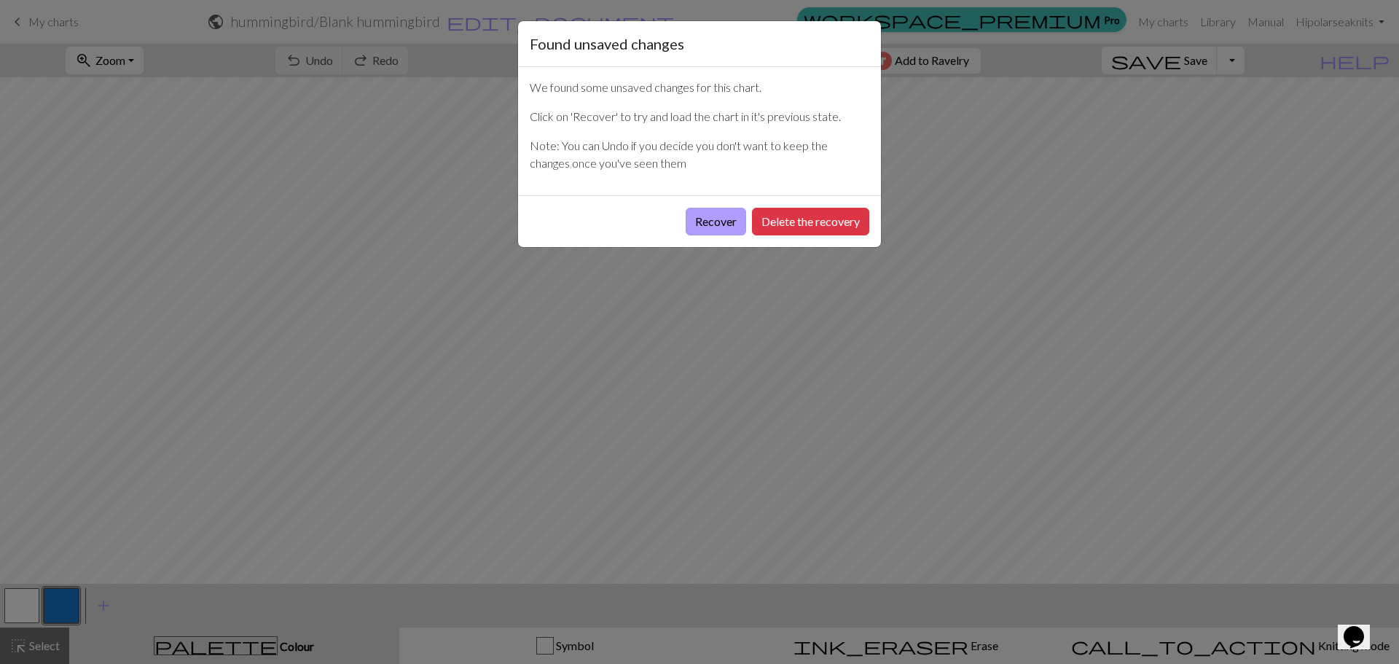
click at [723, 227] on button "Recover" at bounding box center [716, 222] width 60 height 28
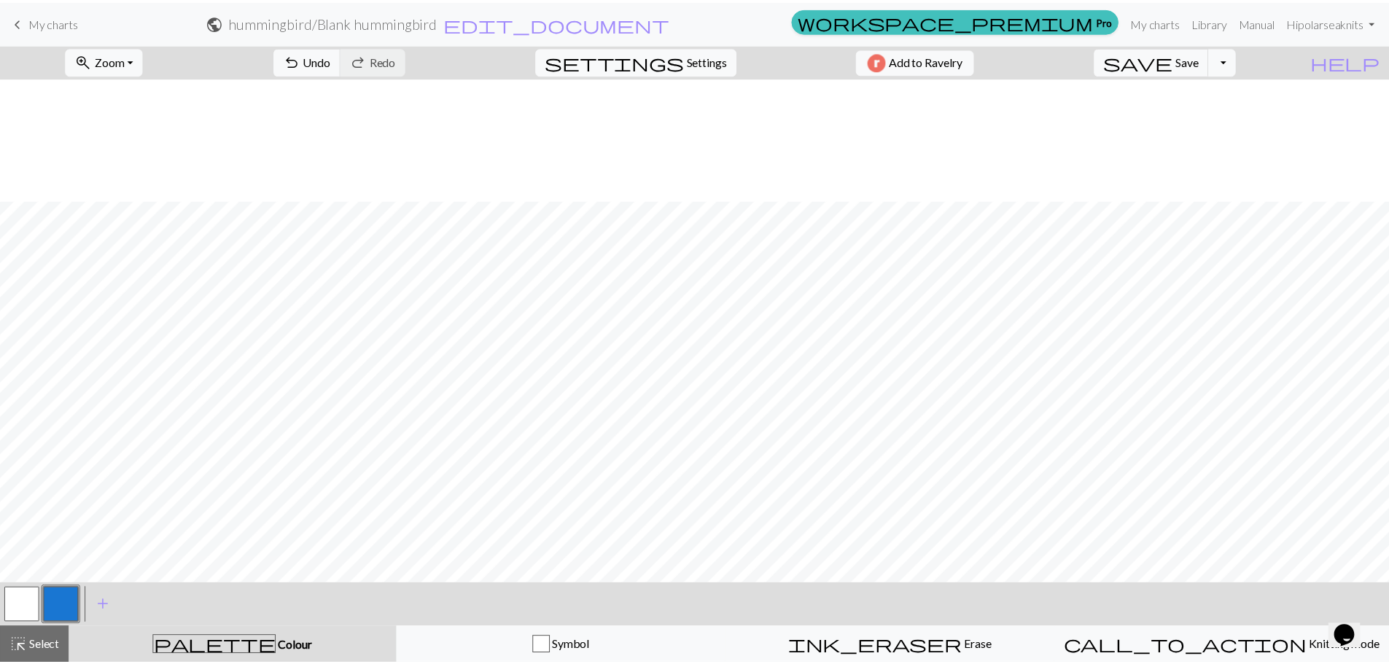
scroll to position [561, 0]
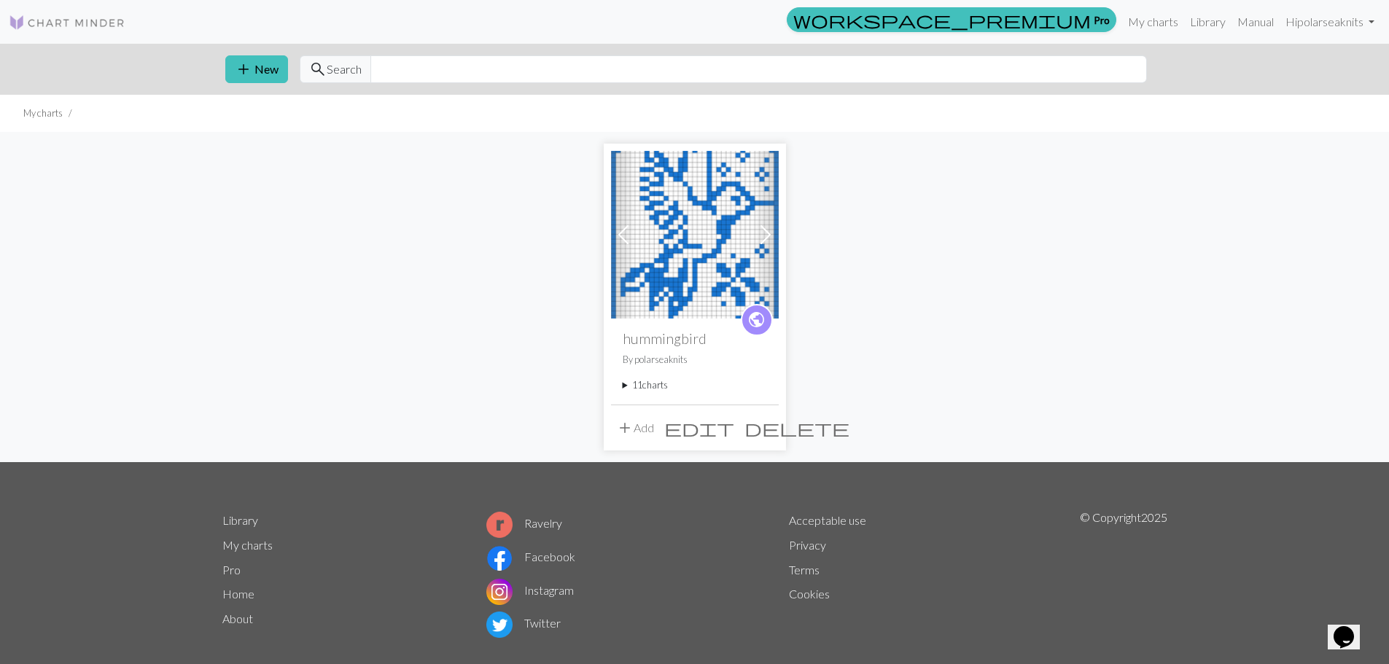
click at [657, 388] on summary "11 charts" at bounding box center [694, 385] width 144 height 14
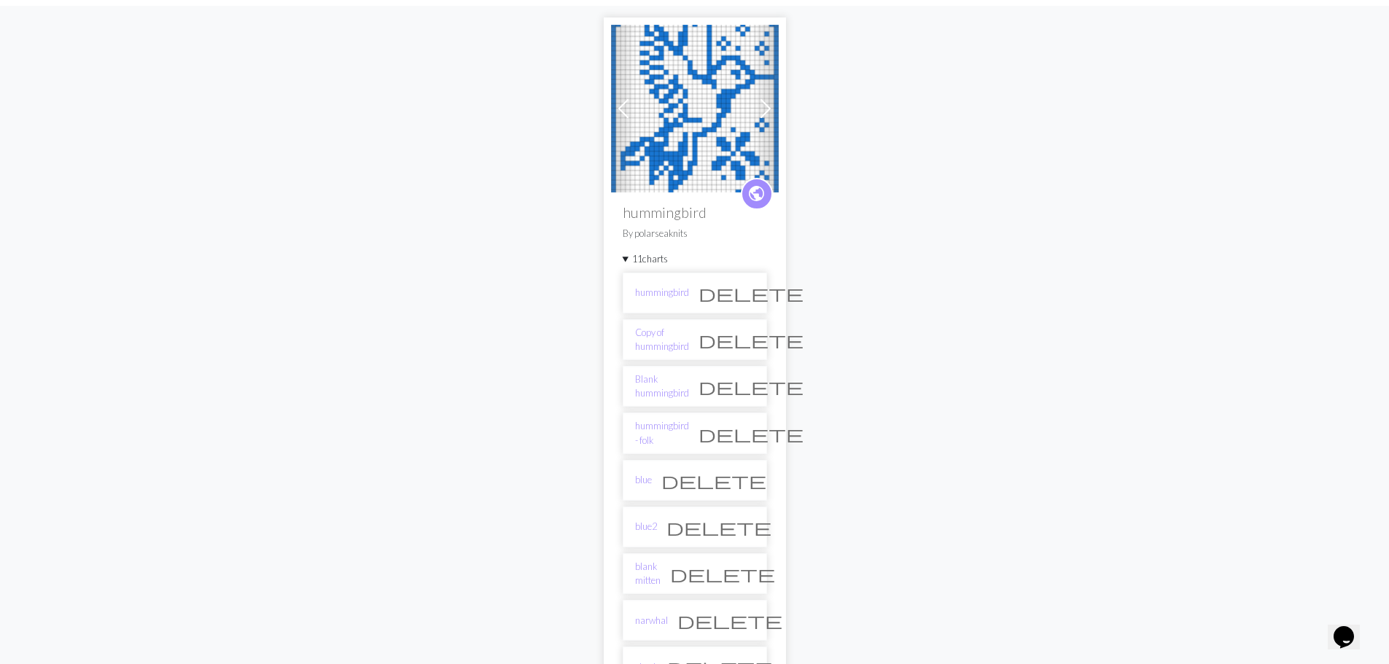
scroll to position [146, 0]
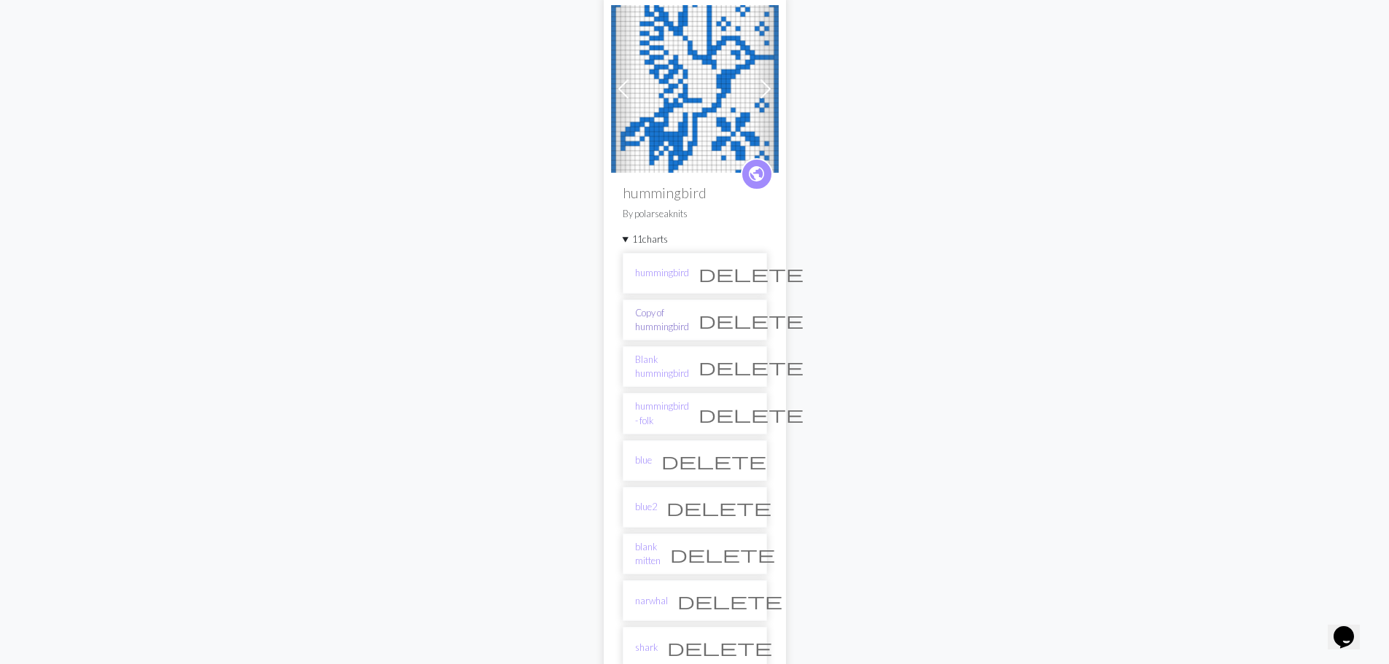
click at [672, 319] on link "Copy of hummingbird" at bounding box center [662, 320] width 54 height 28
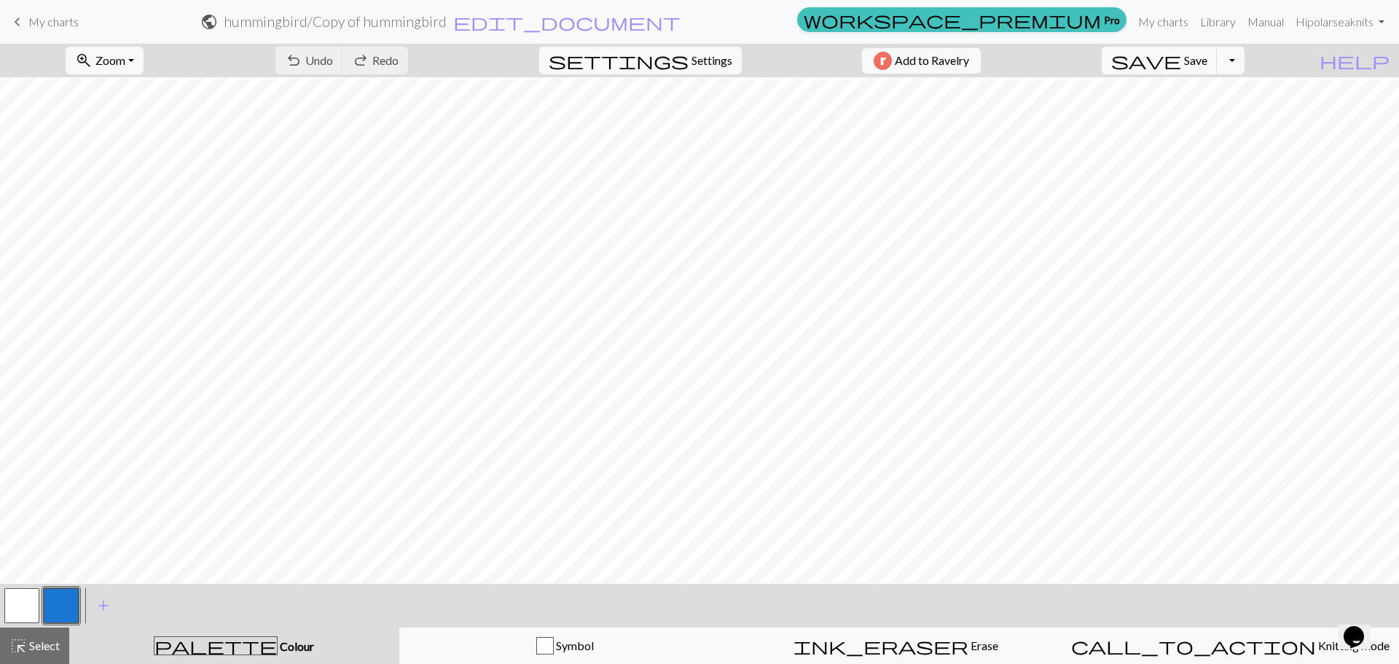
click at [23, 36] on div "keyboard_arrow_left My charts public hummingbird / Copy of hummingbird edit_doc…" at bounding box center [699, 21] width 1399 height 29
click at [34, 22] on span "My charts" at bounding box center [53, 22] width 50 height 14
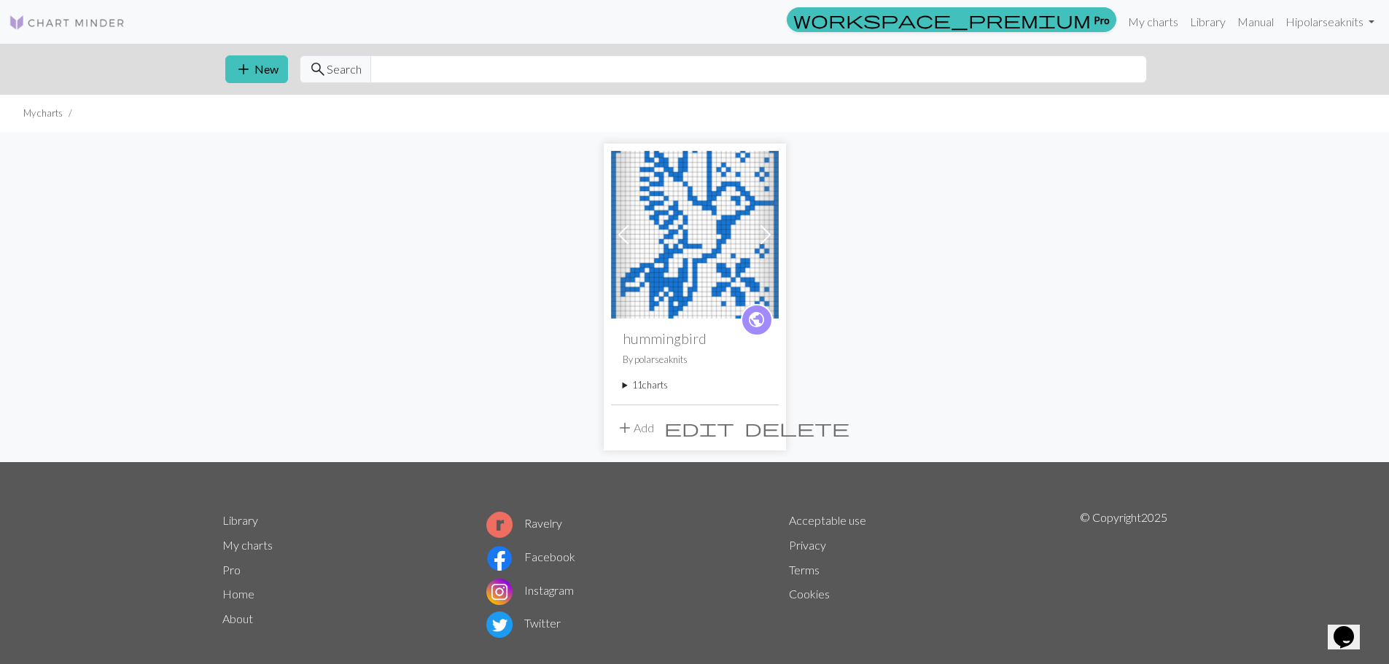
click at [665, 387] on summary "11 charts" at bounding box center [694, 385] width 144 height 14
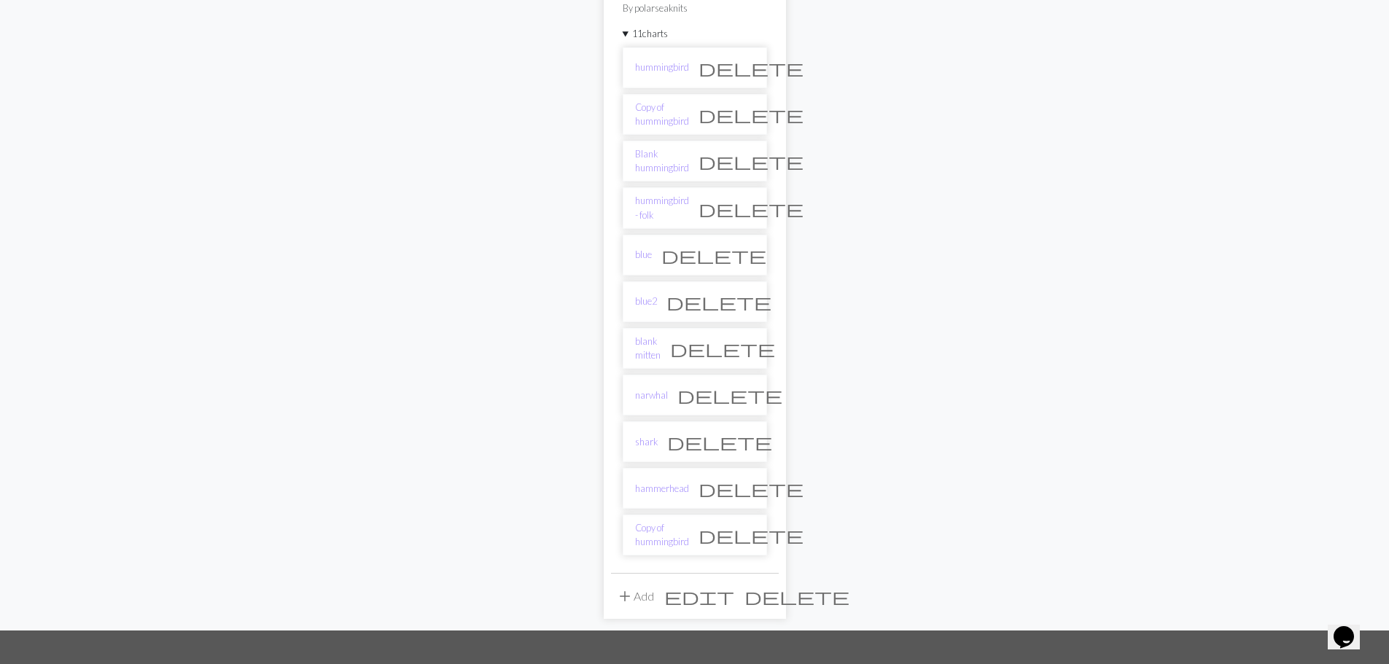
scroll to position [364, 0]
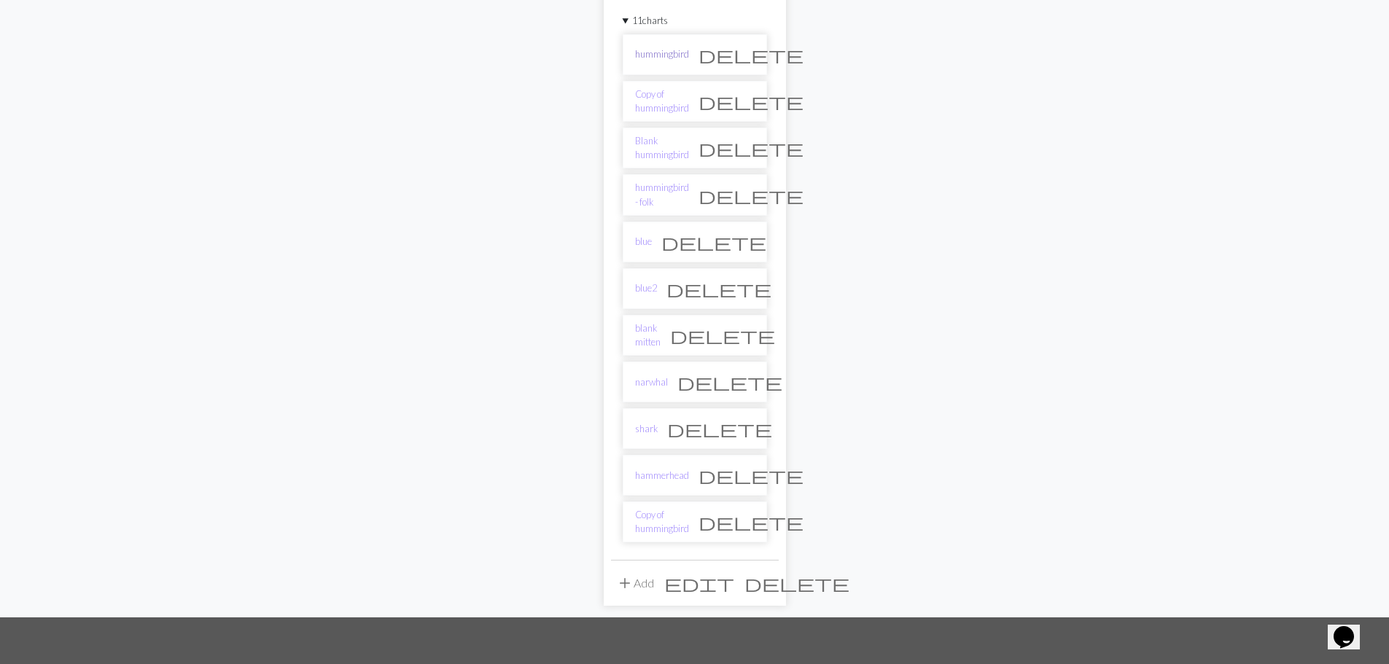
click at [667, 57] on link "hummingbird" at bounding box center [662, 54] width 54 height 14
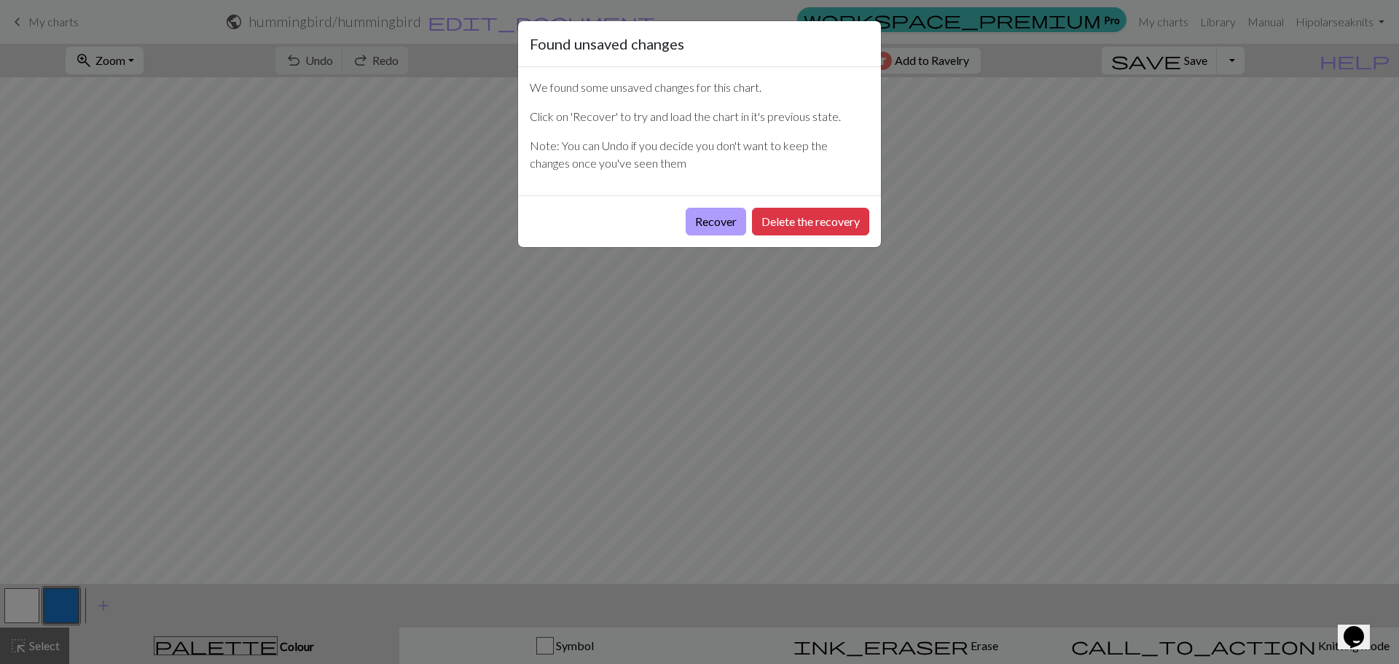
click at [717, 220] on button "Recover" at bounding box center [716, 222] width 60 height 28
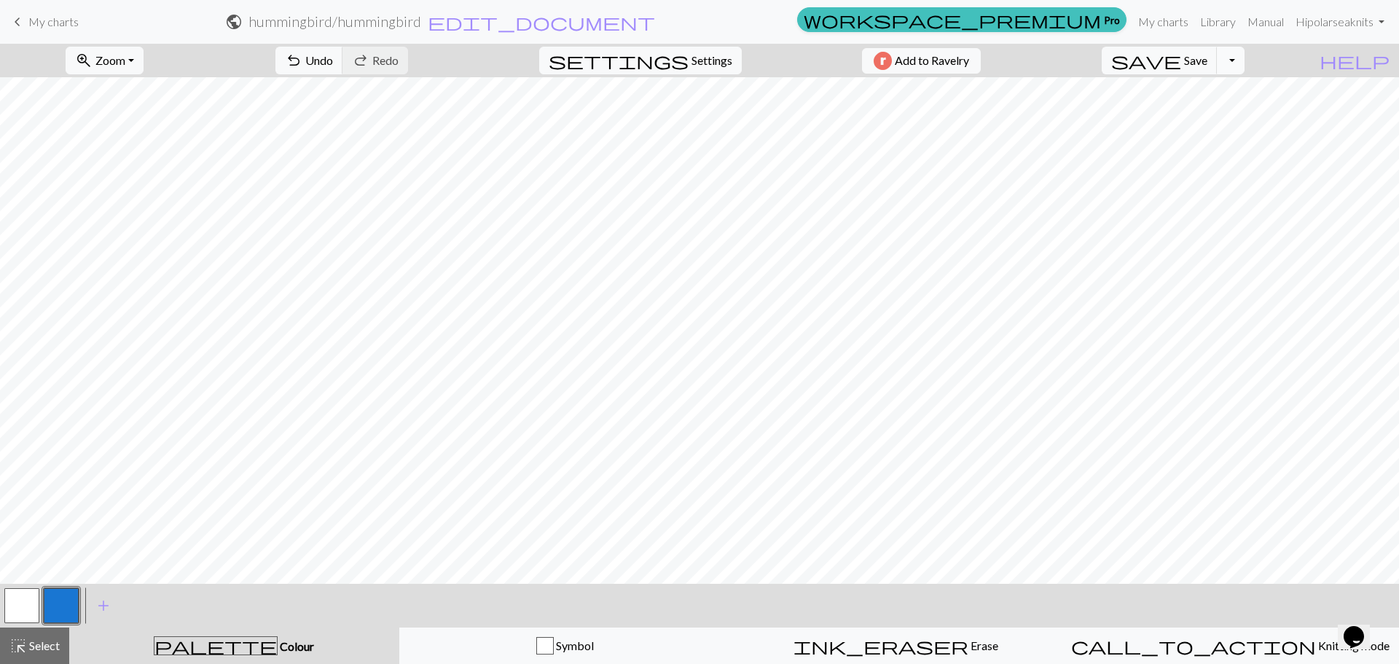
click at [1245, 57] on button "Toggle Dropdown" at bounding box center [1231, 61] width 28 height 28
click at [1244, 82] on button "file_copy Save a copy" at bounding box center [1124, 92] width 241 height 23
click at [447, 23] on h2 "hummingbird / Copy of hummingbird" at bounding box center [335, 21] width 223 height 17
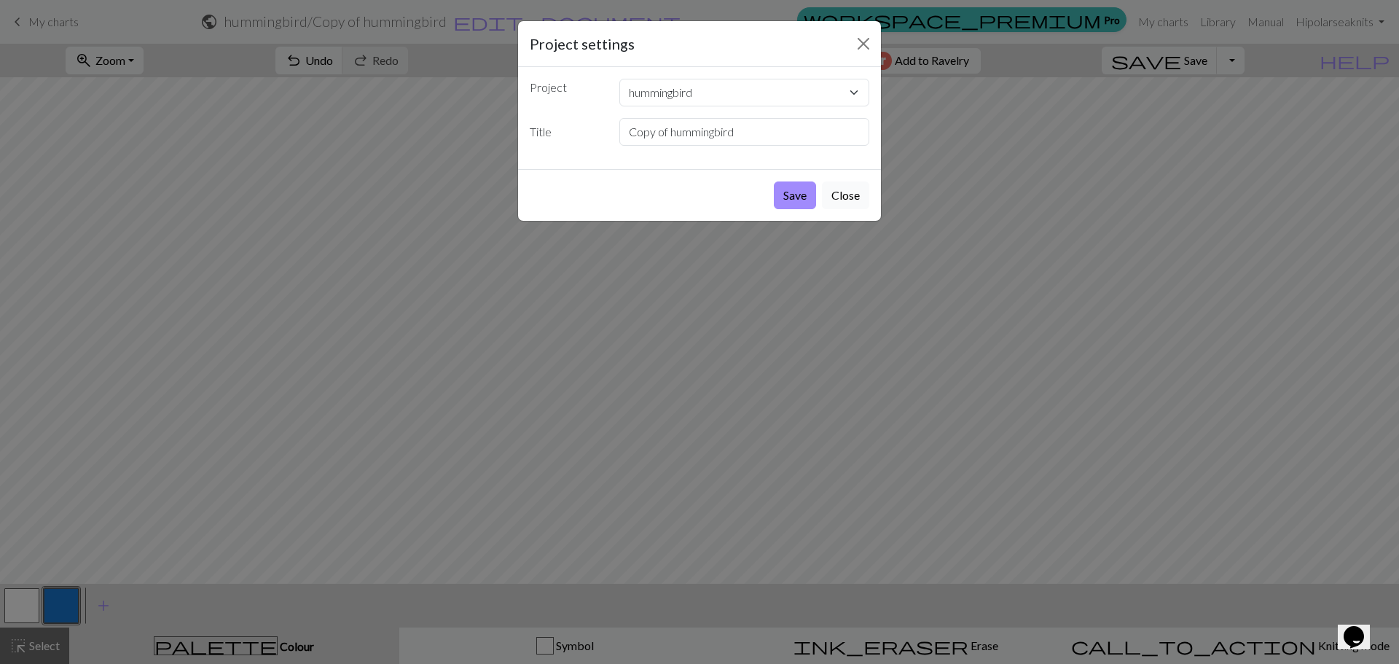
click at [837, 194] on button "Close" at bounding box center [845, 195] width 47 height 28
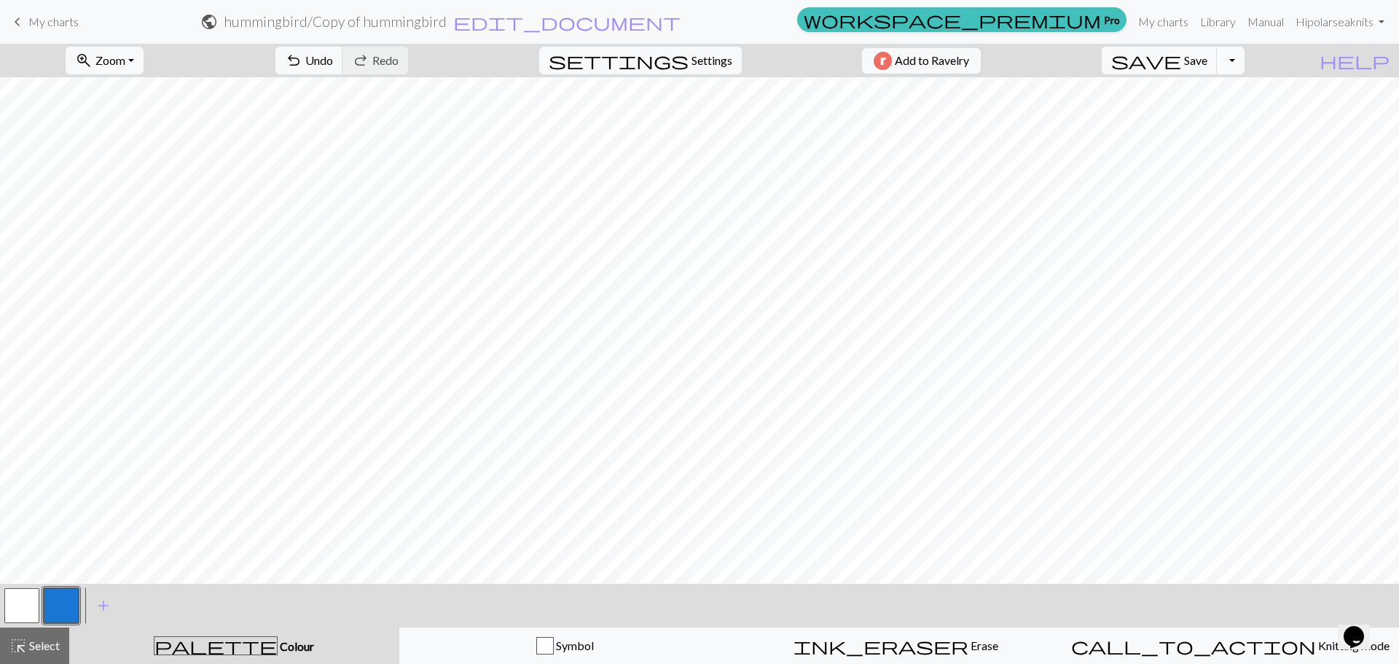
click at [1245, 59] on button "Toggle Dropdown" at bounding box center [1231, 61] width 28 height 28
click at [31, 20] on span "My charts" at bounding box center [53, 22] width 50 height 14
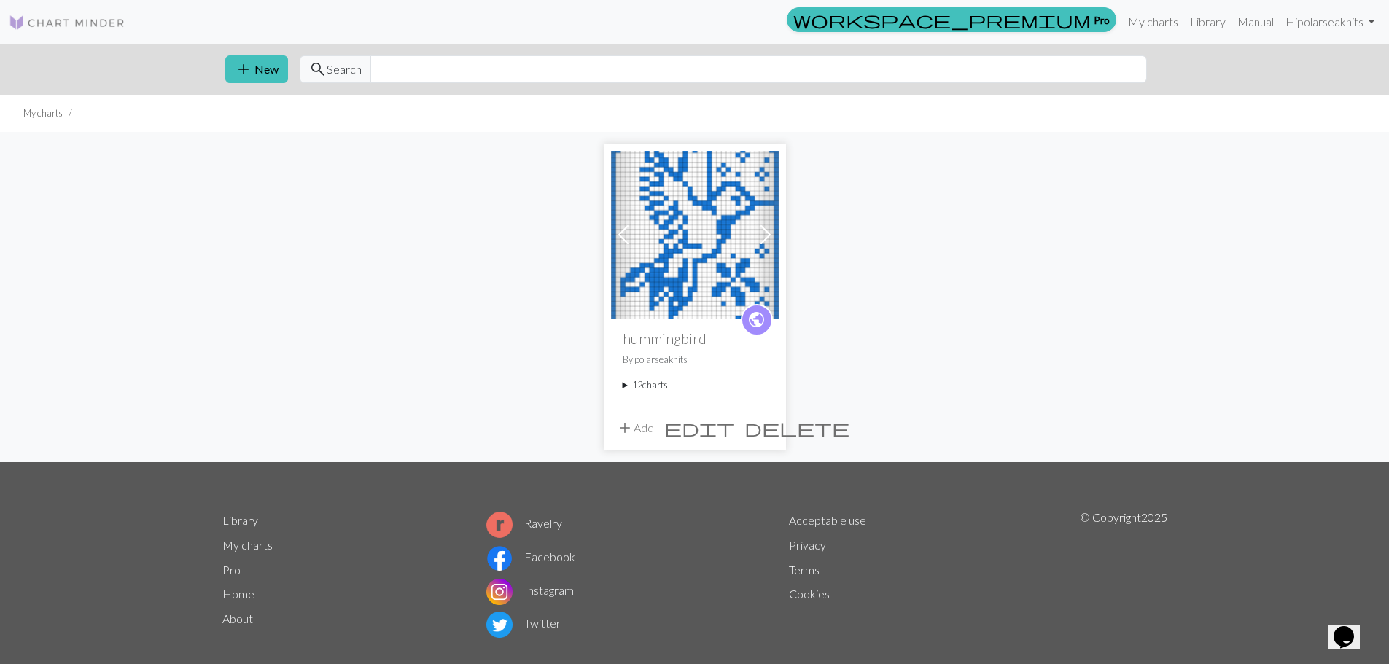
click at [698, 250] on img at bounding box center [695, 235] width 168 height 168
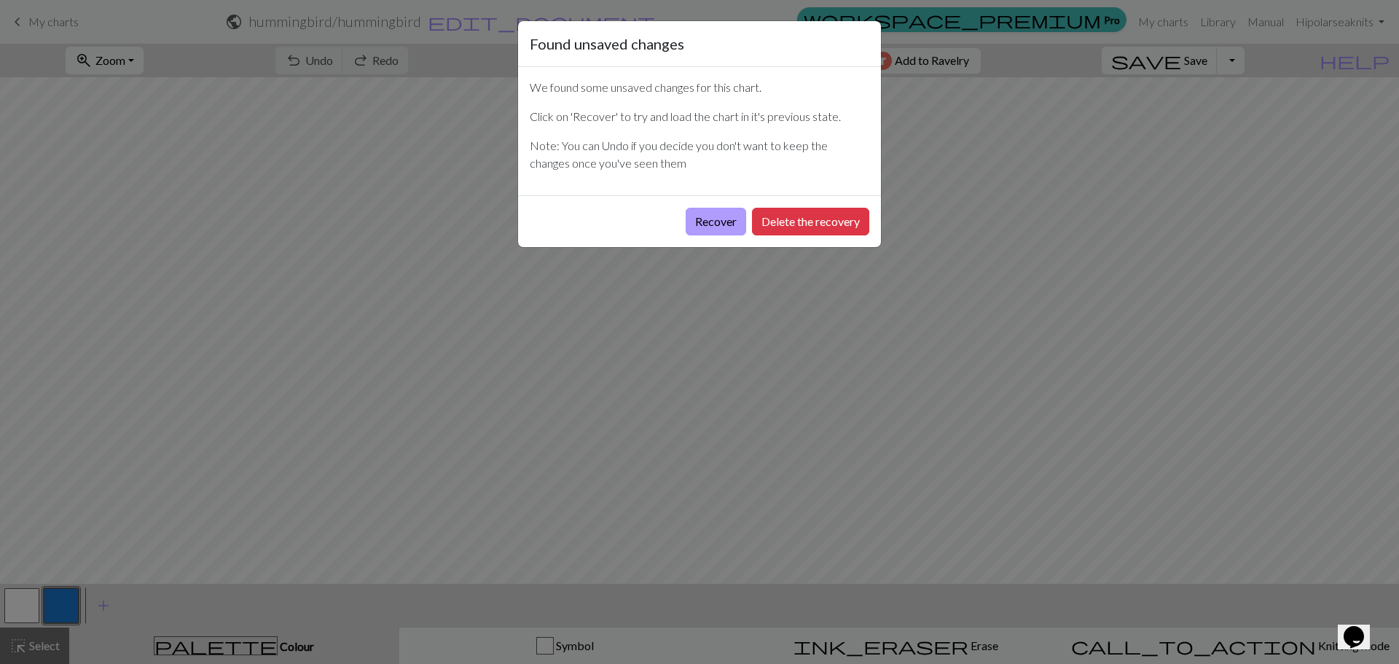
click at [721, 217] on button "Recover" at bounding box center [716, 222] width 60 height 28
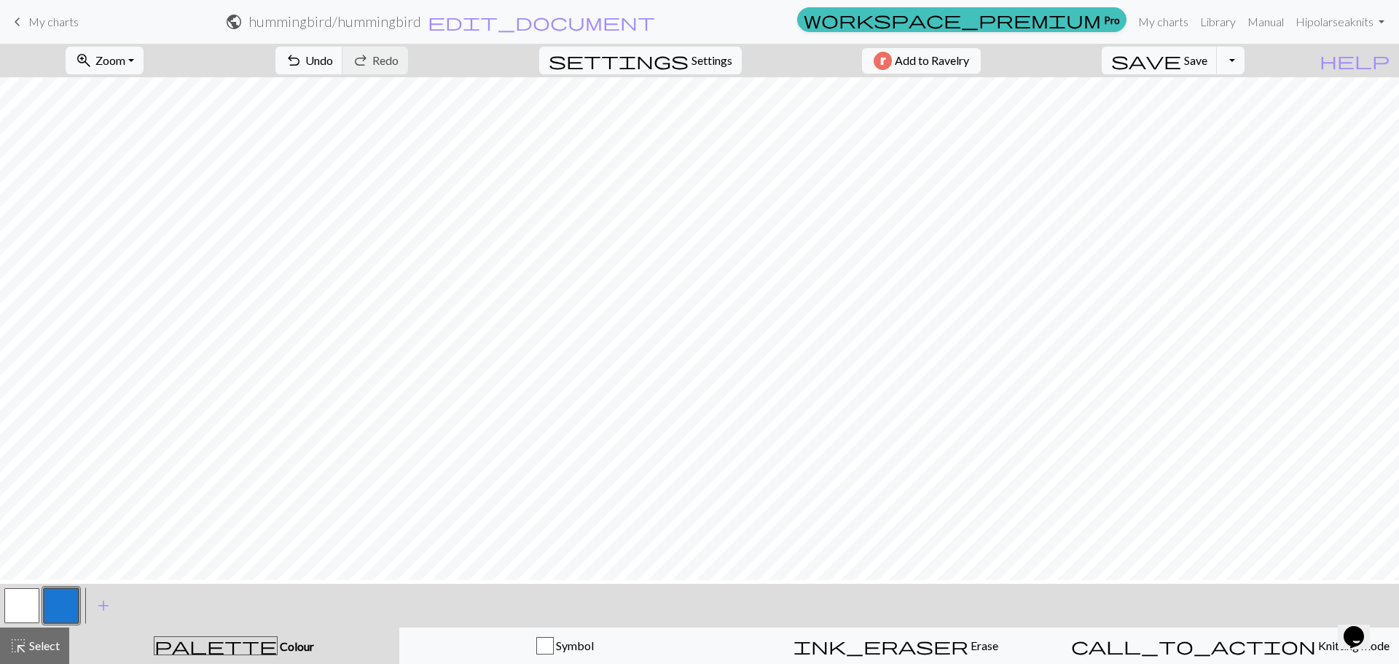
scroll to position [73, 0]
click at [13, 644] on span "highlight_alt" at bounding box center [17, 646] width 17 height 20
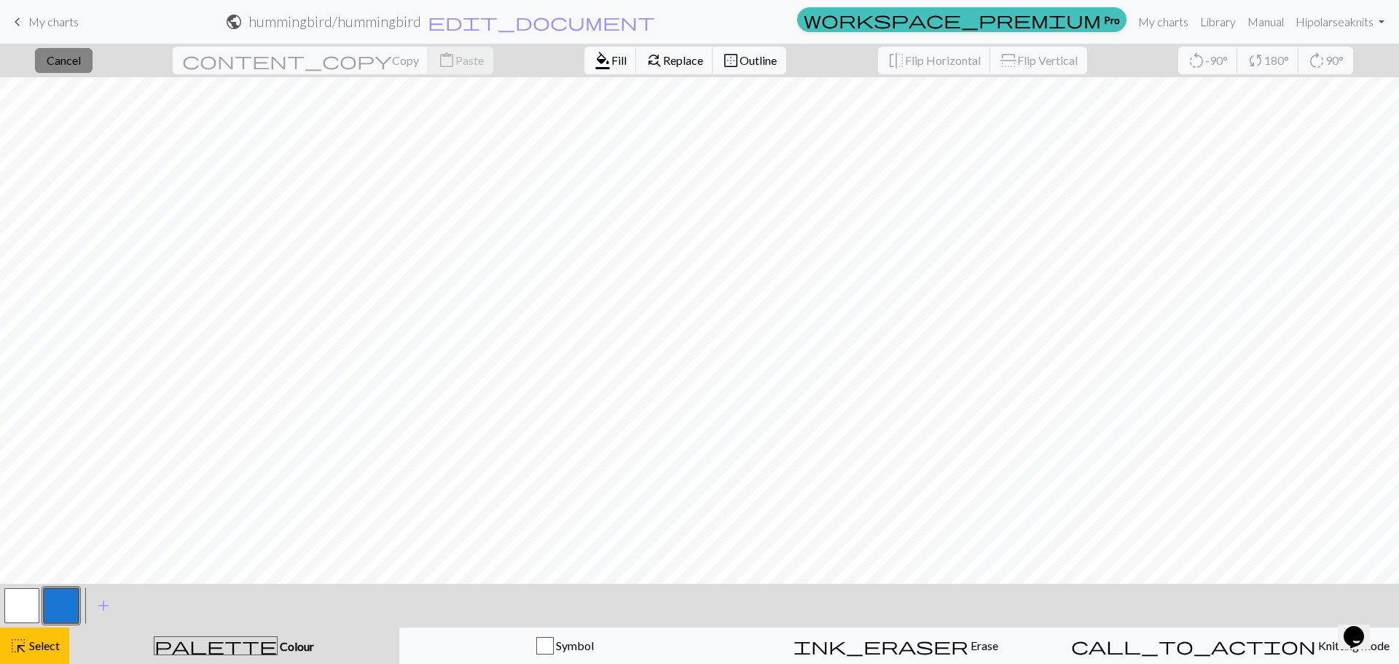
drag, startPoint x: 80, startPoint y: 73, endPoint x: 80, endPoint y: 57, distance: 16.0
click at [80, 72] on div "close Cancel content_copy Copy content_paste Paste format_color_fill Fill find_…" at bounding box center [699, 61] width 1399 height 34
click at [80, 57] on span "Cancel" at bounding box center [64, 60] width 34 height 14
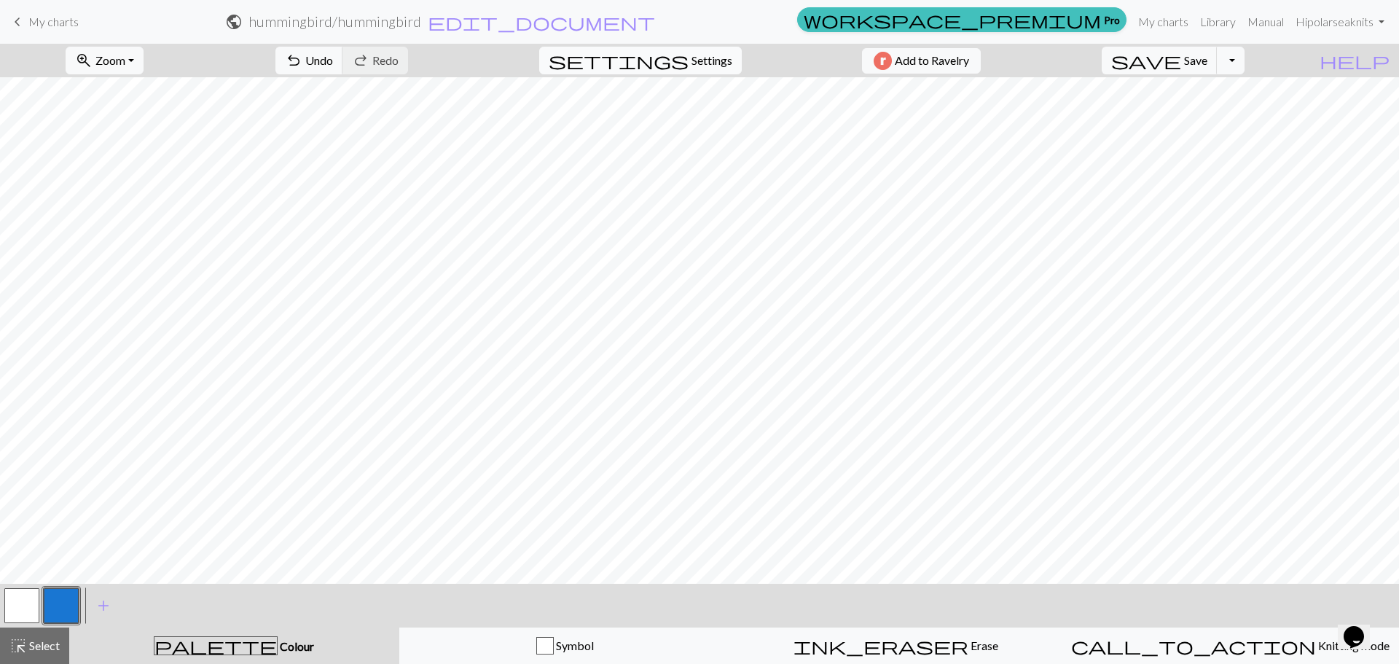
click at [666, 47] on button "settings Settings" at bounding box center [640, 61] width 203 height 28
select select "fingering"
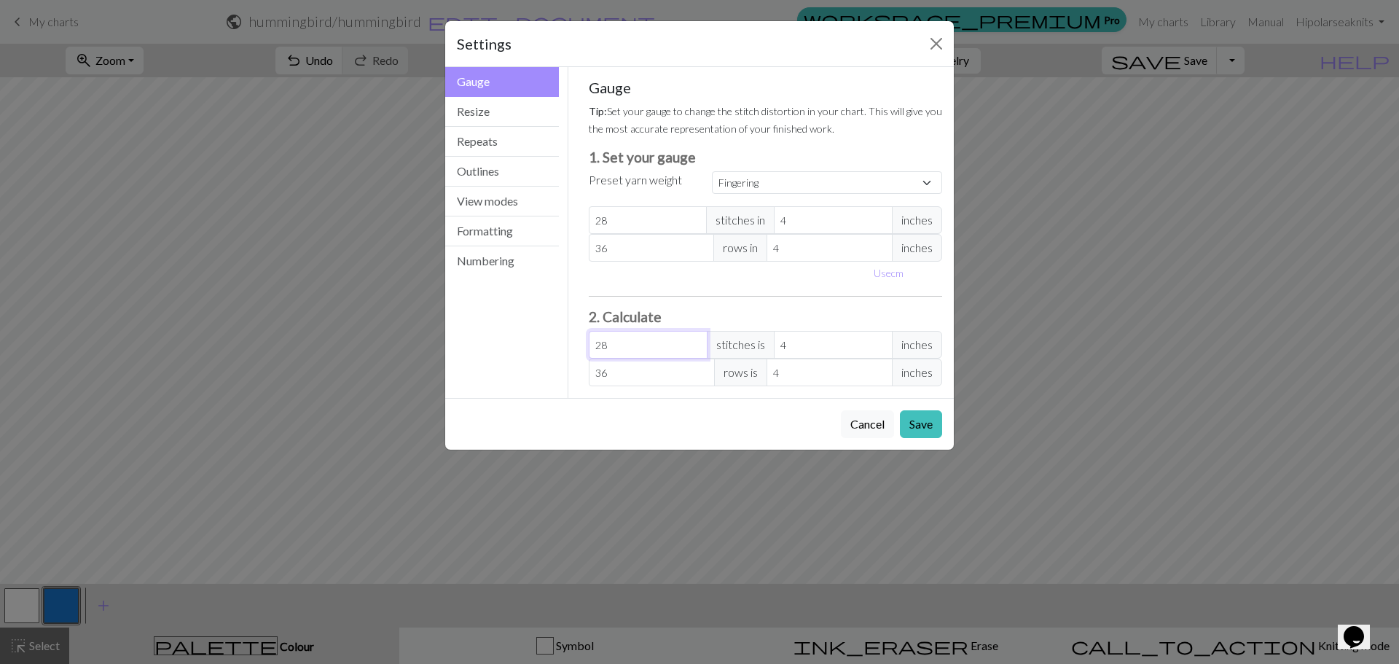
drag, startPoint x: 666, startPoint y: 345, endPoint x: 567, endPoint y: 340, distance: 99.2
click at [567, 340] on div "Gauge Gauge Resize Repeats Outlines View modes Formatting Numbering Gauge Resiz…" at bounding box center [700, 232] width 526 height 331
type input "1"
type input "0.14"
type input "10"
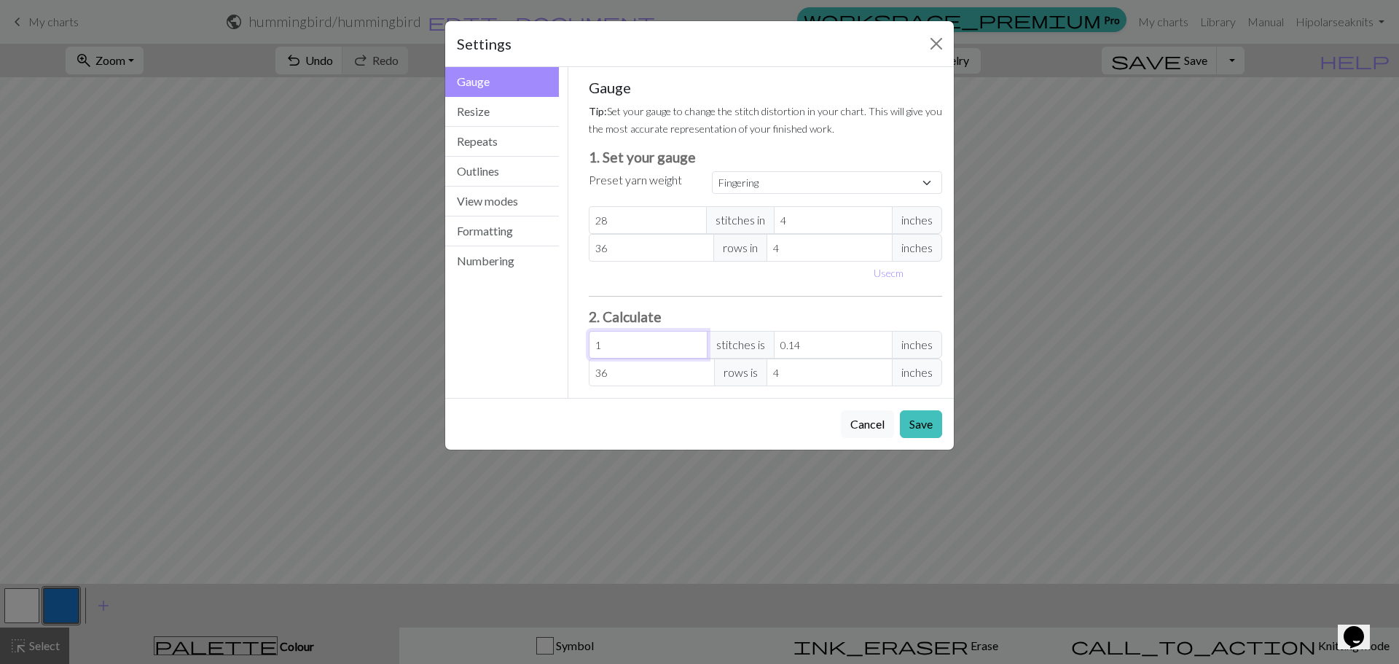
type input "1.43"
type input "9.8"
type input "1.4"
type input "7"
type input "1"
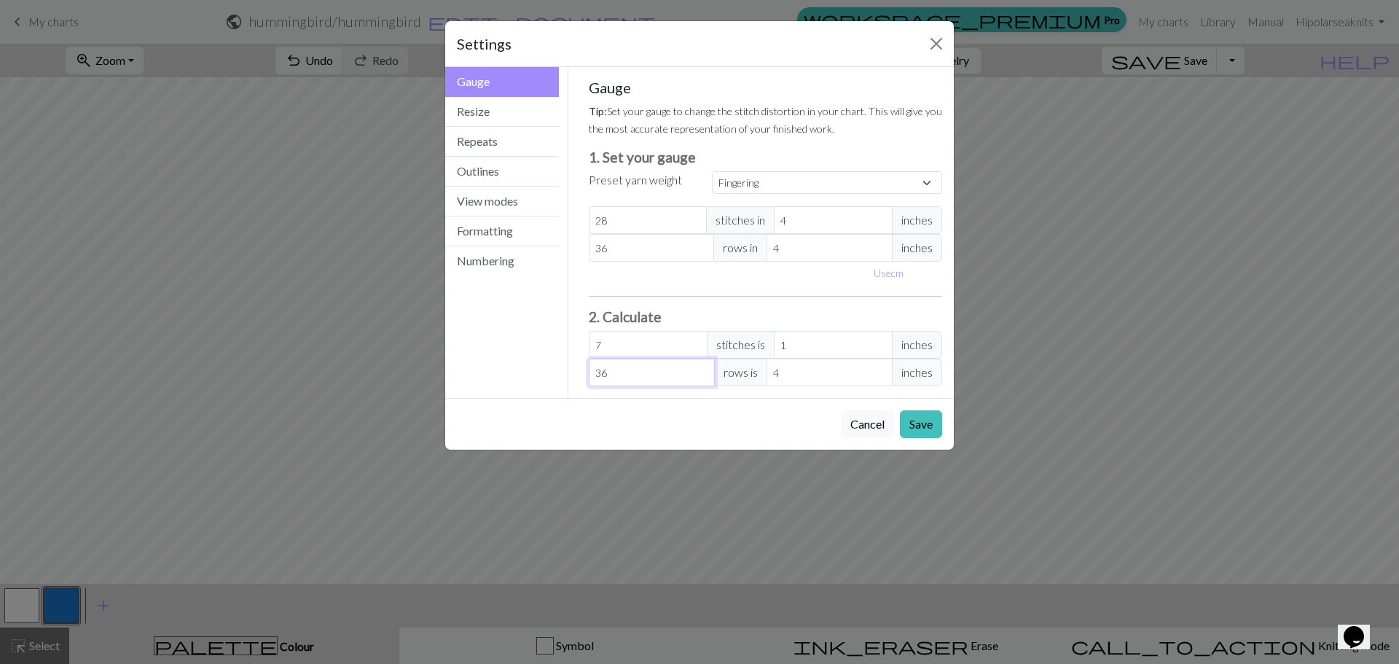
drag, startPoint x: 640, startPoint y: 373, endPoint x: 566, endPoint y: 375, distance: 74.4
click at [566, 375] on div "Gauge Gauge Resize Repeats Outlines View modes Formatting Numbering Gauge Resiz…" at bounding box center [700, 232] width 526 height 331
type input "1"
type input "0.11"
type input "10"
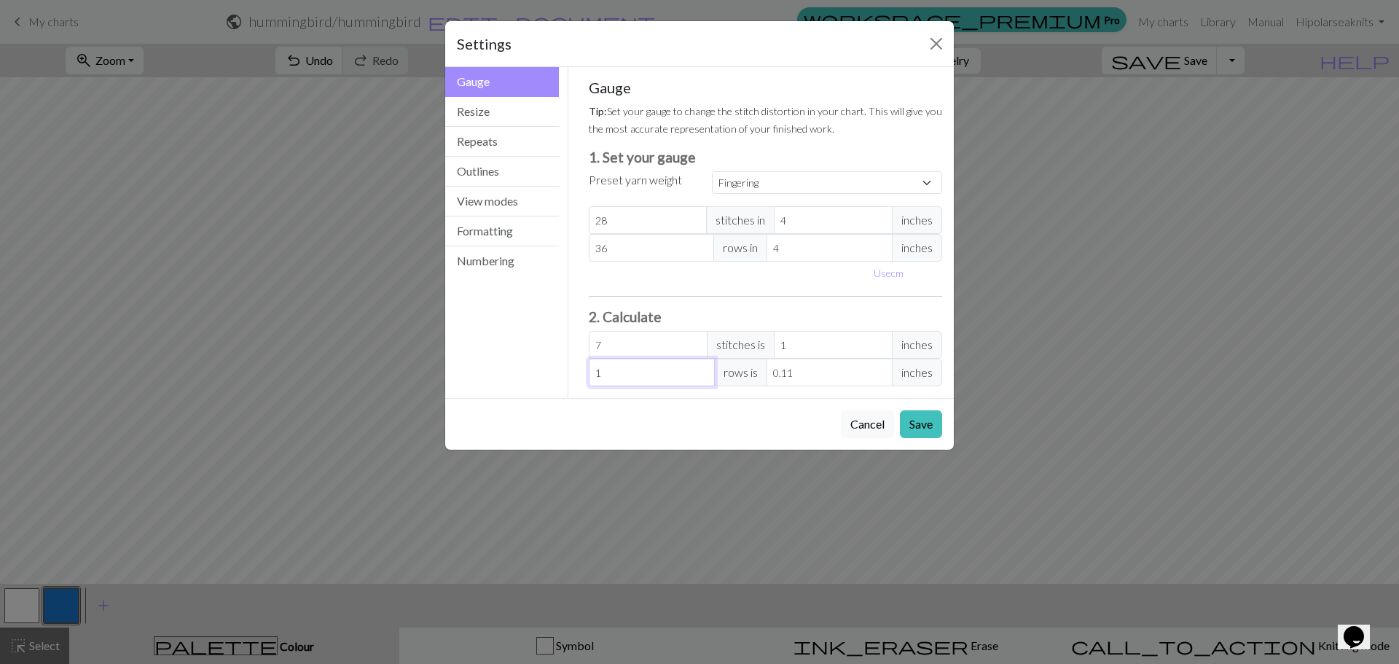
type input "1.11"
type input "10"
drag, startPoint x: 632, startPoint y: 224, endPoint x: 543, endPoint y: 219, distance: 89.1
click at [543, 219] on div "Gauge Gauge Resize Repeats Outlines View modes Formatting Numbering Gauge Resiz…" at bounding box center [700, 232] width 526 height 331
select select "custom"
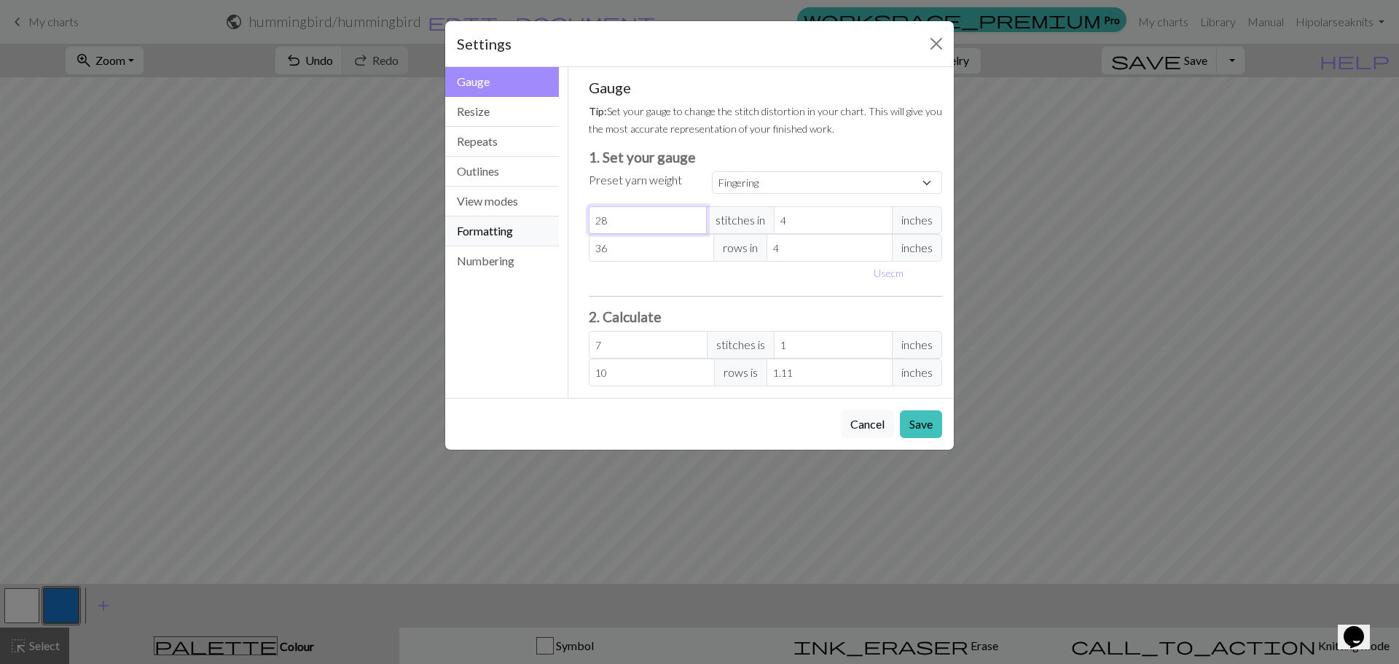
type input "1"
type input "0.25"
type input "10"
type input "2.5"
type input "10"
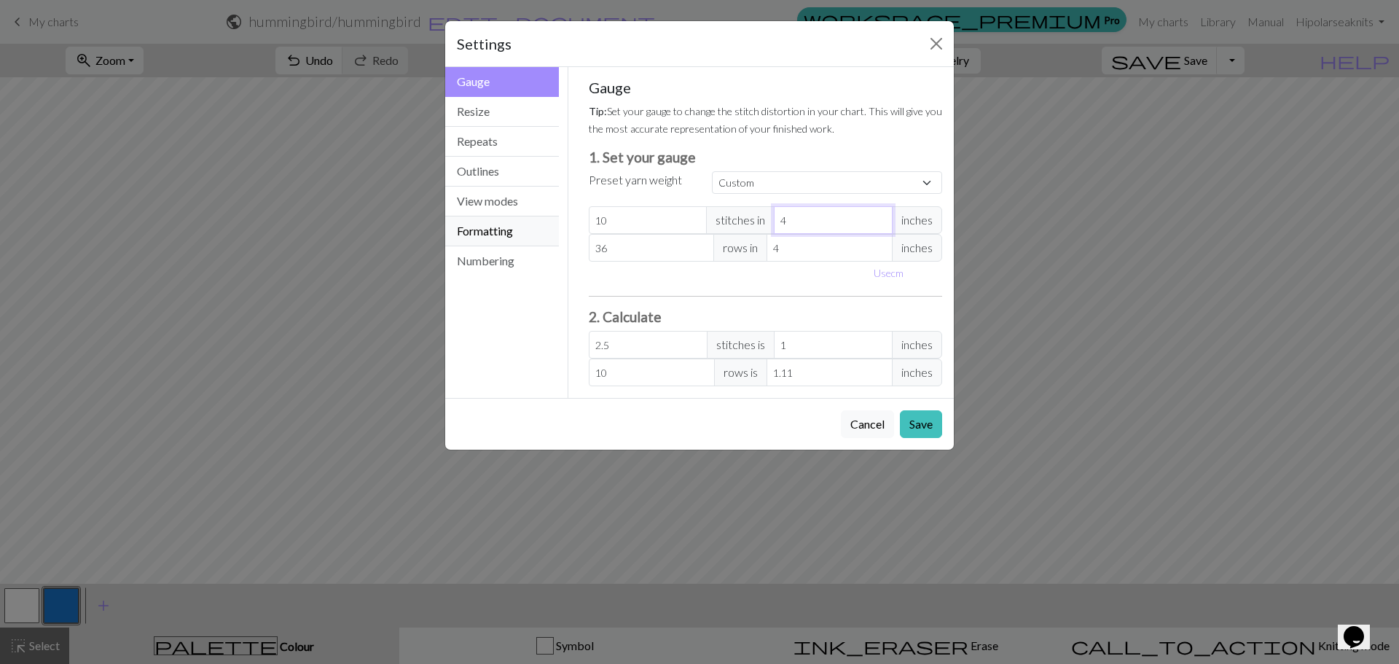
type input "1"
type input "10"
type input "1"
drag, startPoint x: 642, startPoint y: 244, endPoint x: 556, endPoint y: 246, distance: 86.0
click at [556, 246] on div "Gauge Gauge Resize Repeats Outlines View modes Formatting Numbering Gauge Resiz…" at bounding box center [700, 232] width 526 height 331
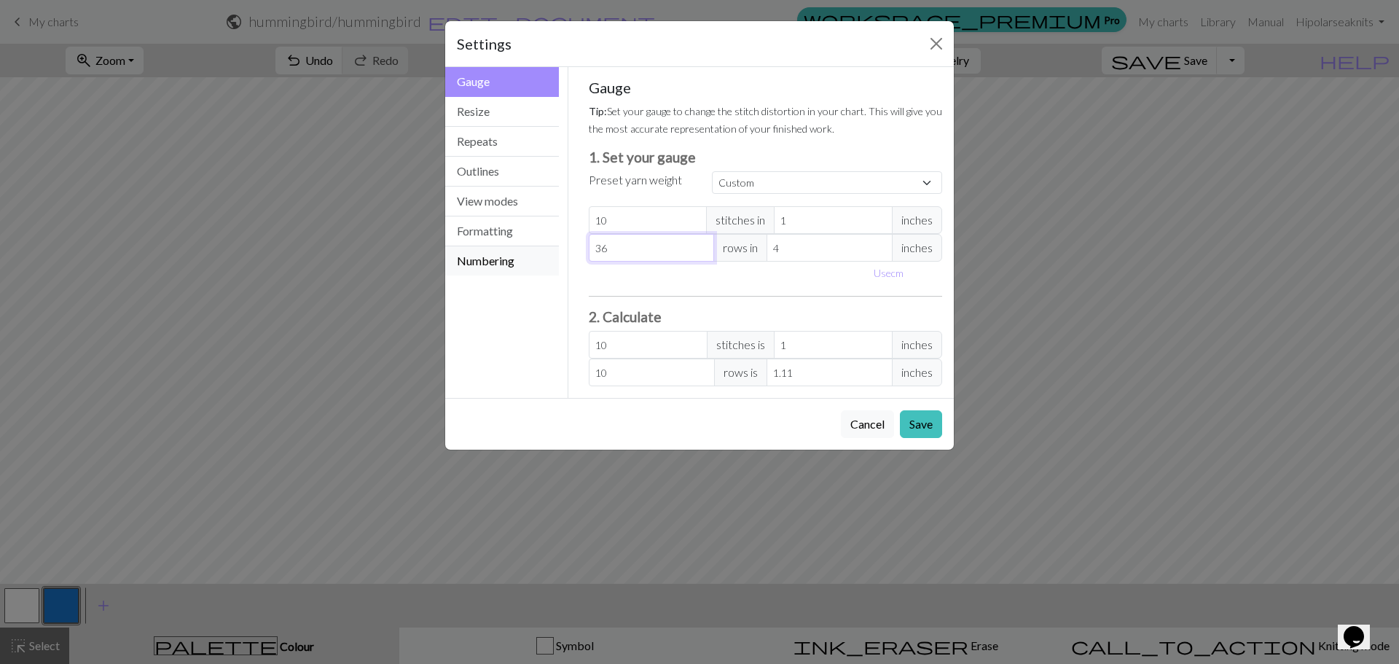
type input "1"
type input "0.28"
type input "10"
type input "2.78"
type input "10"
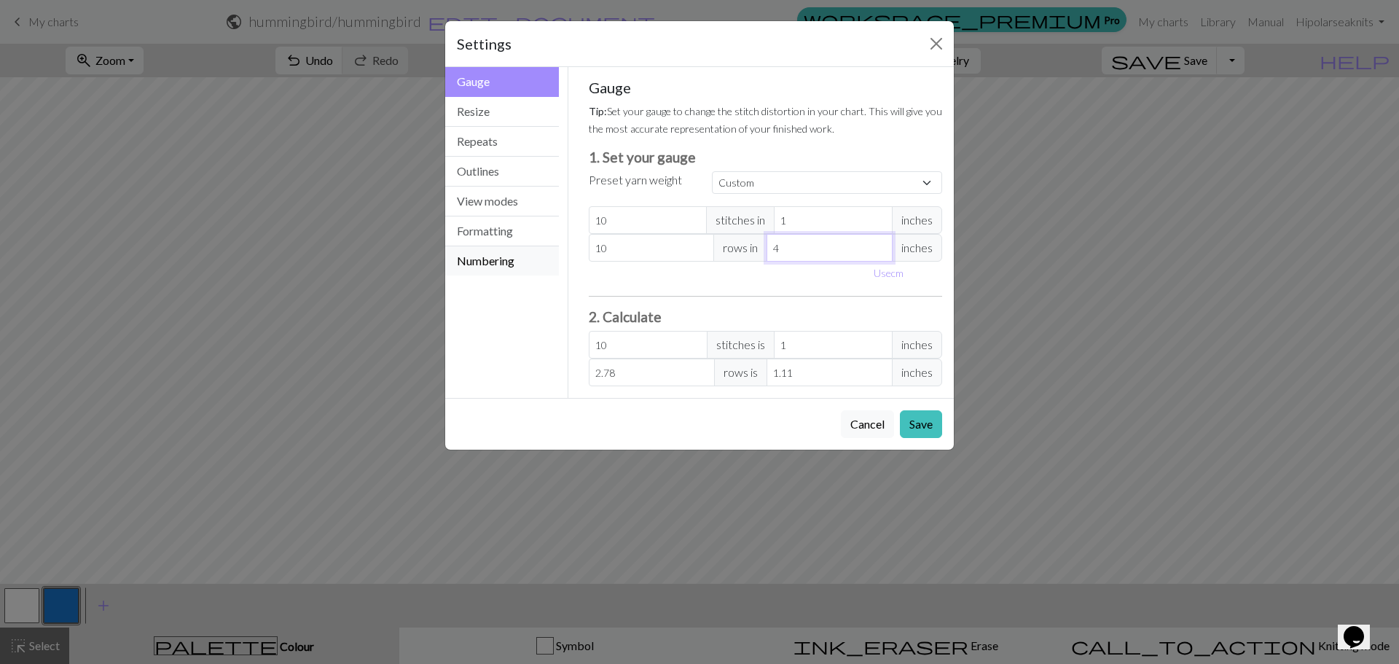
type input "1"
type input "11.1"
type input "1"
click at [918, 428] on button "Save" at bounding box center [921, 424] width 42 height 28
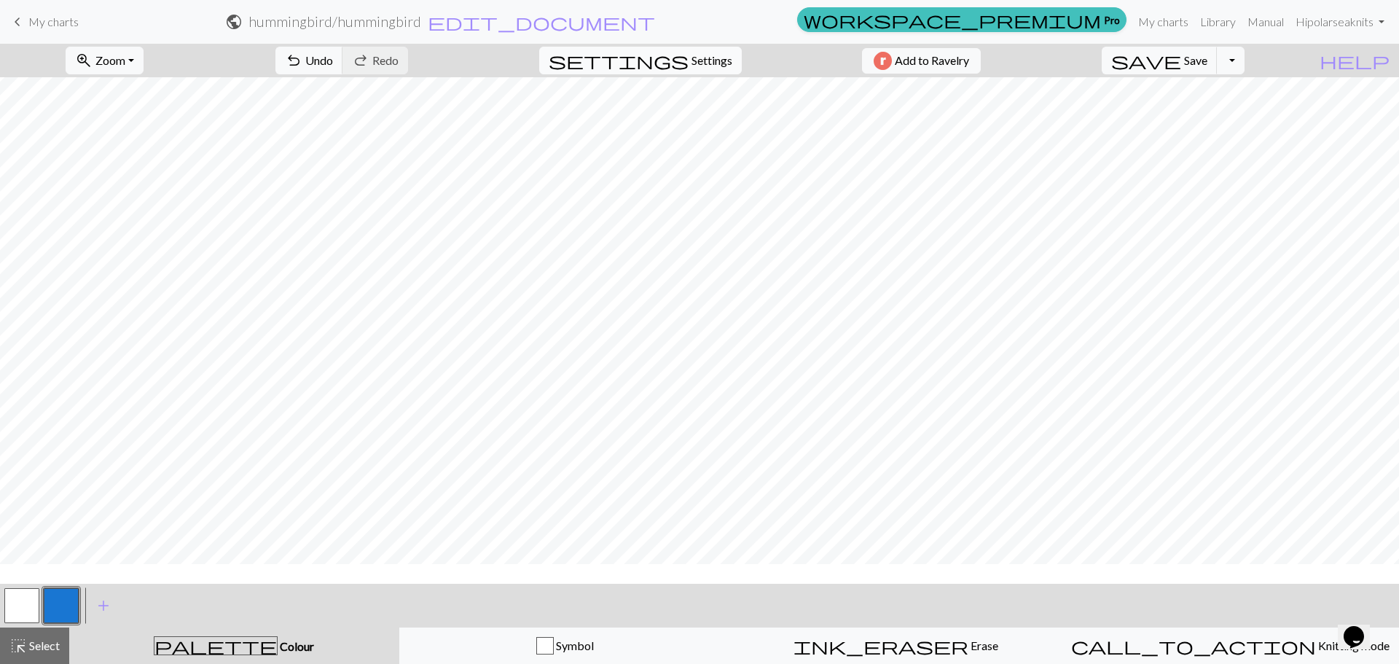
scroll to position [270, 0]
click at [26, 611] on button "button" at bounding box center [21, 605] width 35 height 35
click at [66, 598] on button "button" at bounding box center [61, 605] width 35 height 35
click at [23, 604] on button "button" at bounding box center [21, 605] width 35 height 35
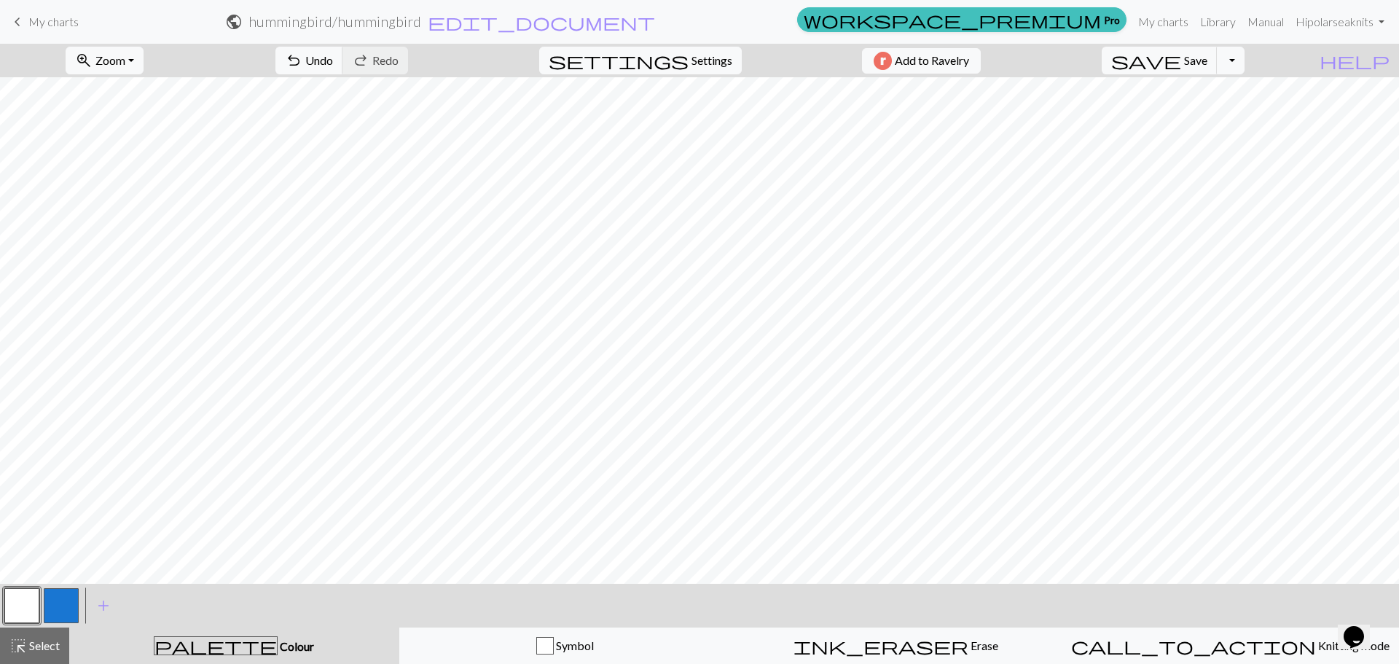
click at [64, 607] on button "button" at bounding box center [61, 605] width 35 height 35
click at [29, 599] on button "button" at bounding box center [21, 605] width 35 height 35
click at [52, 599] on button "button" at bounding box center [61, 605] width 35 height 35
click at [27, 610] on button "button" at bounding box center [21, 605] width 35 height 35
click at [63, 609] on button "button" at bounding box center [61, 605] width 35 height 35
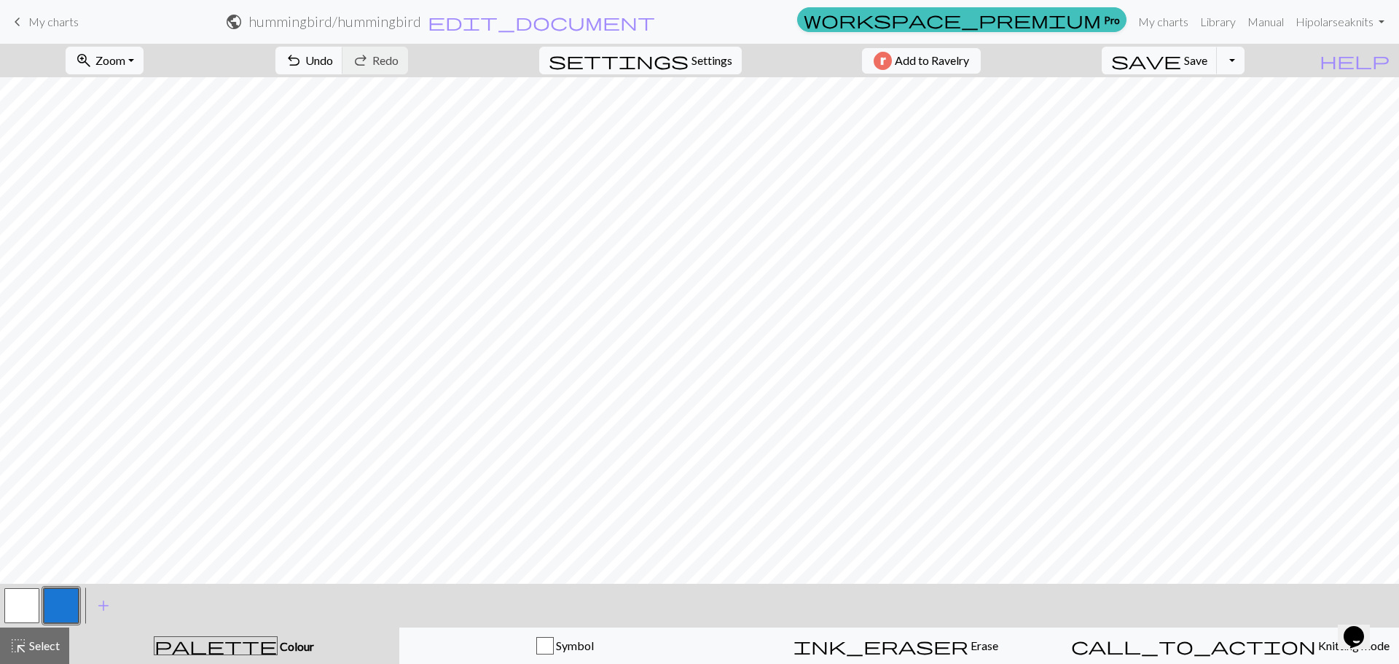
click at [28, 606] on button "button" at bounding box center [21, 605] width 35 height 35
click at [63, 604] on button "button" at bounding box center [61, 605] width 35 height 35
click at [20, 598] on button "button" at bounding box center [21, 605] width 35 height 35
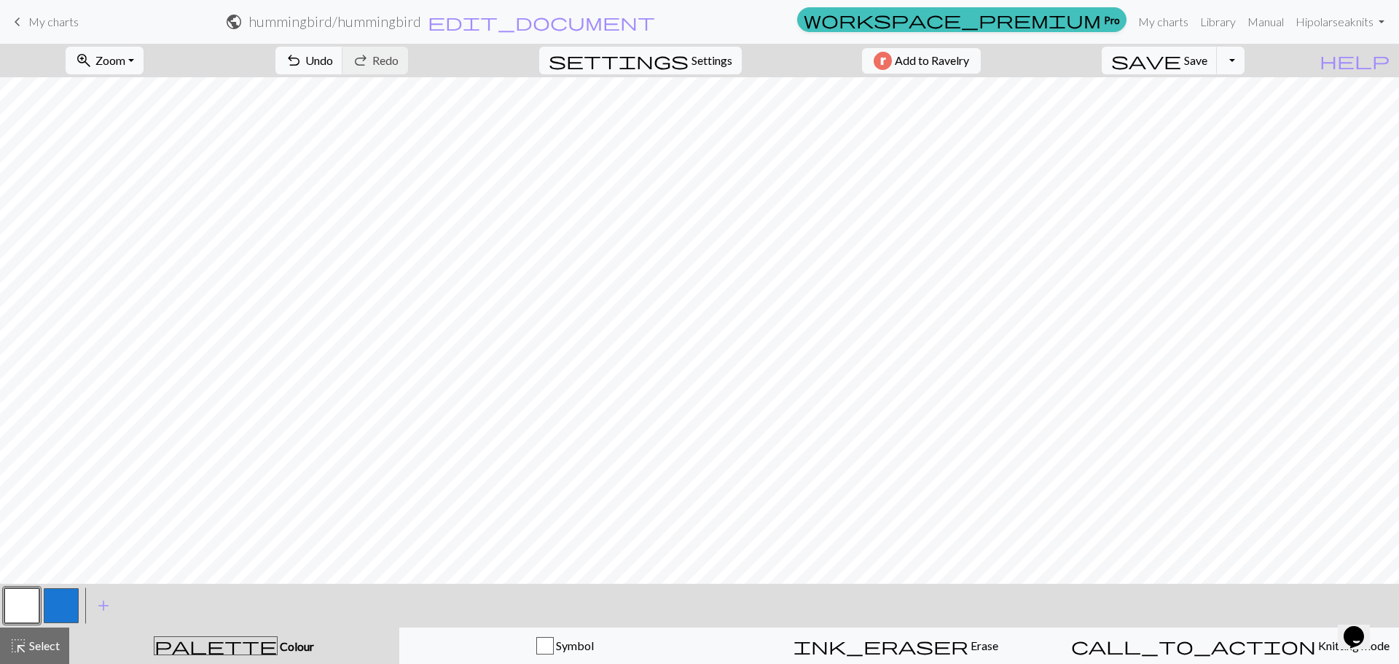
click at [63, 606] on button "button" at bounding box center [61, 605] width 35 height 35
click at [32, 599] on button "button" at bounding box center [21, 605] width 35 height 35
click at [69, 606] on button "button" at bounding box center [61, 605] width 35 height 35
click at [23, 604] on button "button" at bounding box center [21, 605] width 35 height 35
click at [62, 609] on button "button" at bounding box center [61, 605] width 35 height 35
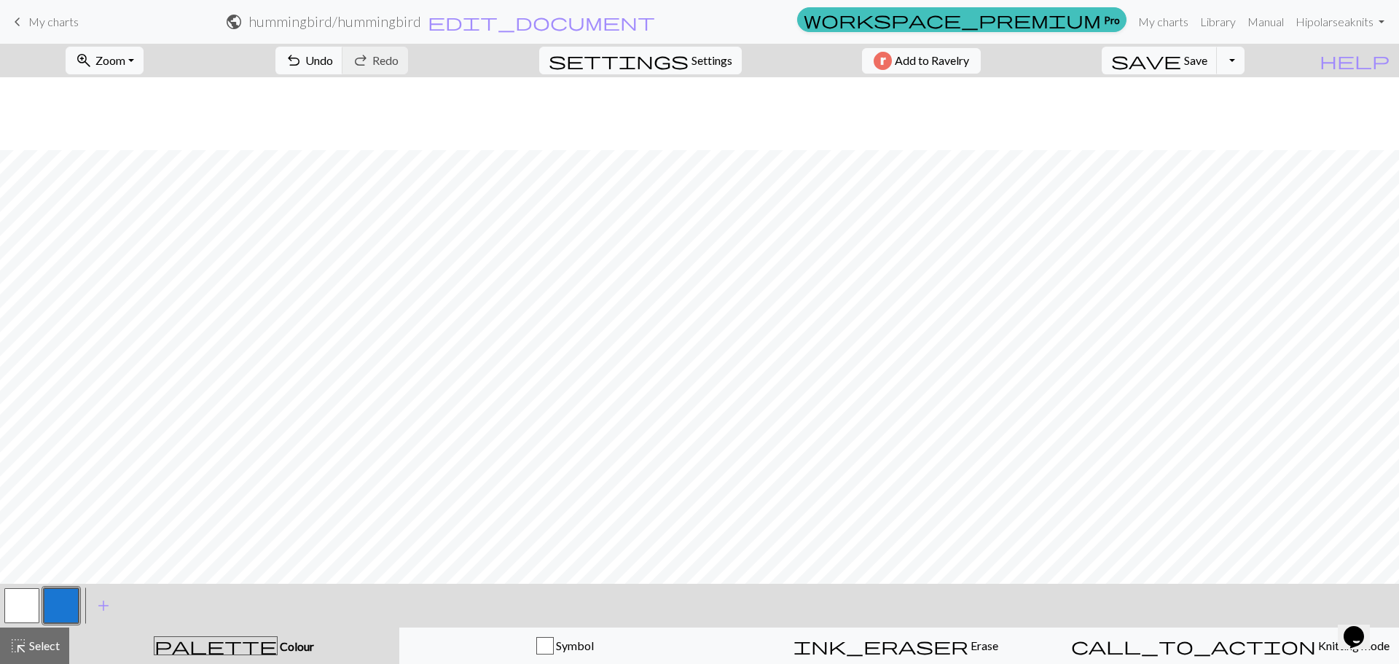
scroll to position [561, 0]
click at [1217, 69] on button "save Save Save" at bounding box center [1160, 61] width 116 height 28
